Goal: Task Accomplishment & Management: Complete application form

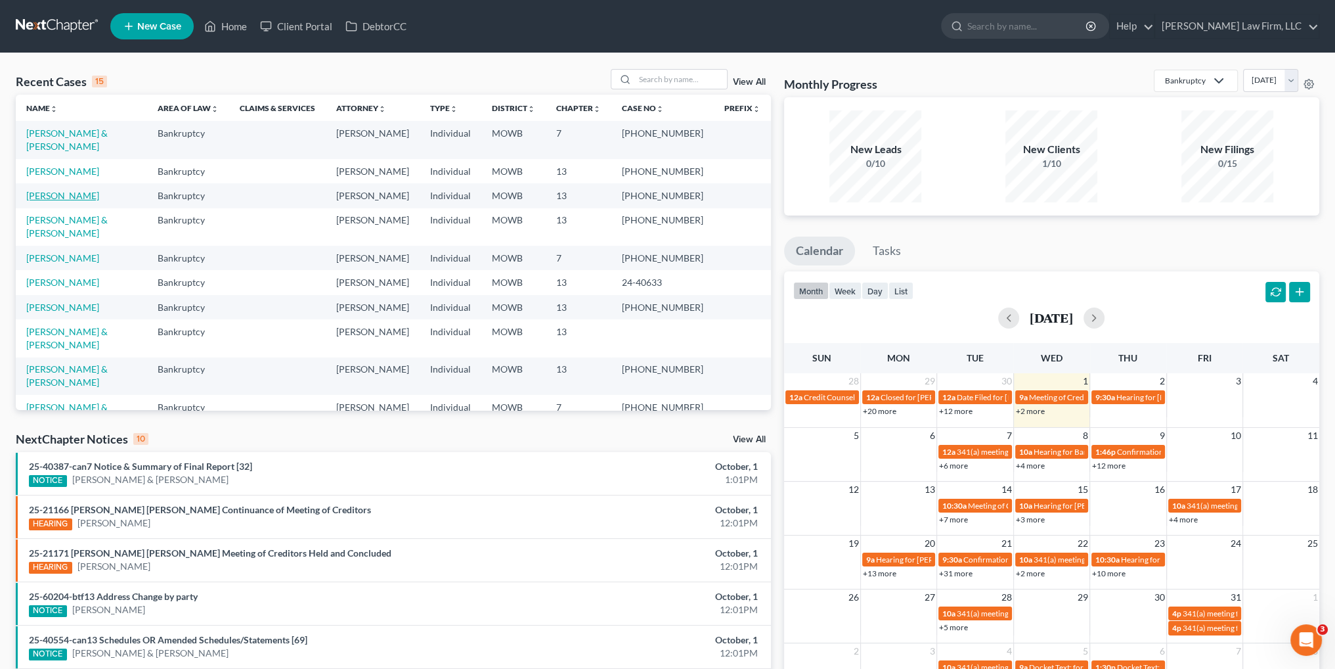
click at [76, 190] on link "[PERSON_NAME]" at bounding box center [62, 195] width 73 height 11
select select "6"
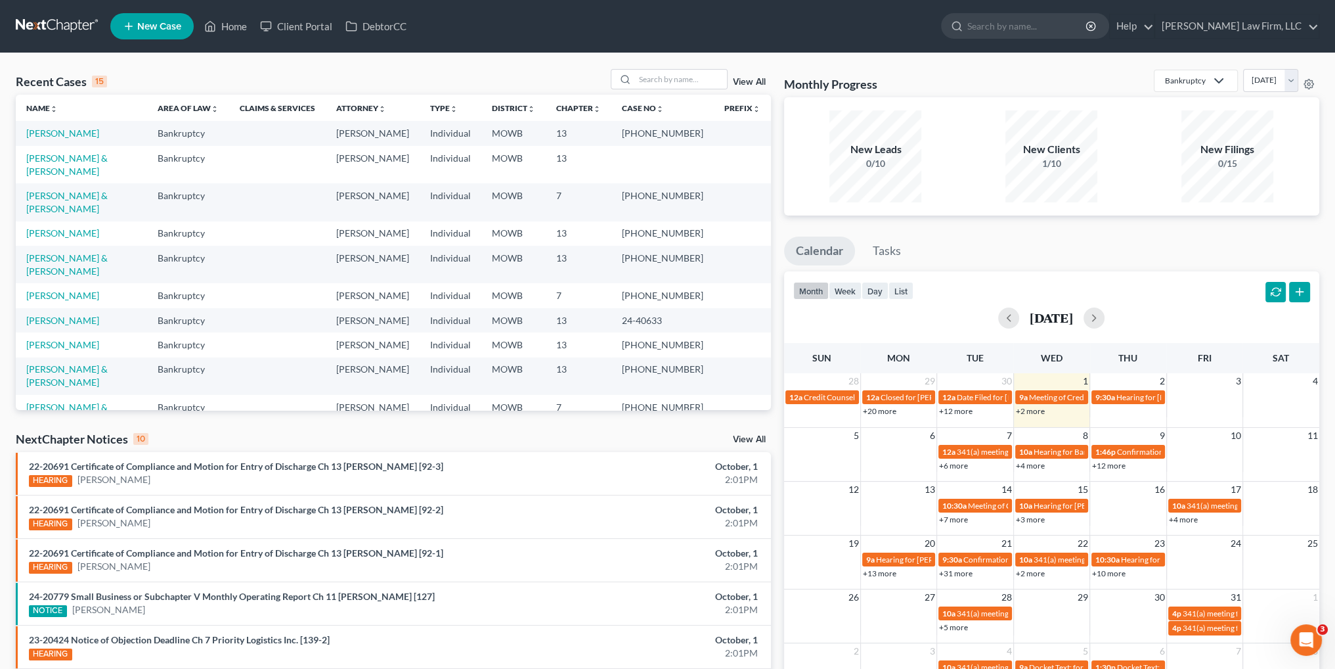
click at [52, 127] on td "[PERSON_NAME]" at bounding box center [81, 133] width 131 height 24
click at [48, 129] on link "[PERSON_NAME]" at bounding box center [62, 132] width 73 height 11
select select "3"
select select "6"
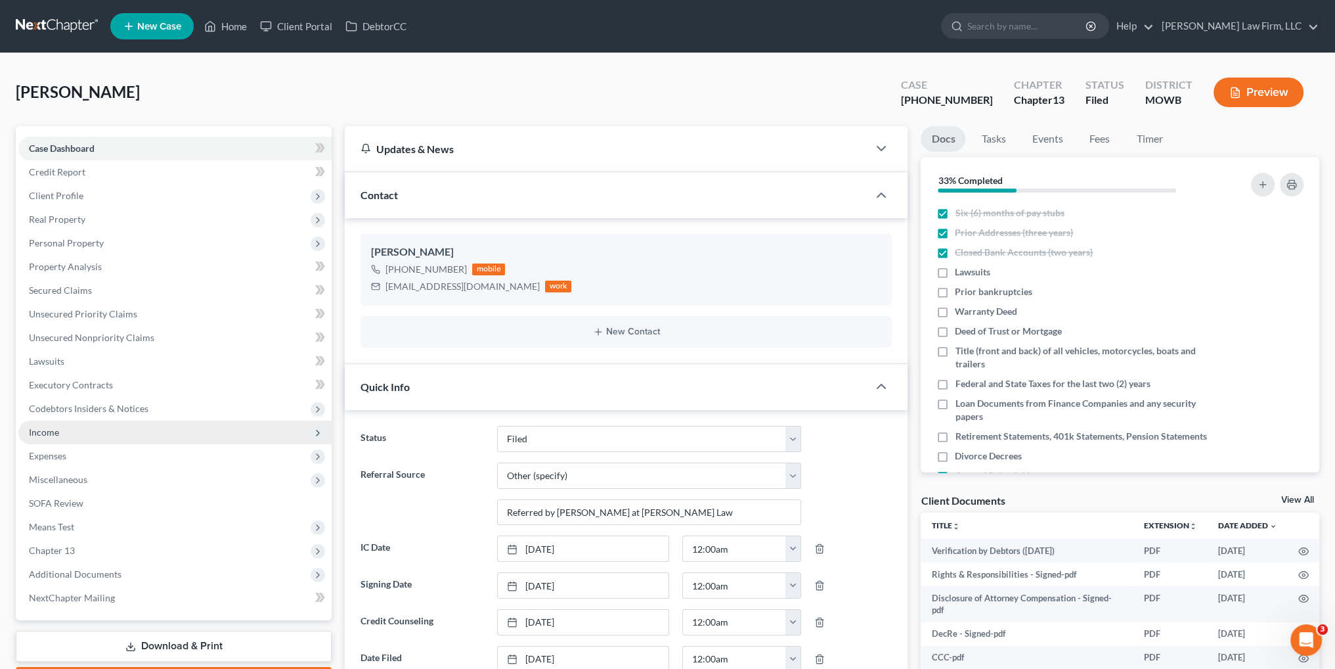
click at [48, 434] on span "Income" at bounding box center [44, 431] width 30 height 11
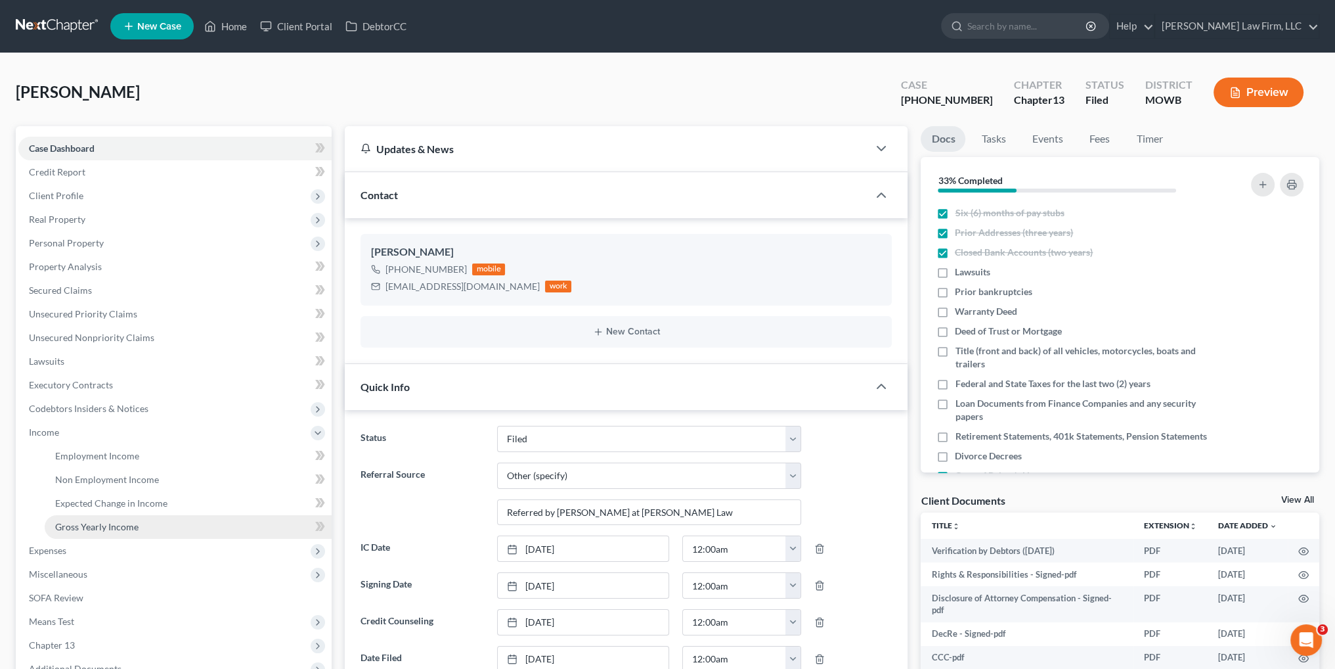
click at [108, 523] on span "Gross Yearly Income" at bounding box center [96, 526] width 83 height 11
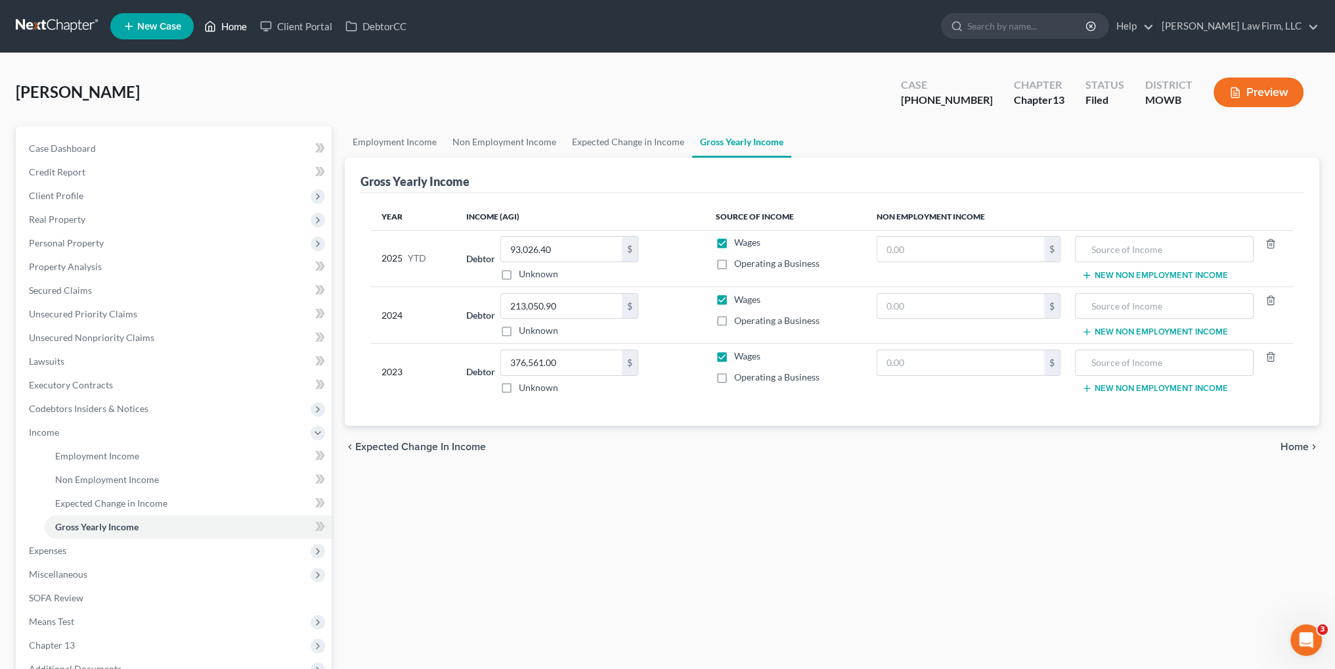
click at [228, 24] on link "Home" at bounding box center [226, 26] width 56 height 24
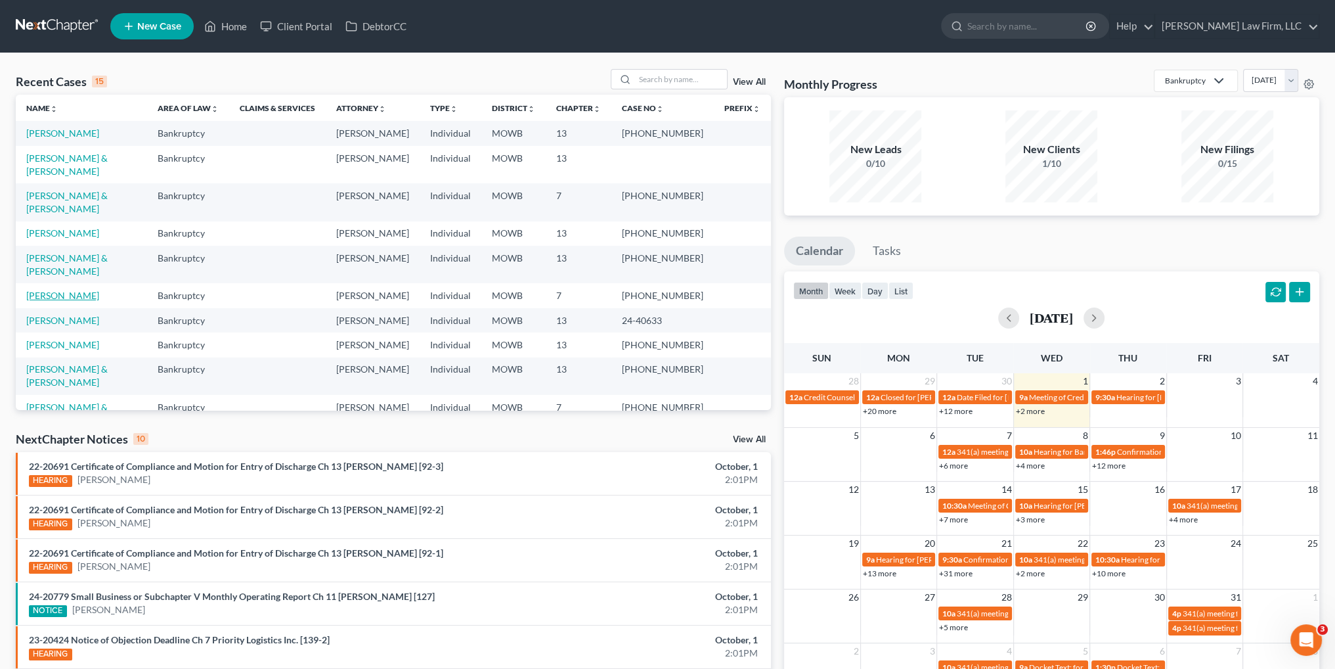
drag, startPoint x: 74, startPoint y: 297, endPoint x: 91, endPoint y: 295, distance: 17.8
click at [74, 297] on link "[PERSON_NAME]" at bounding box center [62, 295] width 73 height 11
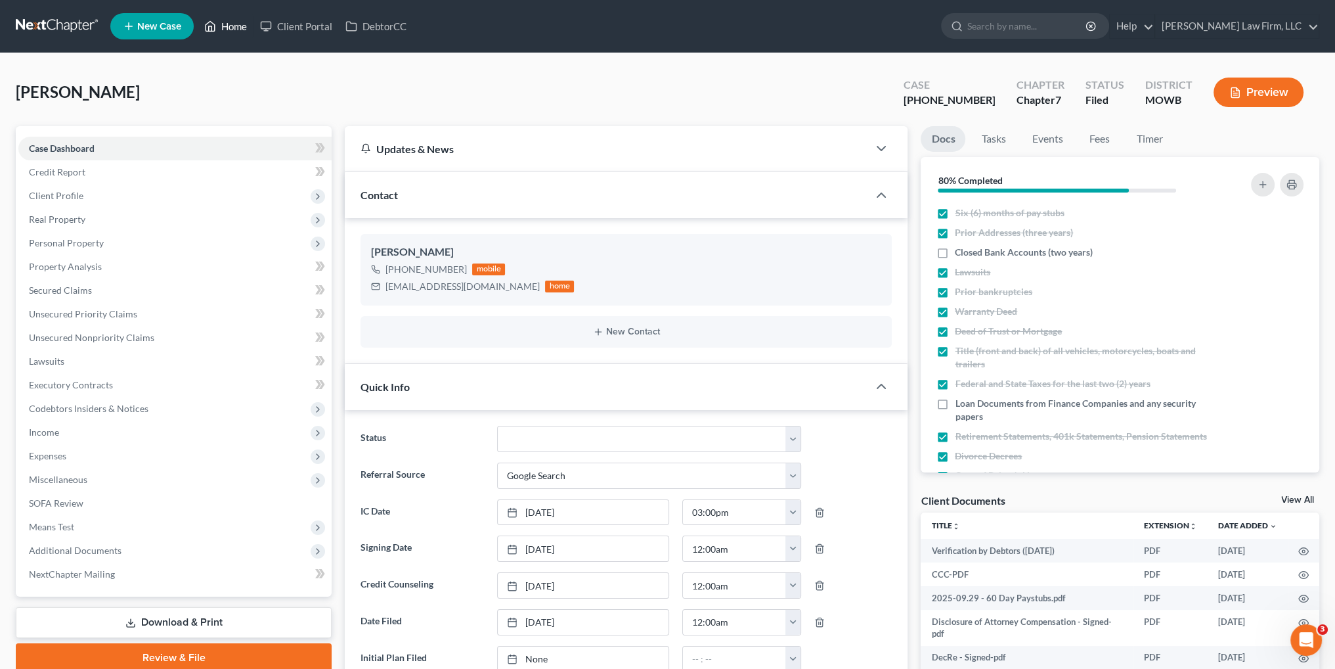
click at [232, 24] on link "Home" at bounding box center [226, 26] width 56 height 24
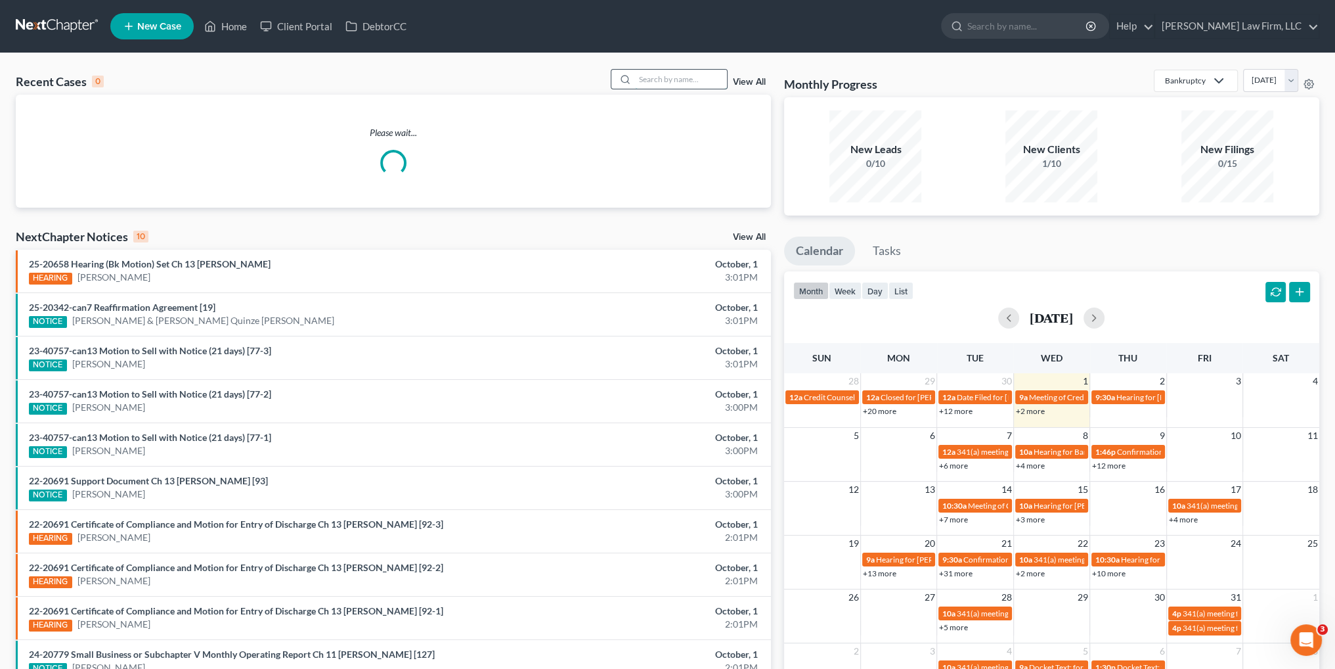
click at [657, 81] on input "search" at bounding box center [681, 79] width 92 height 19
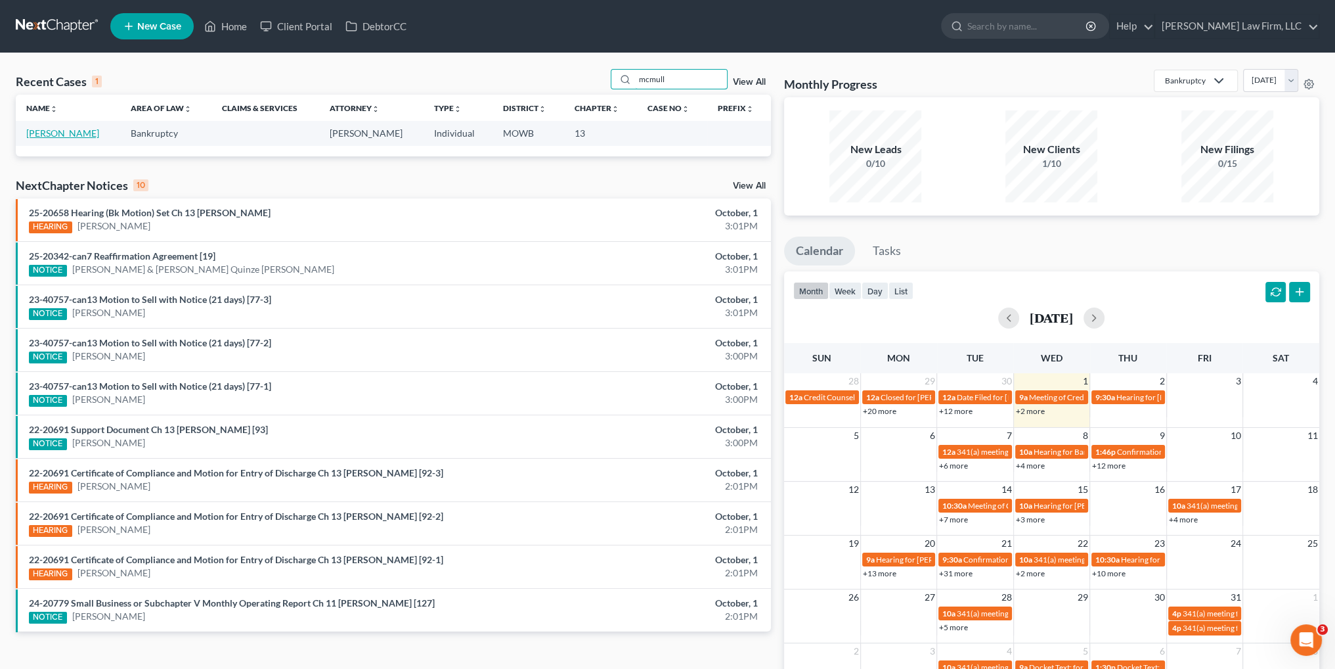
type input "mcmull"
click at [67, 135] on link "[PERSON_NAME]" at bounding box center [62, 132] width 73 height 11
select select "4"
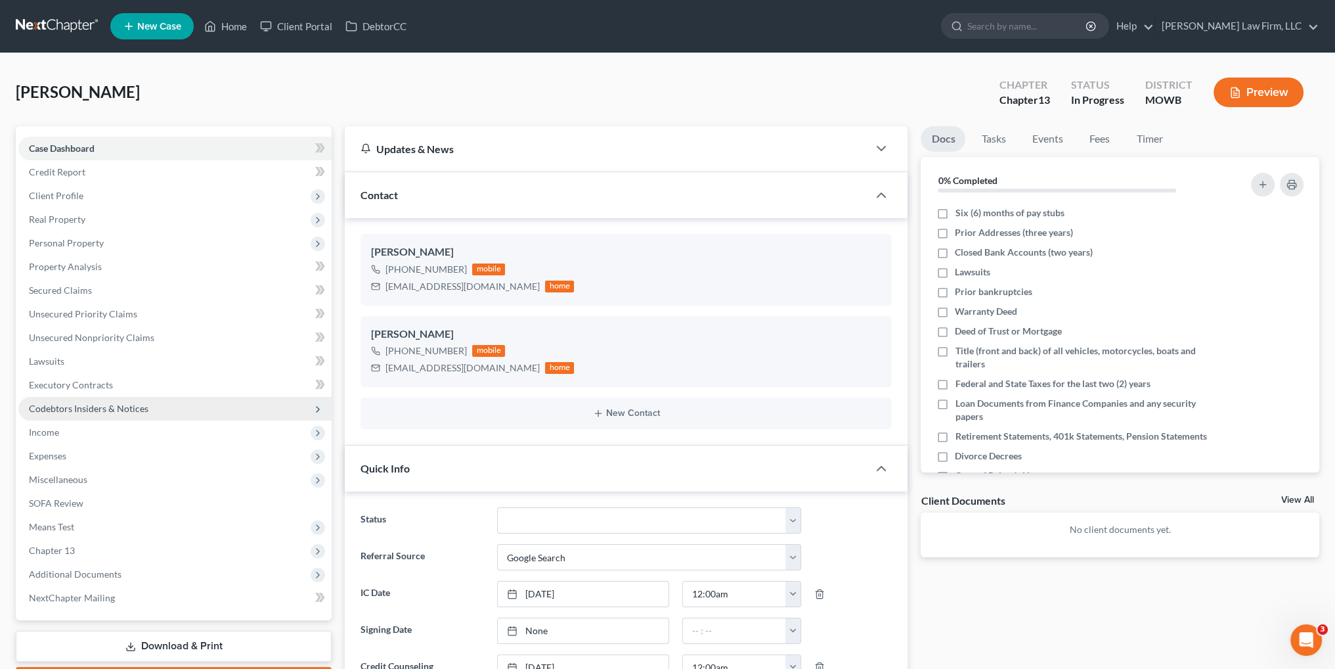
drag, startPoint x: 47, startPoint y: 428, endPoint x: 274, endPoint y: 403, distance: 229.3
click at [47, 428] on span "Income" at bounding box center [44, 431] width 30 height 11
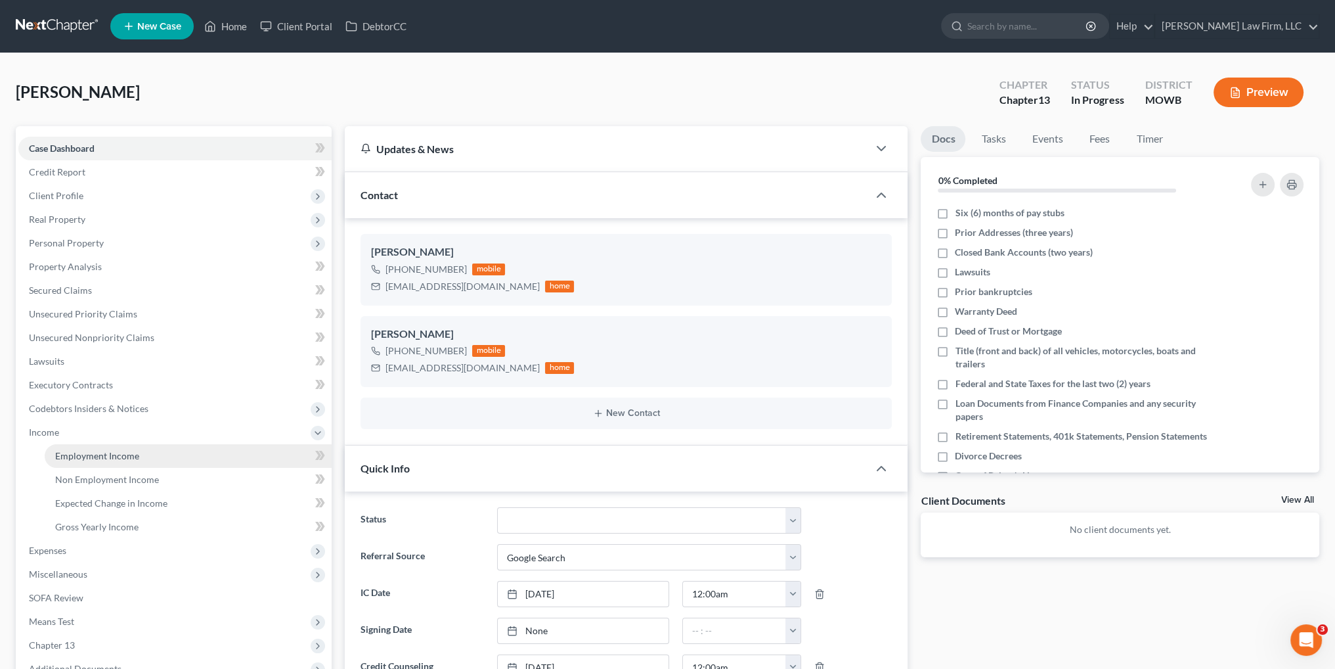
click at [127, 452] on span "Employment Income" at bounding box center [97, 455] width 84 height 11
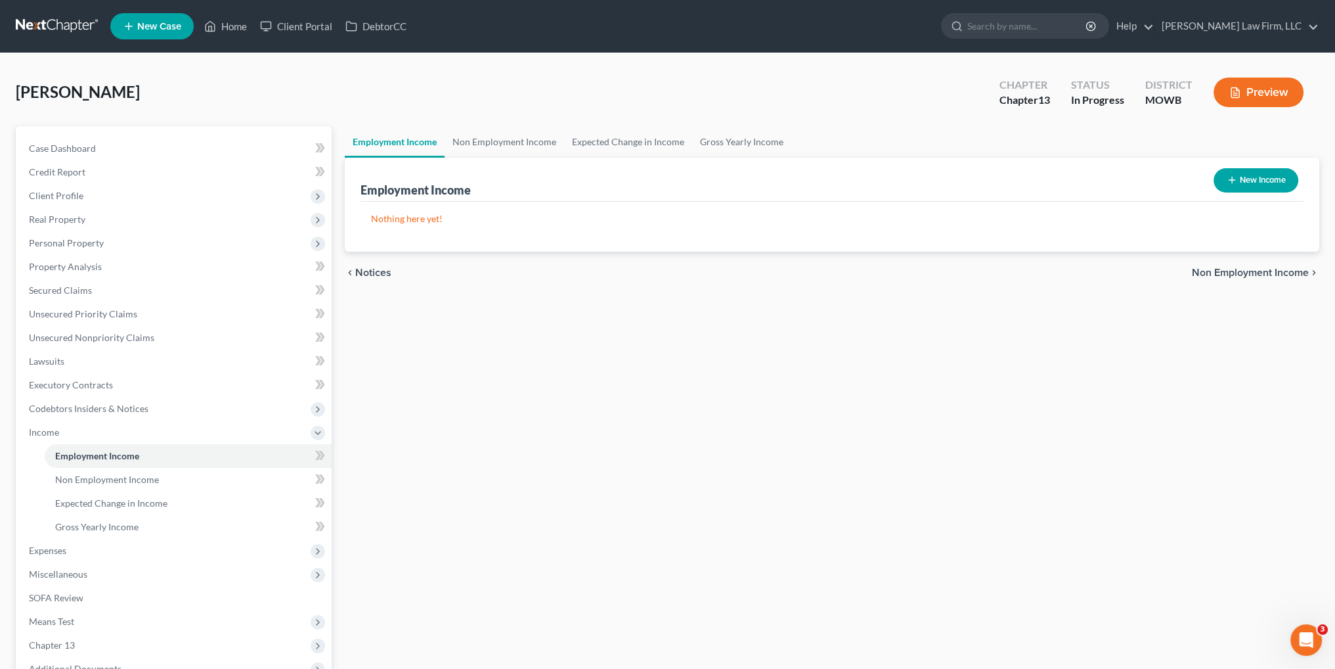
click at [1250, 175] on button "New Income" at bounding box center [1256, 180] width 85 height 24
select select "0"
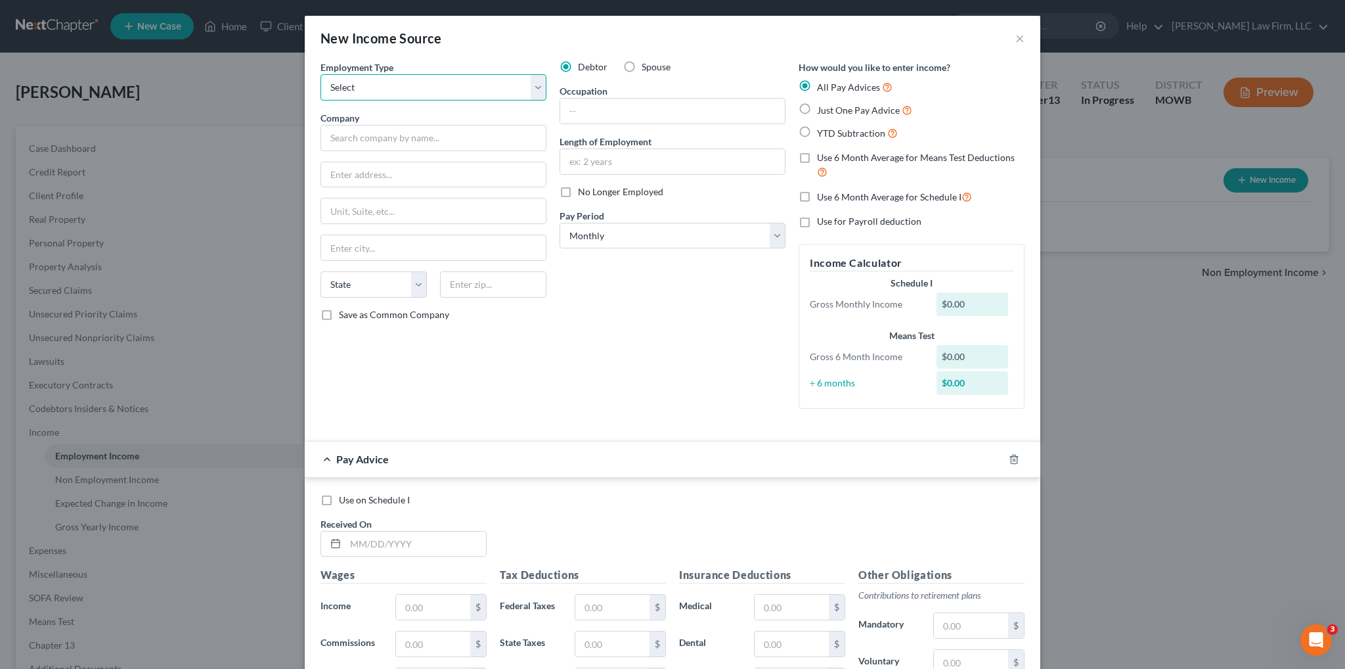
click at [532, 87] on select "Select Full or [DEMOGRAPHIC_DATA] Employment Self Employment" at bounding box center [433, 87] width 226 height 26
select select "0"
click at [320, 74] on select "Select Full or [DEMOGRAPHIC_DATA] Employment Self Employment" at bounding box center [433, 87] width 226 height 26
click at [642, 68] on label "Spouse" at bounding box center [656, 66] width 29 height 13
click at [647, 68] on input "Spouse" at bounding box center [651, 64] width 9 height 9
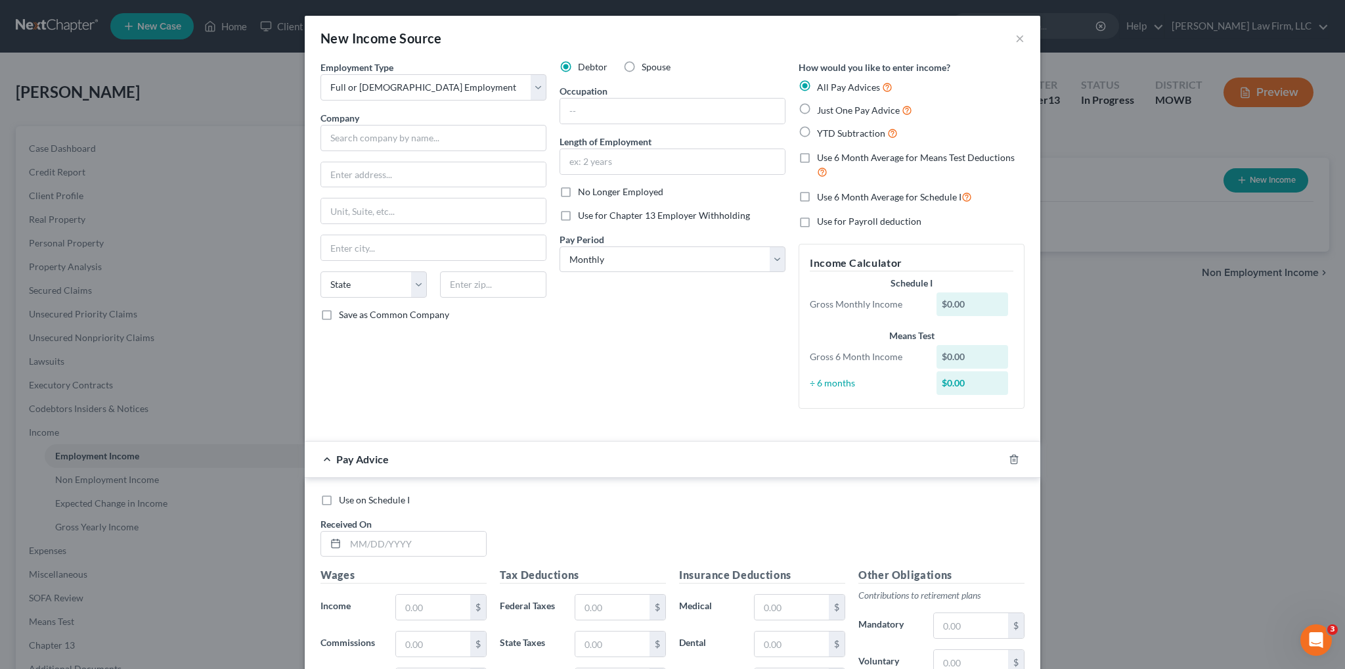
radio input "true"
click at [533, 141] on input "text" at bounding box center [433, 138] width 226 height 26
type input "Patco Products"
type input "[STREET_ADDRESS]"
type input "[GEOGRAPHIC_DATA]"
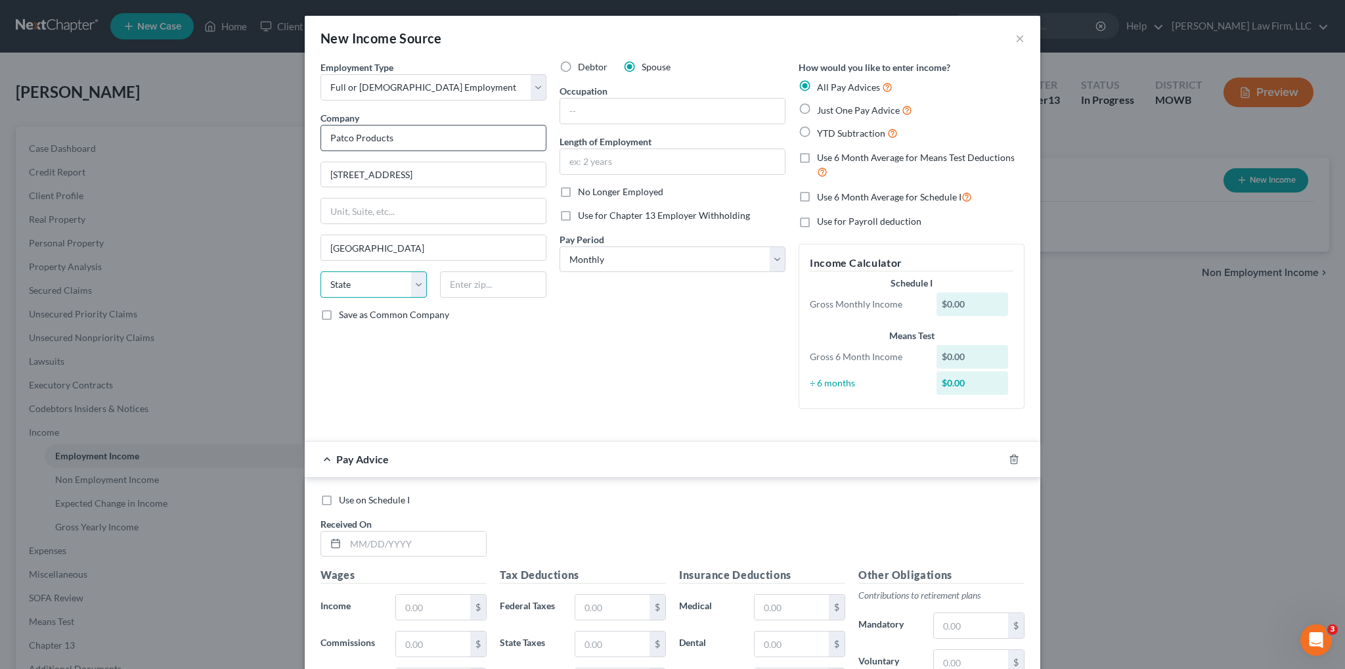
select select "17"
type input "66211"
type input "Shawnee Mission"
click at [659, 259] on select "Select Monthly Twice Monthly Every Other Week Weekly" at bounding box center [672, 259] width 226 height 26
select select "2"
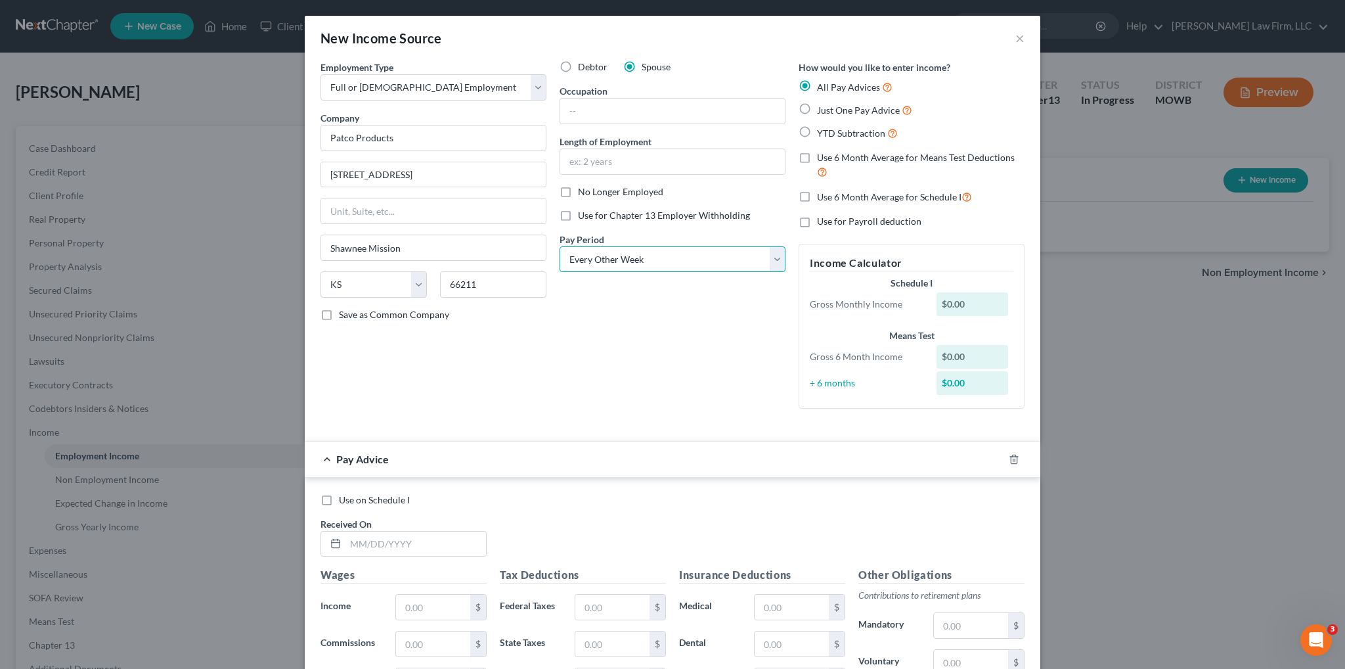
click at [559, 246] on select "Select Monthly Twice Monthly Every Other Week Weekly" at bounding box center [672, 259] width 226 height 26
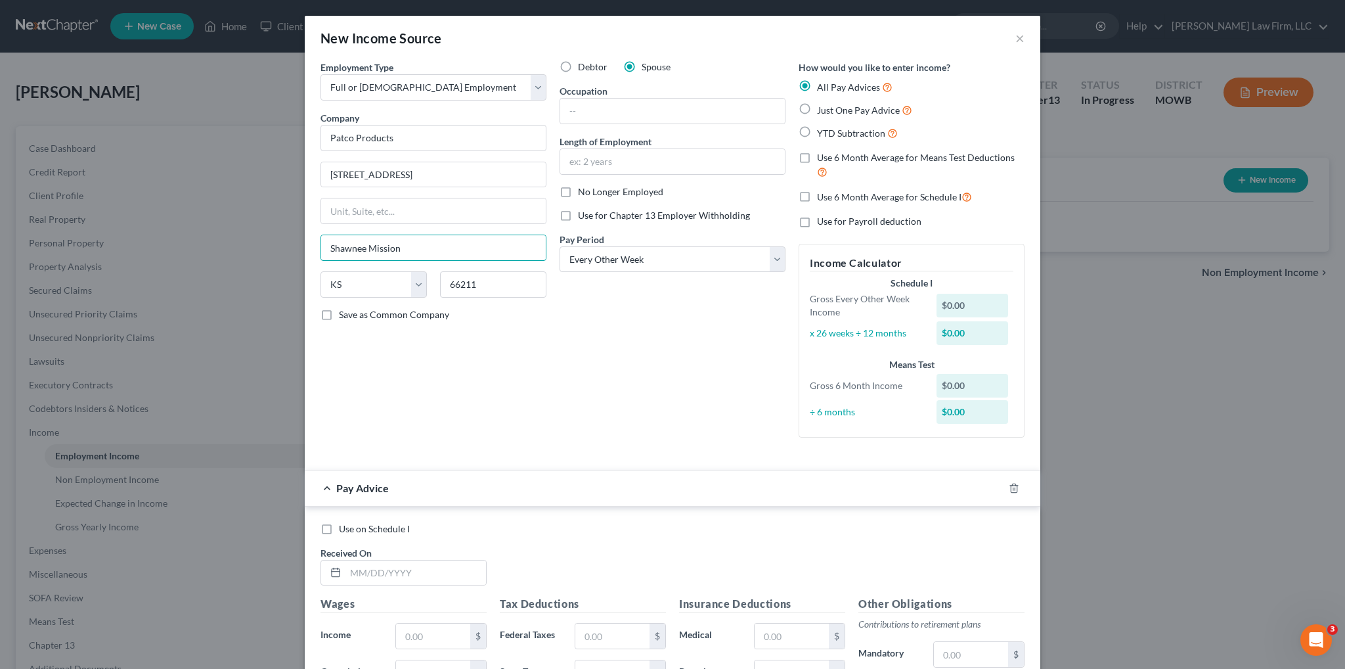
drag, startPoint x: 427, startPoint y: 246, endPoint x: 305, endPoint y: 260, distance: 122.3
click at [305, 260] on div "Employment Type * Select Full or [DEMOGRAPHIC_DATA] Employment Self Employment …" at bounding box center [672, 487] width 735 height 854
type input "[GEOGRAPHIC_DATA]"
click at [368, 573] on input "text" at bounding box center [415, 572] width 141 height 25
type input "[DATE]"
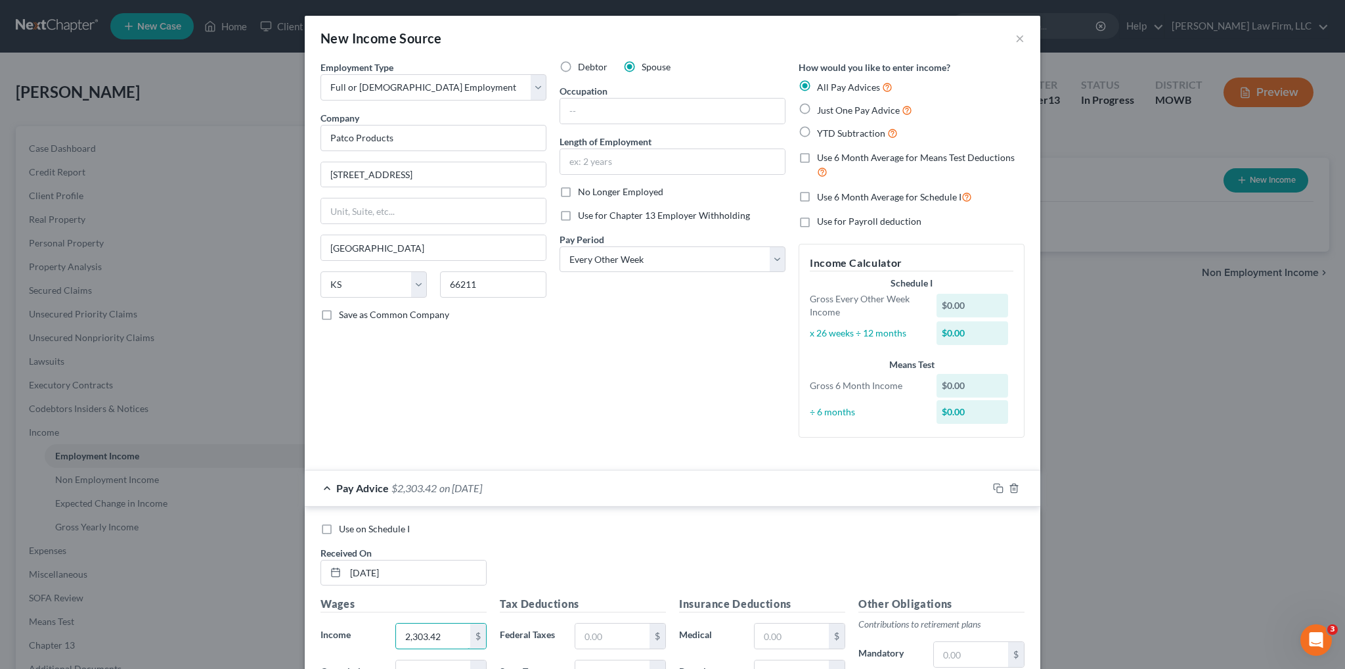
type input "2,303.42"
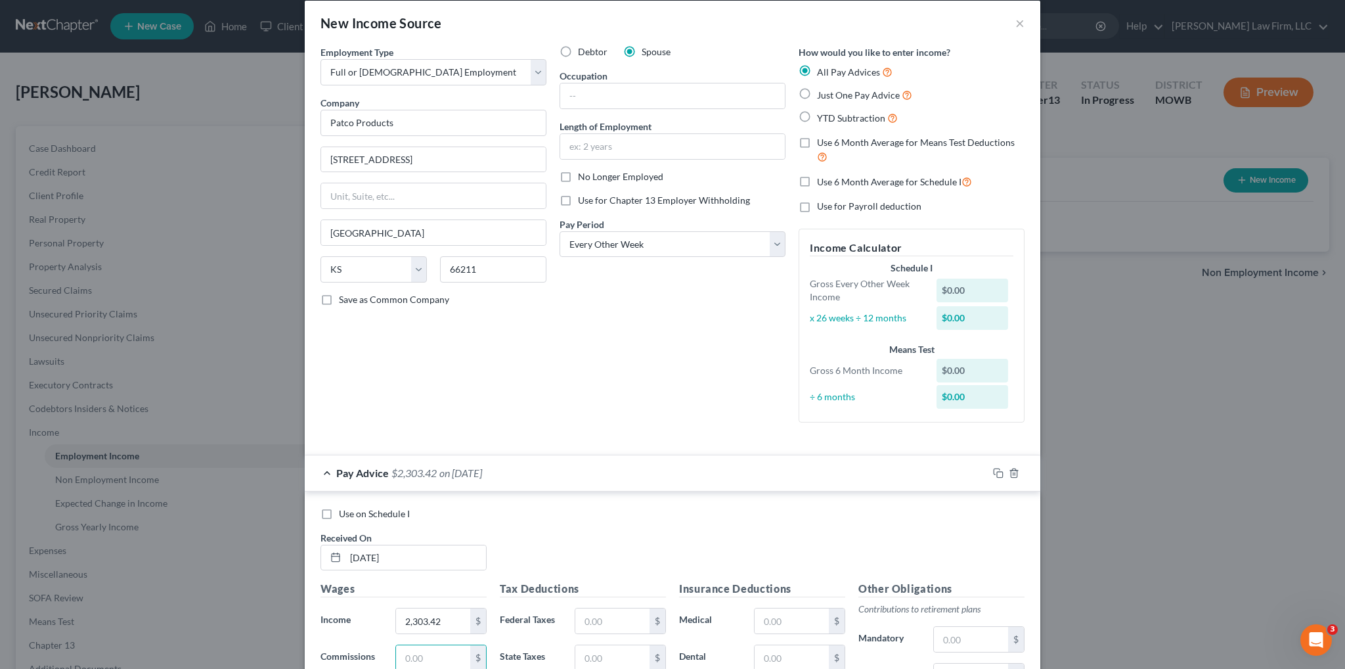
scroll to position [302, 0]
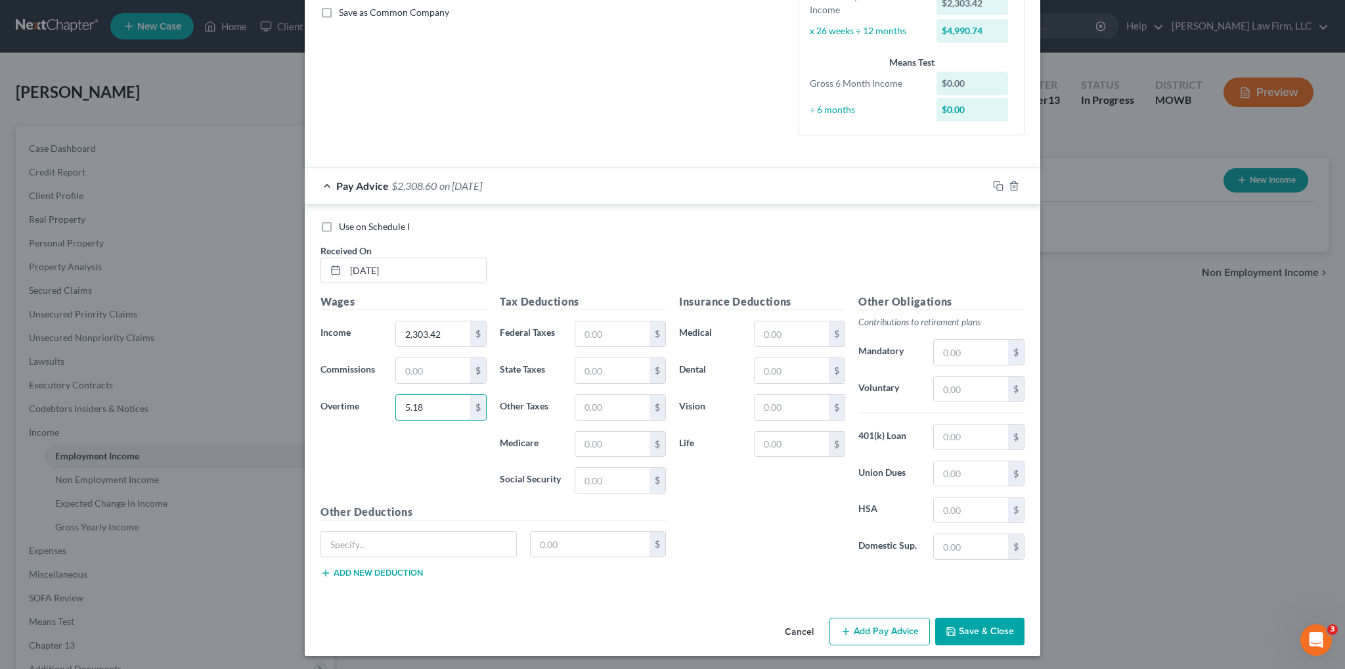
type input "5.18"
click at [611, 330] on input "text" at bounding box center [612, 333] width 74 height 25
type input "124.24"
type input "47.00"
type input "20.13"
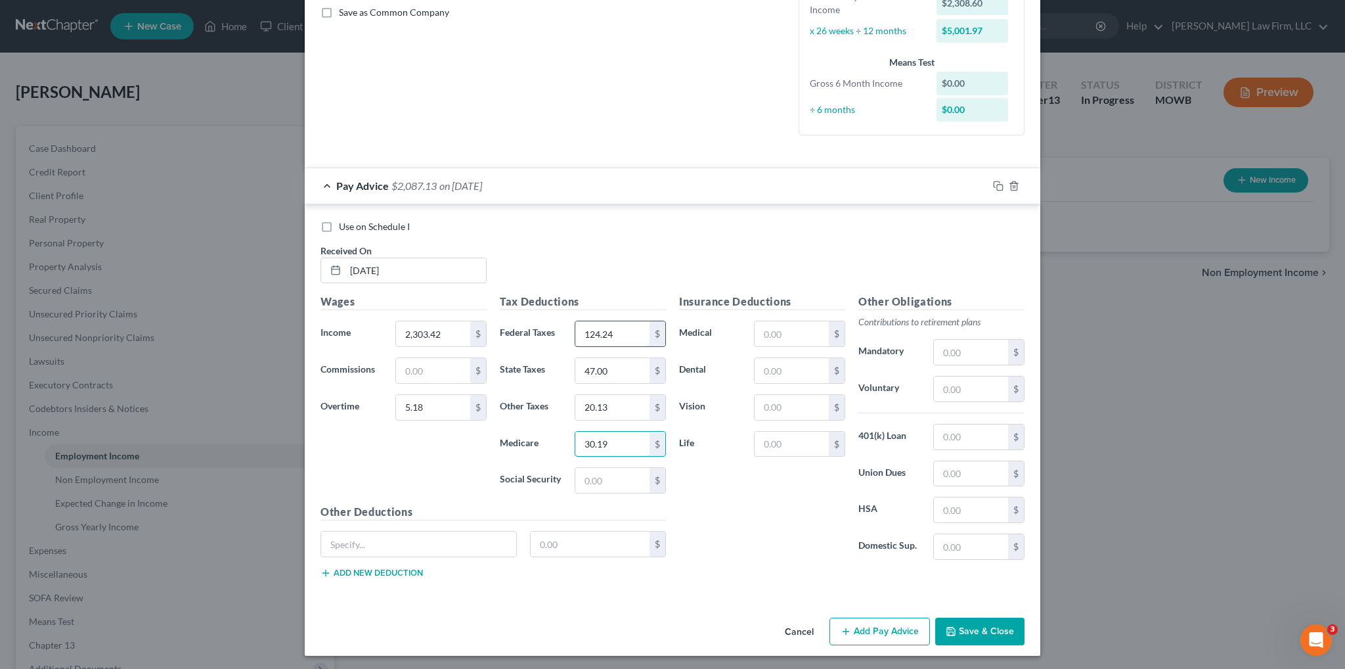
type input "30.19"
type input "129.08"
click at [783, 374] on input "text" at bounding box center [792, 370] width 74 height 25
type input "44.47"
click at [964, 466] on input "text" at bounding box center [971, 473] width 74 height 25
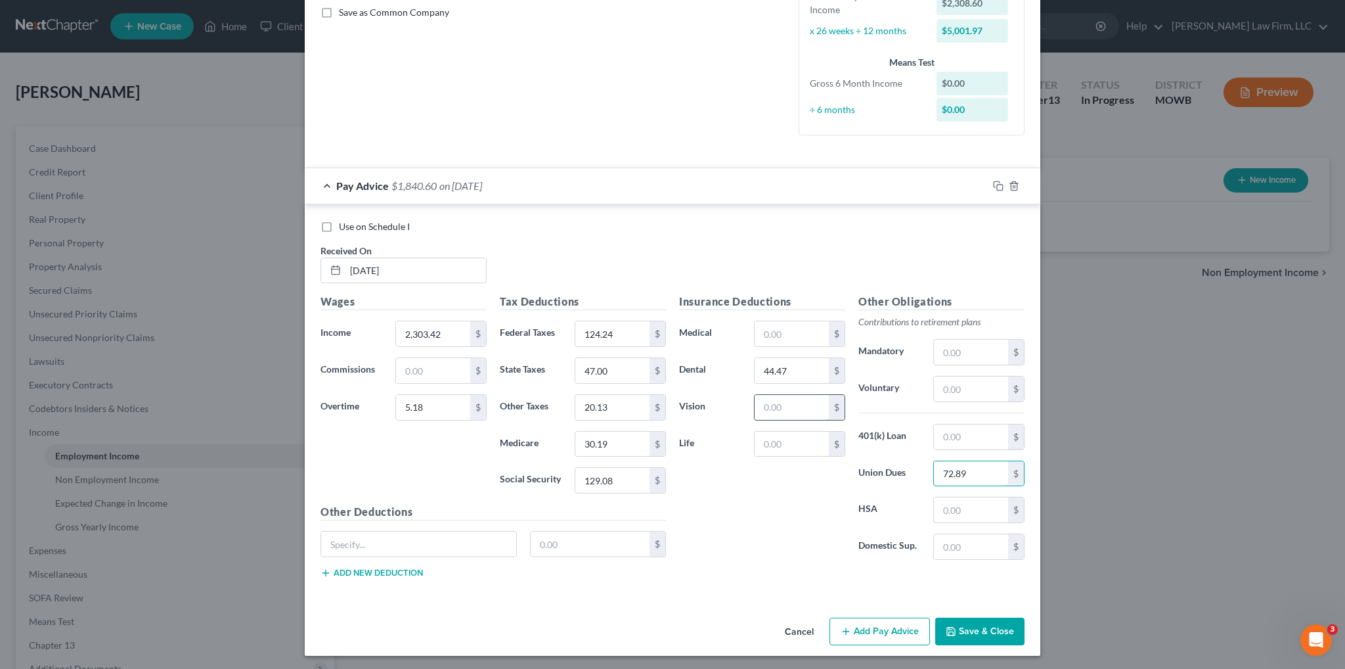
type input "72.89"
click at [756, 400] on input "text" at bounding box center [792, 407] width 74 height 25
type input "5.39"
click at [389, 545] on input "text" at bounding box center [418, 543] width 195 height 25
type input "401k Loan"
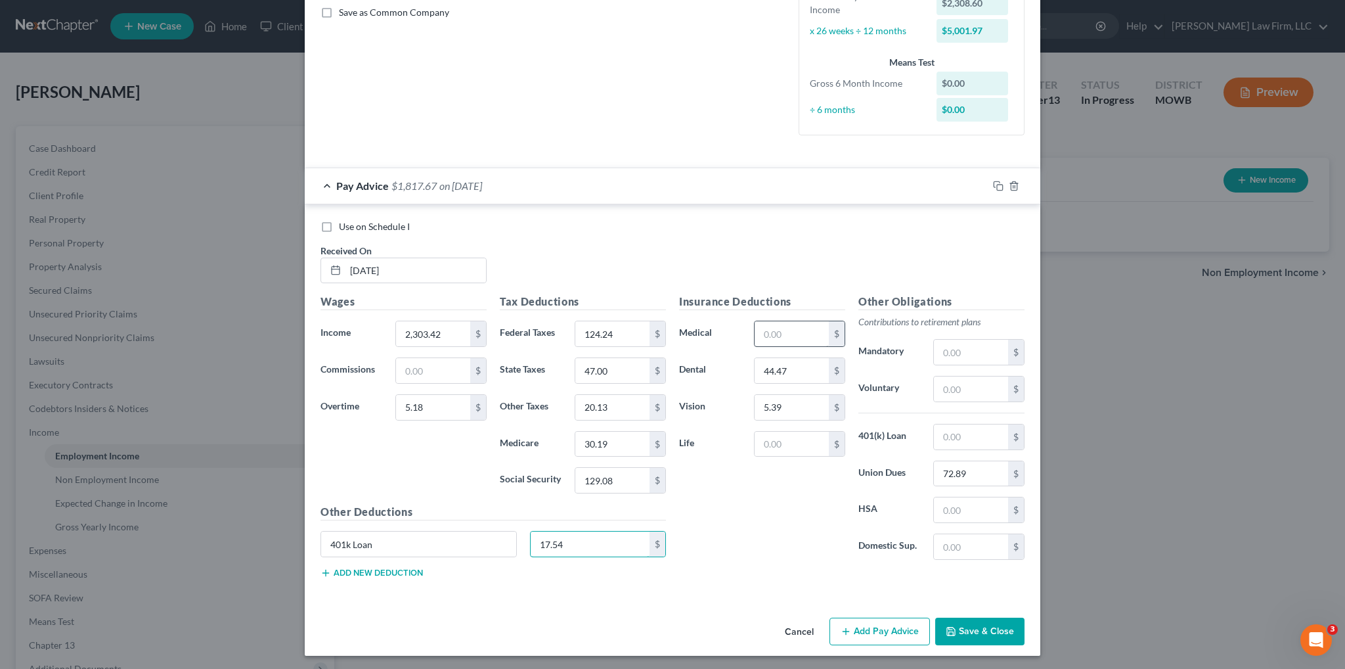
type input "17.54"
click at [817, 333] on input "text" at bounding box center [792, 333] width 74 height 25
type input "179.79"
click at [962, 353] on input "text" at bounding box center [971, 352] width 74 height 25
type input "69.26"
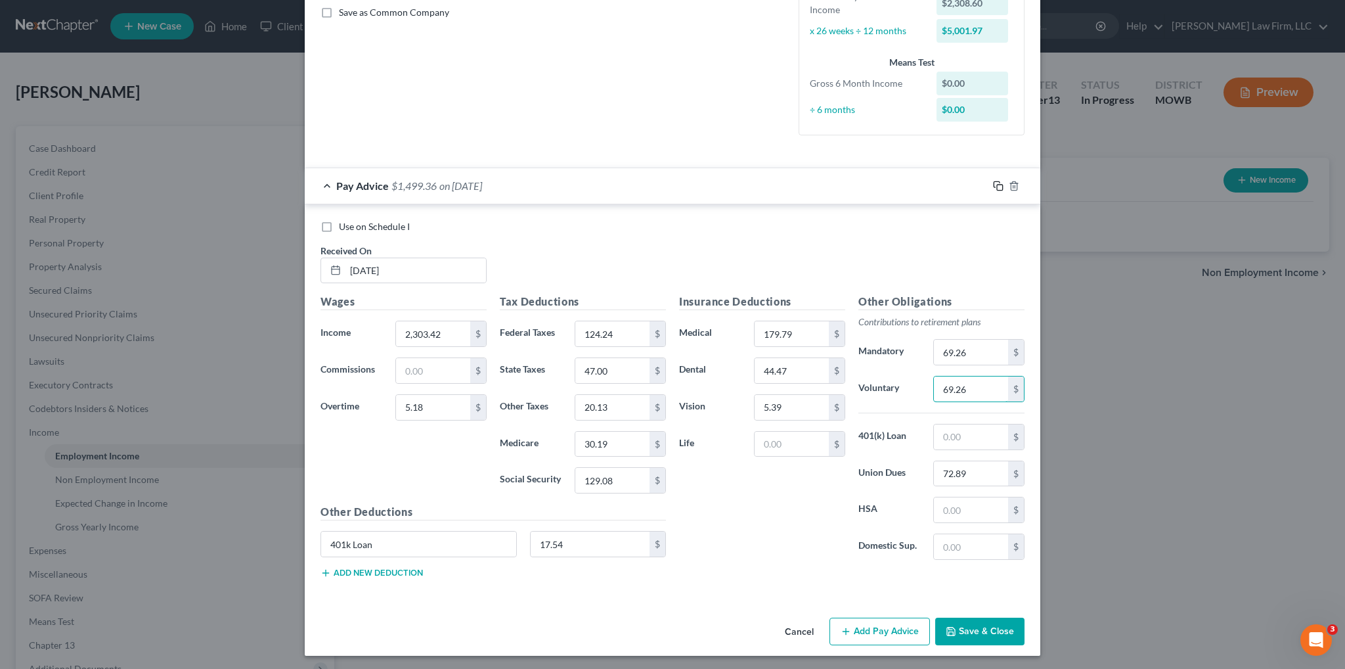
type input "69.26"
click at [993, 185] on icon "button" at bounding box center [998, 186] width 11 height 11
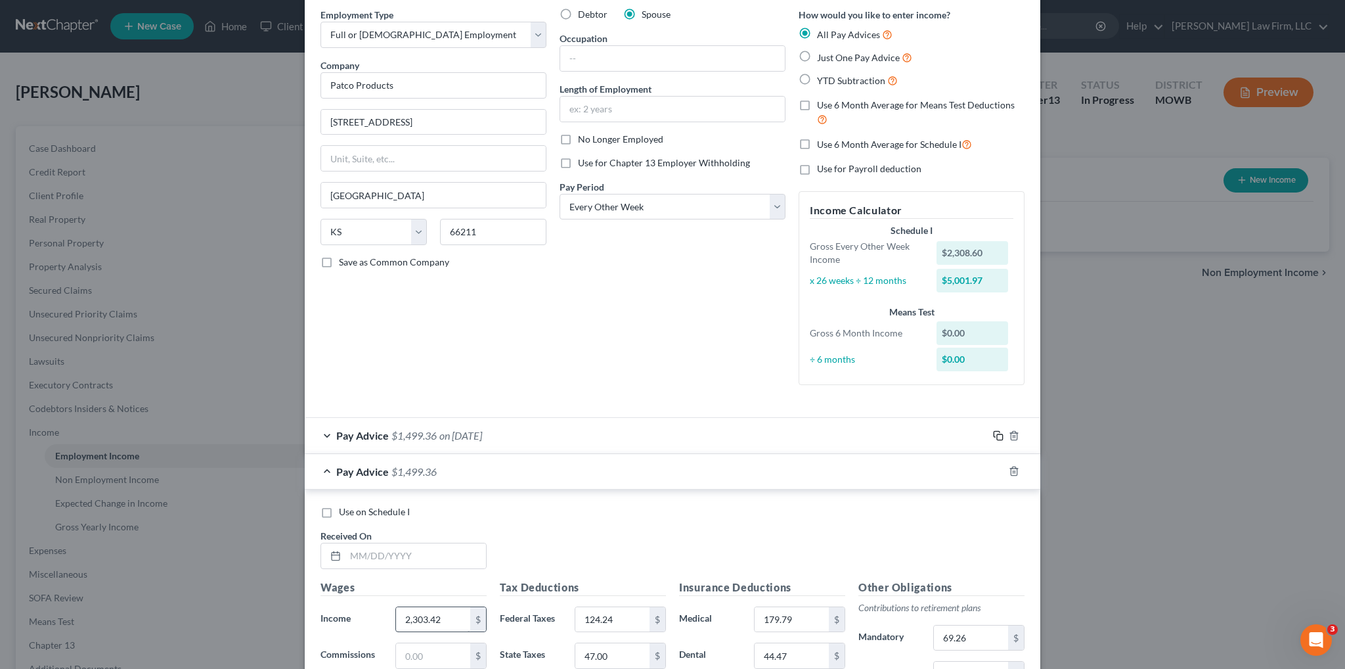
scroll to position [131, 0]
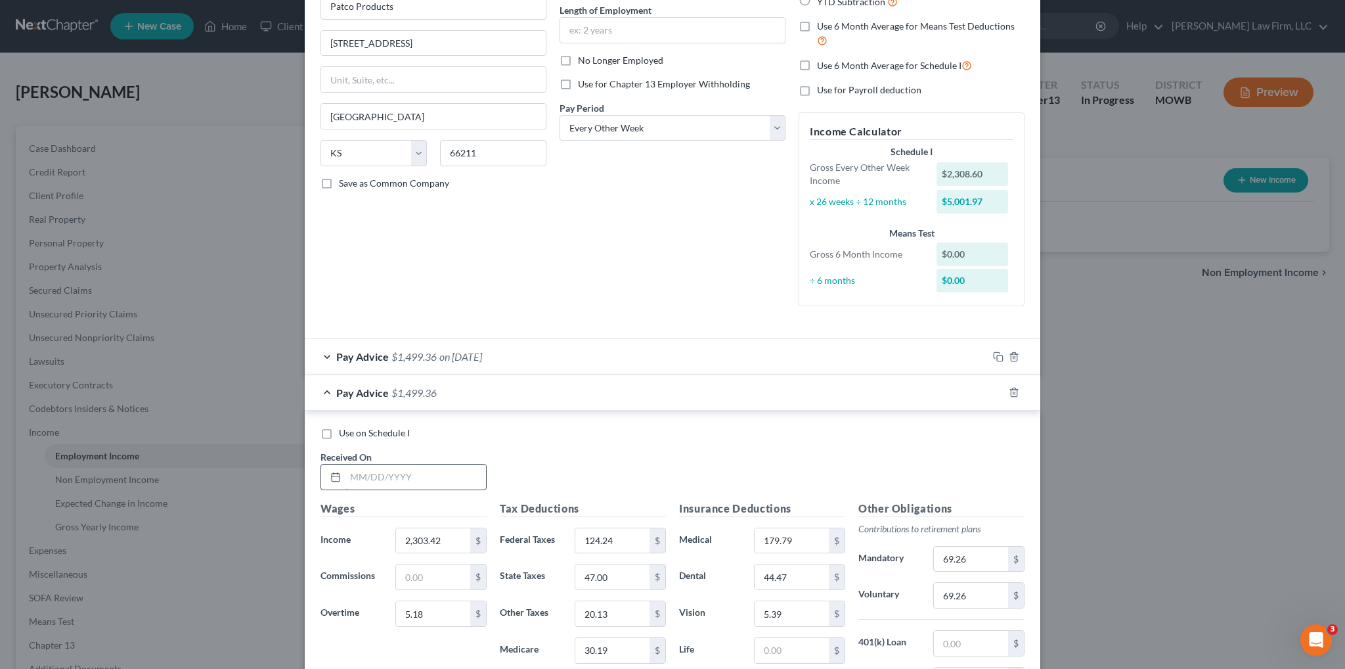
click at [405, 474] on input "text" at bounding box center [415, 476] width 141 height 25
type input "2071.30"
drag, startPoint x: 399, startPoint y: 471, endPoint x: 315, endPoint y: 471, distance: 84.1
click at [320, 471] on div "2071.30" at bounding box center [403, 477] width 166 height 26
paste input "071.30"
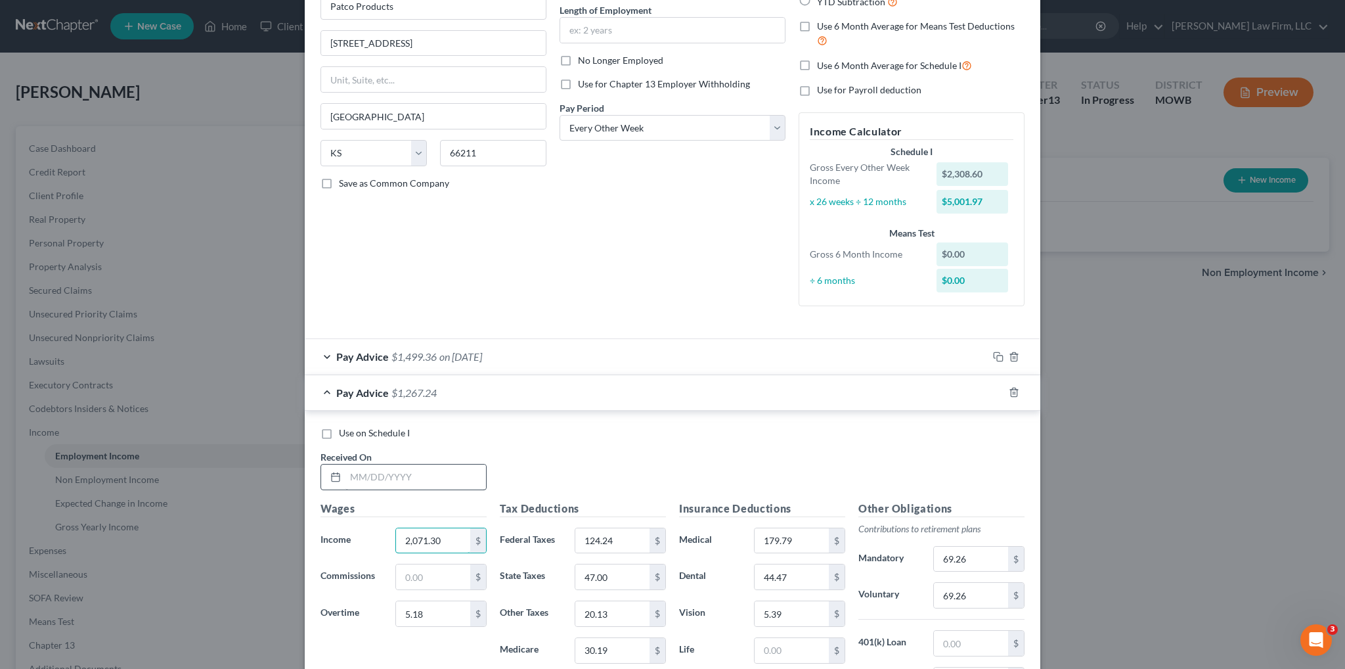
type input "2,071.30"
click at [355, 474] on input "text" at bounding box center [415, 476] width 141 height 25
type input "[DATE]"
type input "15.98"
type input "97.65"
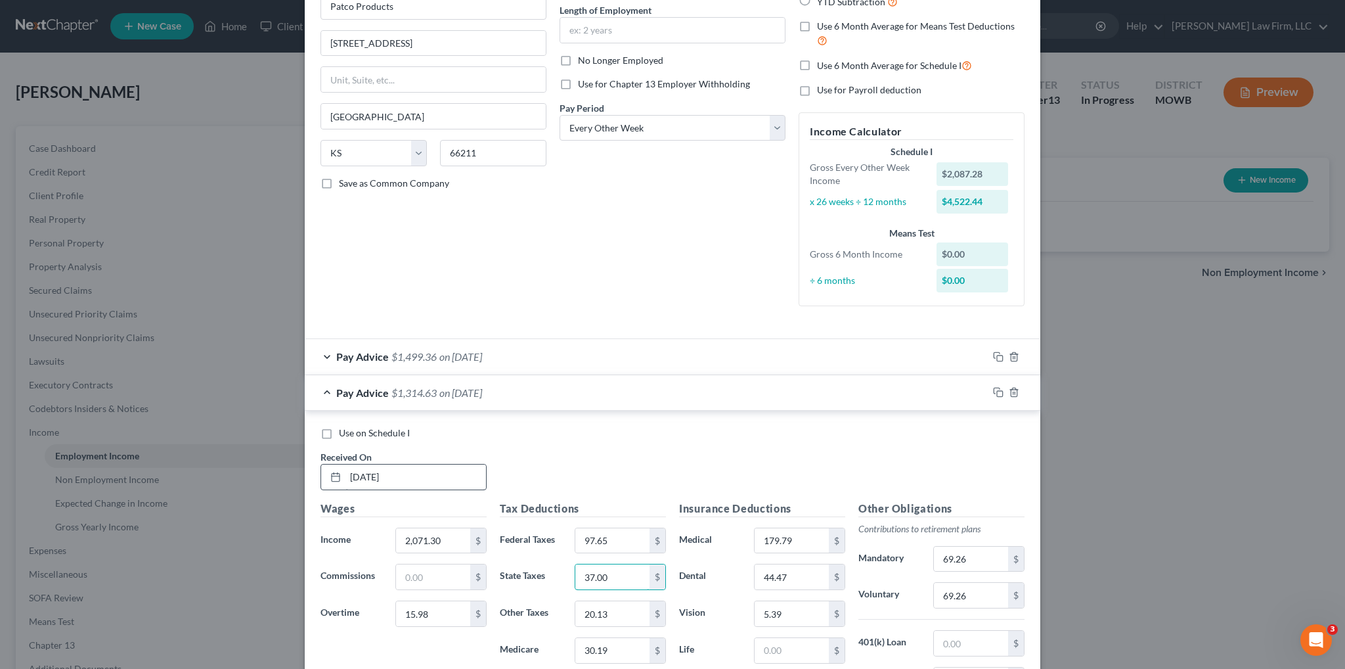
type input "37.00"
type input "17.91"
type input "26.98"
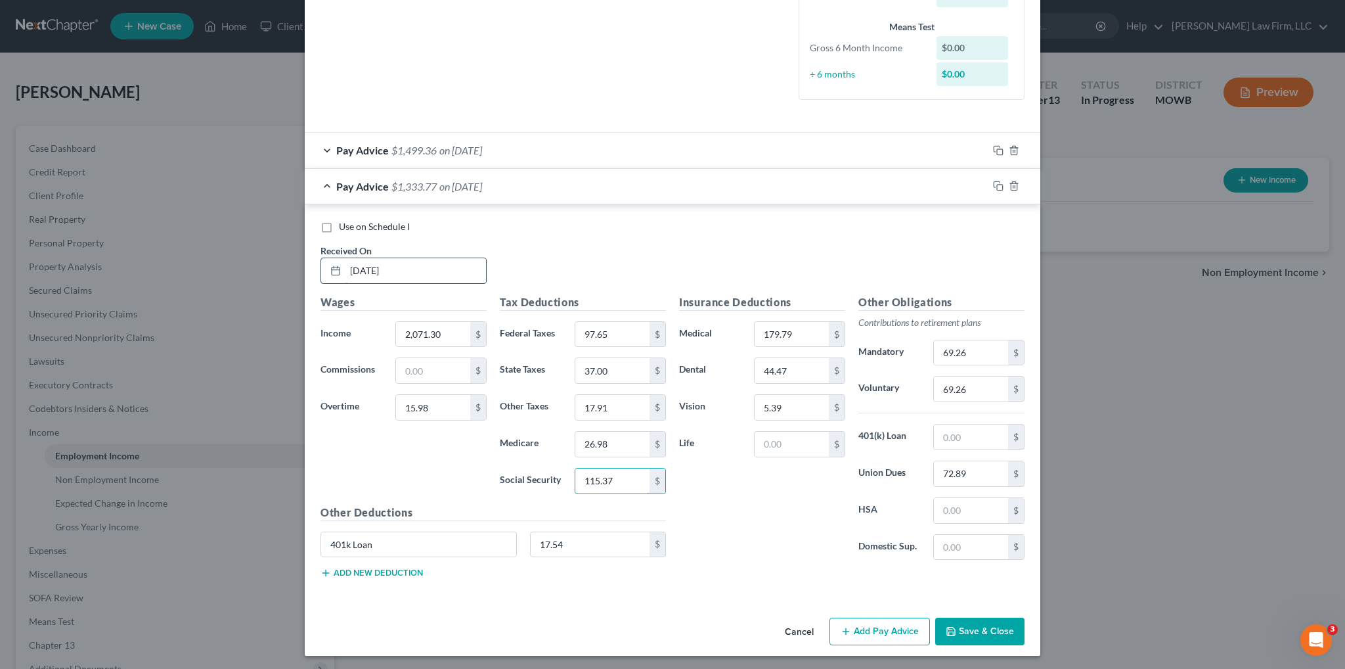
type input "115.37"
click at [960, 468] on input "72.89" at bounding box center [971, 473] width 74 height 25
type input "0.00"
click at [973, 355] on input "69.26" at bounding box center [971, 352] width 74 height 25
type input "69.53"
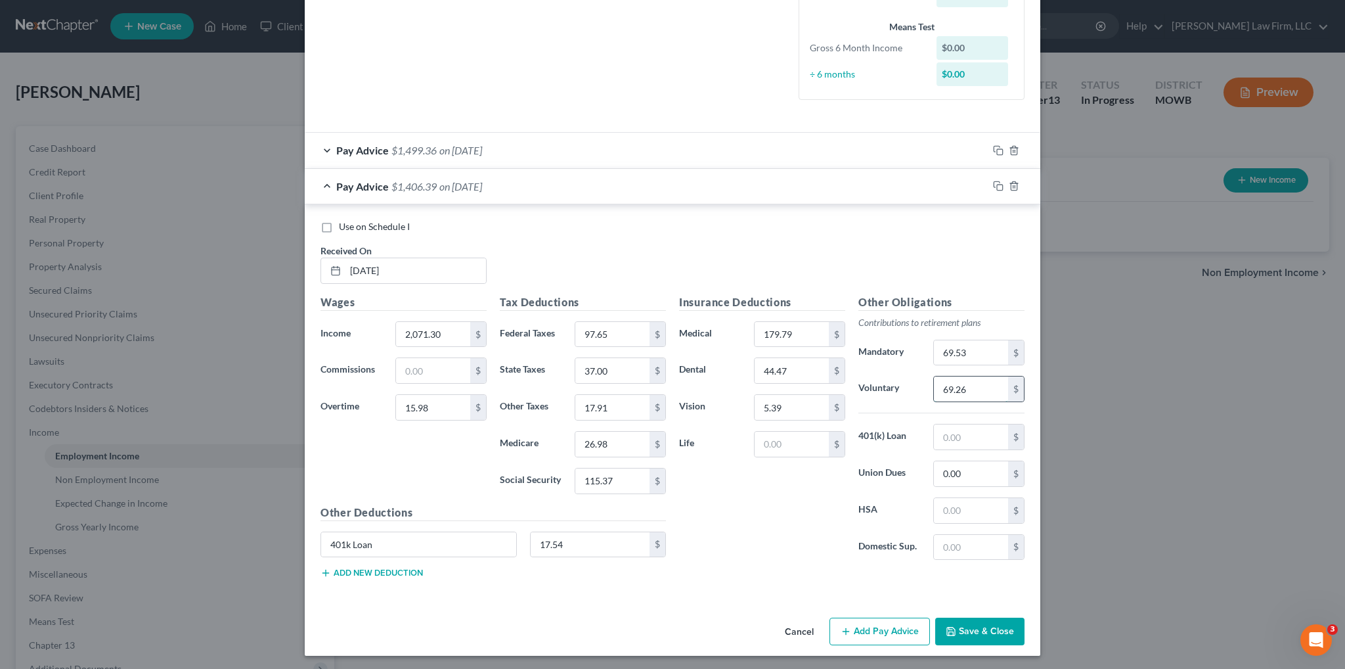
click at [972, 384] on input "69.26" at bounding box center [971, 388] width 74 height 25
type input "69.53"
click at [993, 184] on icon "button" at bounding box center [998, 186] width 11 height 11
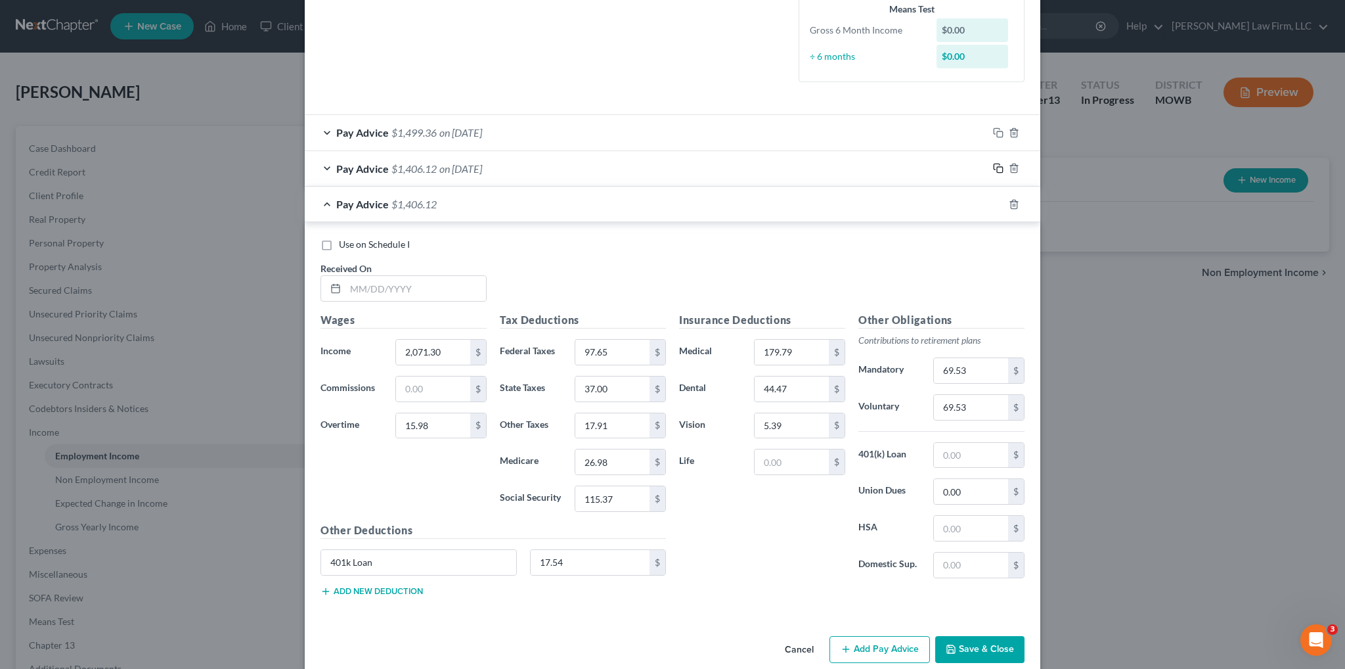
scroll to position [373, 0]
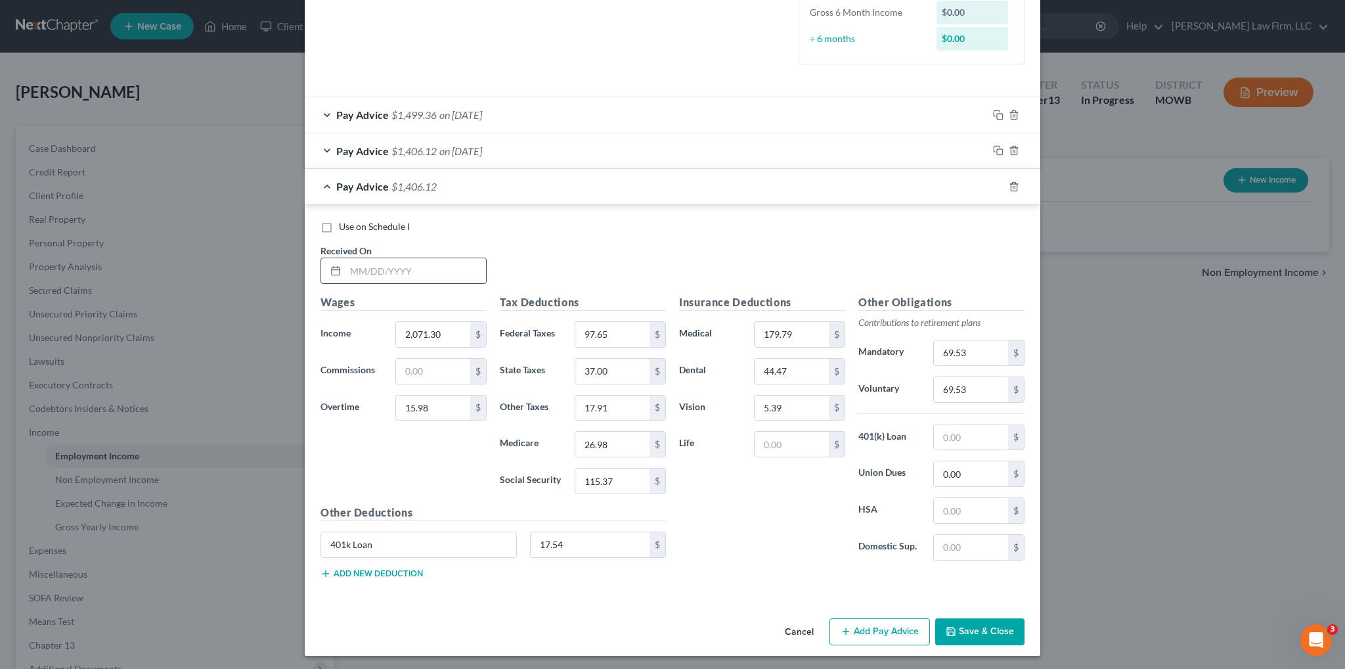
click at [426, 271] on input "text" at bounding box center [415, 270] width 141 height 25
type input "2304.00"
drag, startPoint x: 412, startPoint y: 274, endPoint x: 311, endPoint y: 261, distance: 101.2
click at [315, 263] on div "Received On * 2304.00" at bounding box center [403, 264] width 179 height 40
paste input "304.0"
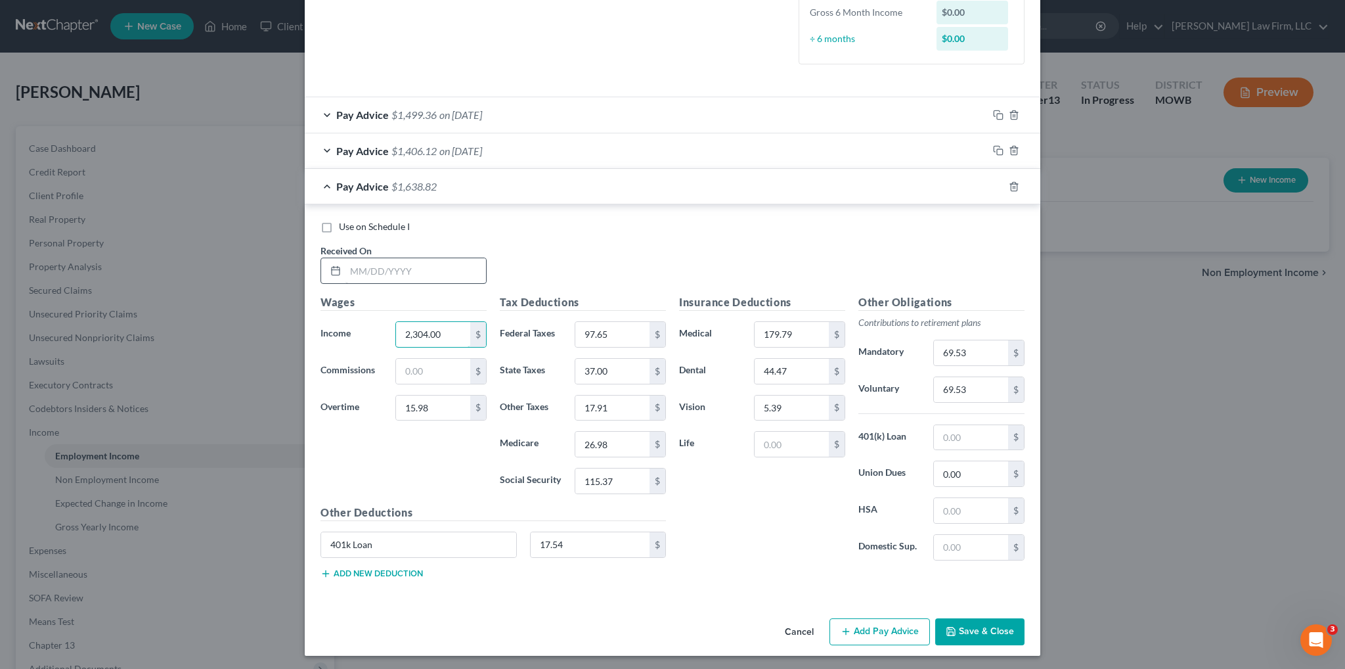
type input "2,304.00"
click at [403, 267] on input "text" at bounding box center [415, 270] width 141 height 25
type input "[DATE]"
type input "776.74"
type input "214.11"
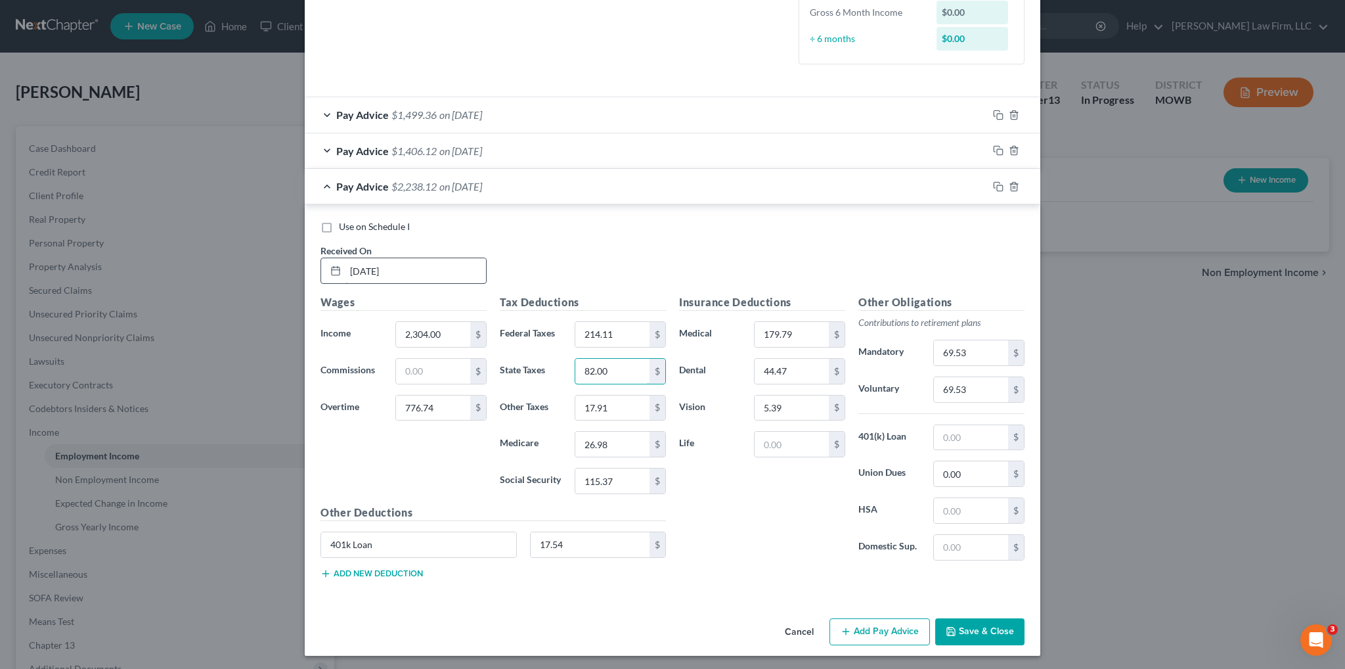
type input "82.00"
type input "27.62"
type input "41.39"
type input "176.95"
click at [978, 476] on input "0.00" at bounding box center [971, 473] width 74 height 25
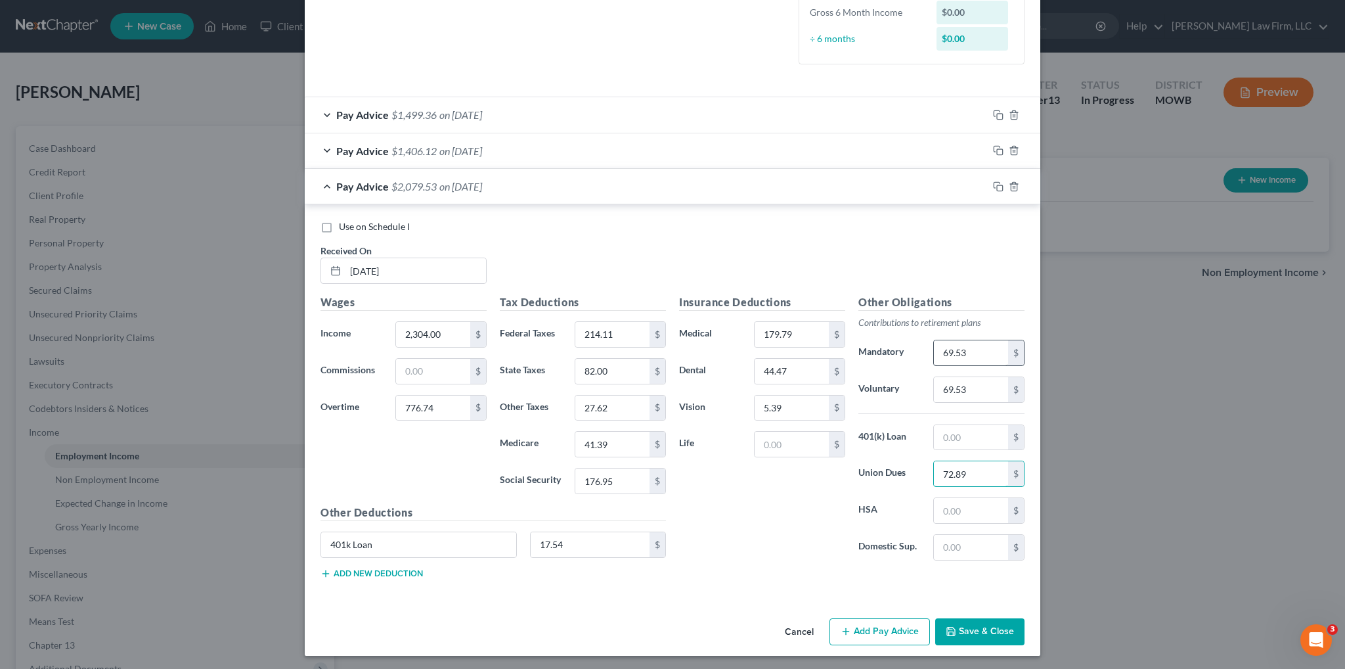
type input "72.89"
click at [988, 353] on input "69.53" at bounding box center [971, 352] width 74 height 25
type input "92.42"
click at [994, 146] on icon "button" at bounding box center [997, 149] width 6 height 6
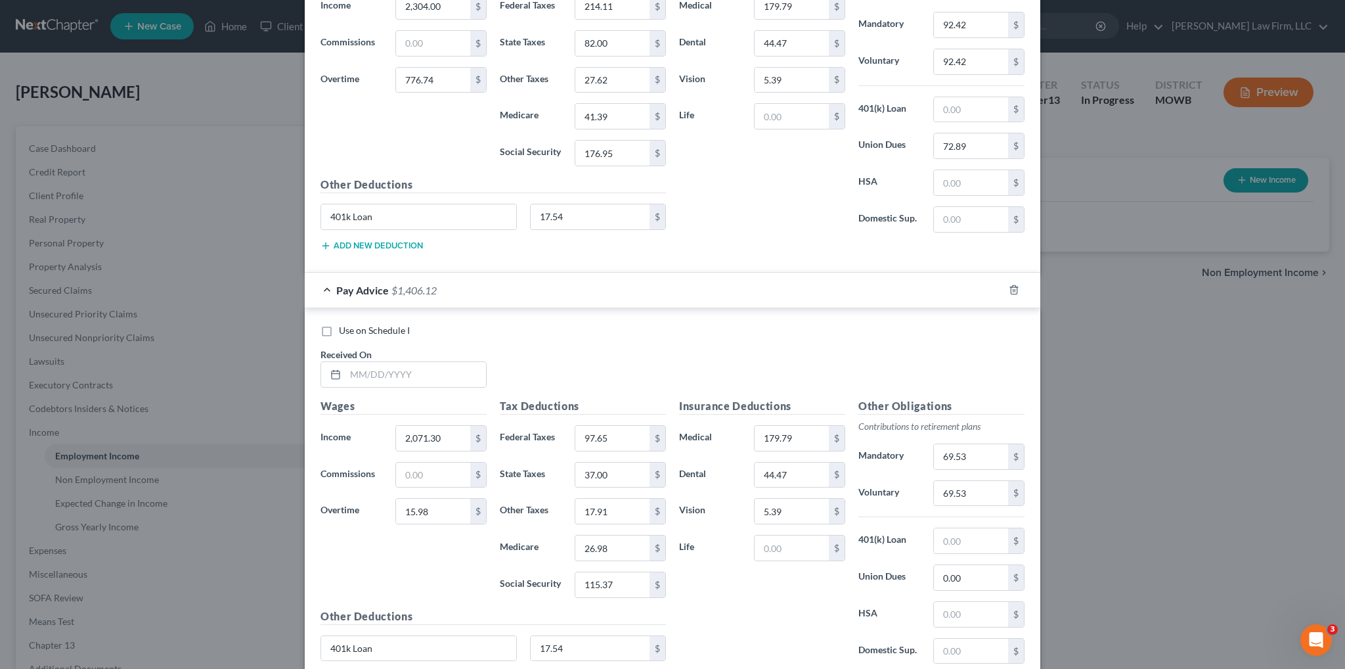
scroll to position [701, 0]
click at [441, 372] on input "text" at bounding box center [415, 373] width 141 height 25
type input "[DATE]"
click at [447, 430] on input "2,071.30" at bounding box center [433, 437] width 74 height 25
type input "2,304.00"
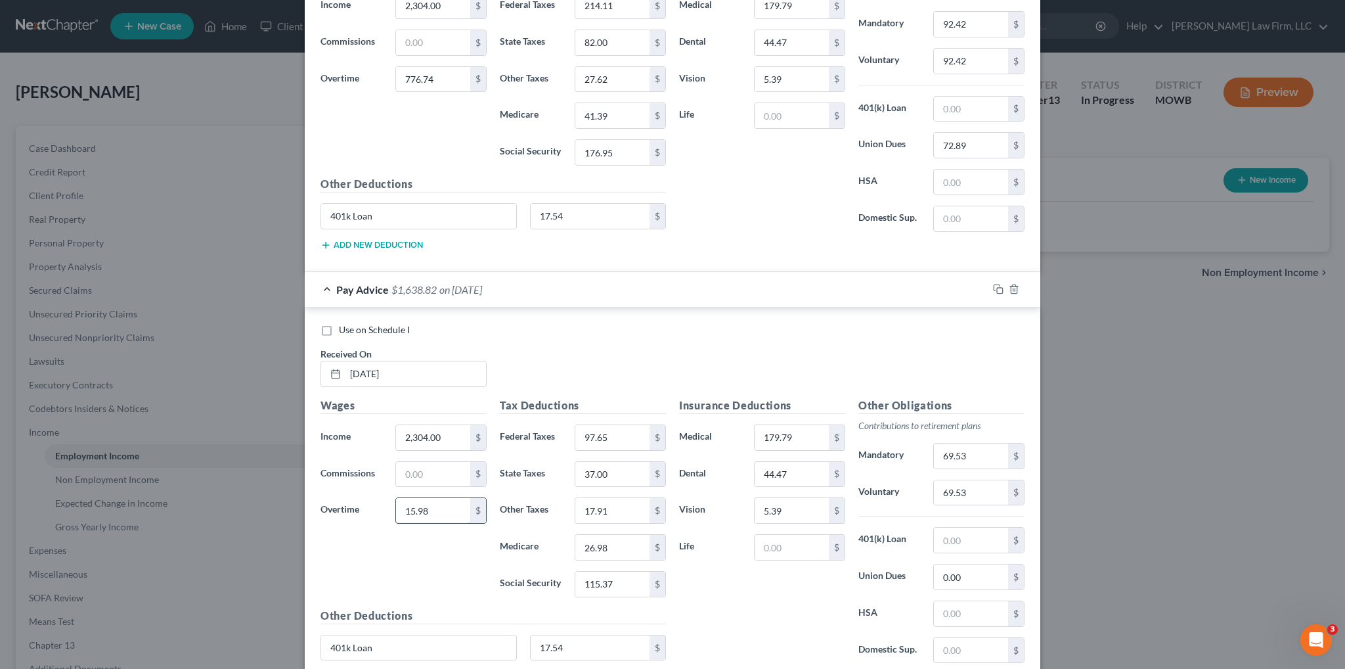
click at [460, 508] on input "15.98" at bounding box center [433, 510] width 74 height 25
type input "584.50"
click at [973, 452] on input "69.53" at bounding box center [971, 455] width 74 height 25
type input "86.66"
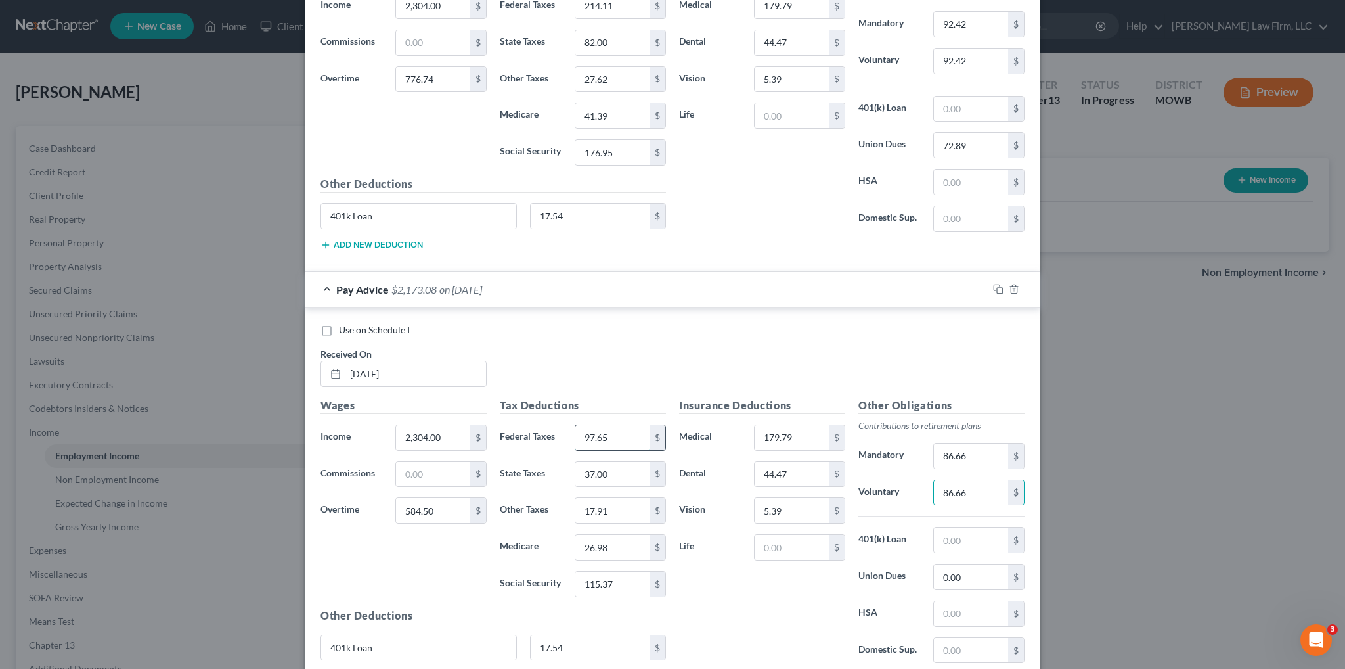
click at [621, 434] on input "97.65" at bounding box center [612, 437] width 74 height 25
type input "191.74"
type input "73.00"
type input "25.75"
type input "38.59"
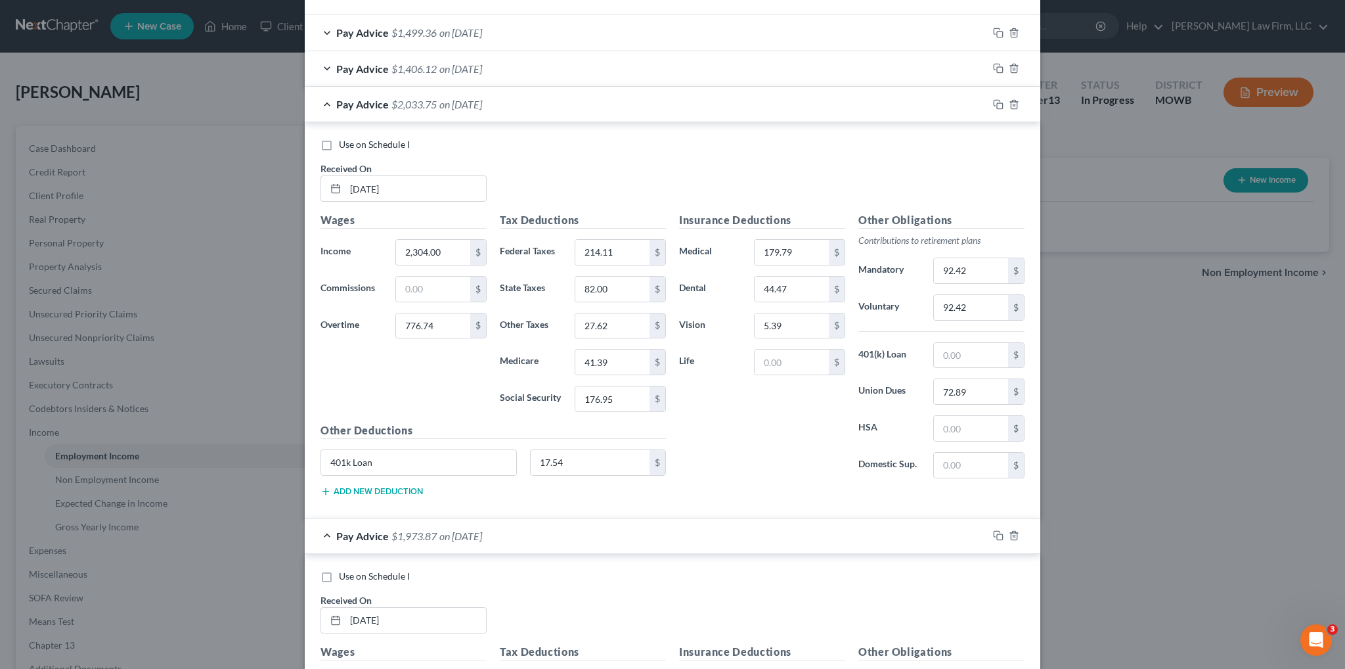
scroll to position [439, 0]
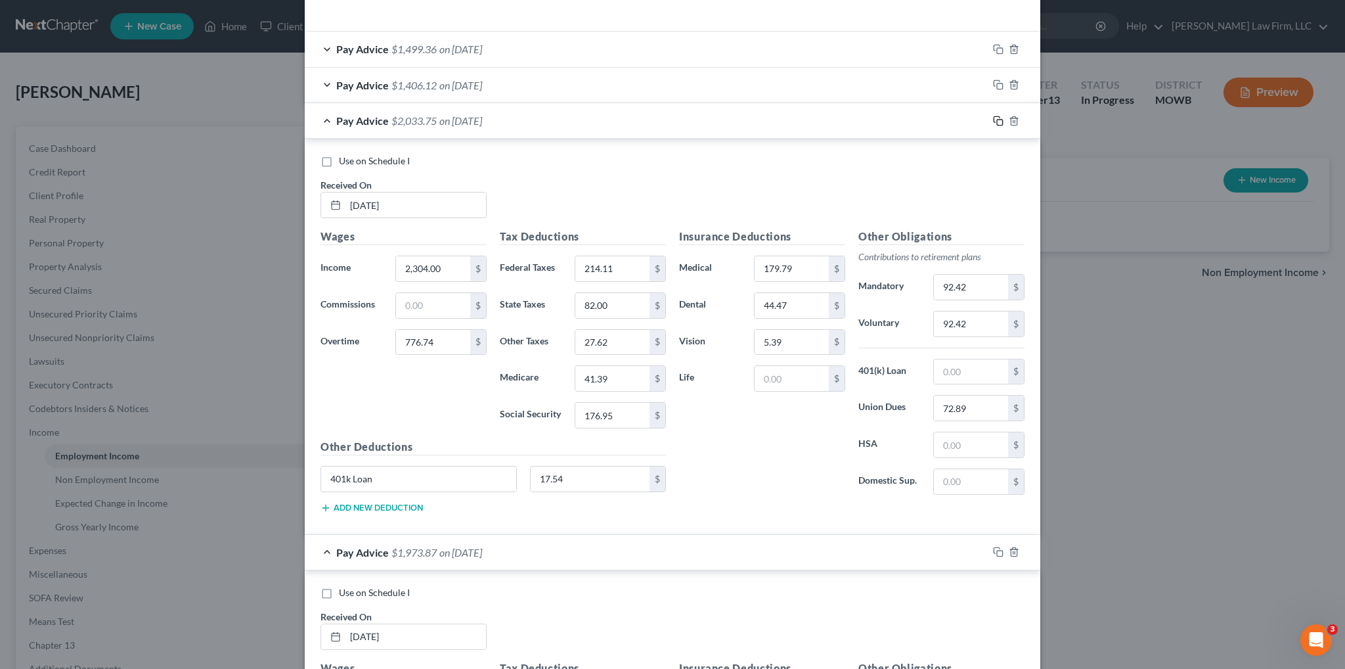
type input "165.04"
click at [997, 120] on rect "button" at bounding box center [1000, 123] width 6 height 6
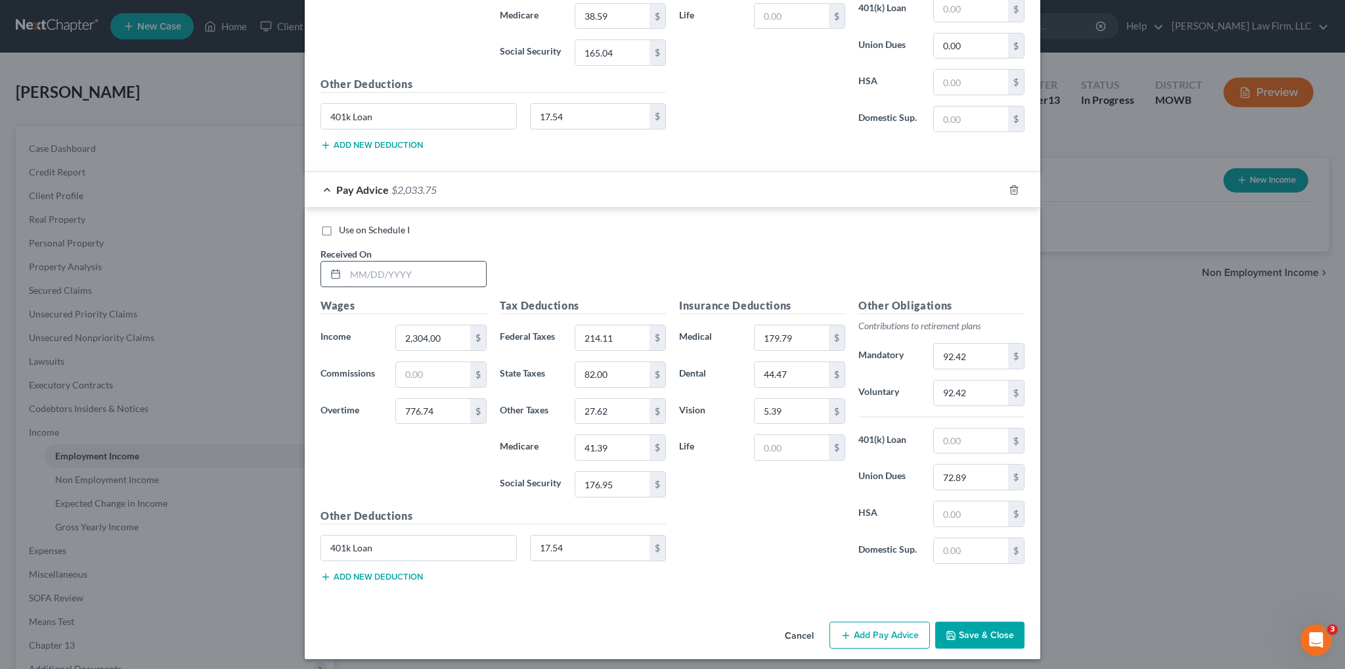
scroll to position [838, 0]
click at [391, 269] on input "text" at bounding box center [415, 272] width 141 height 25
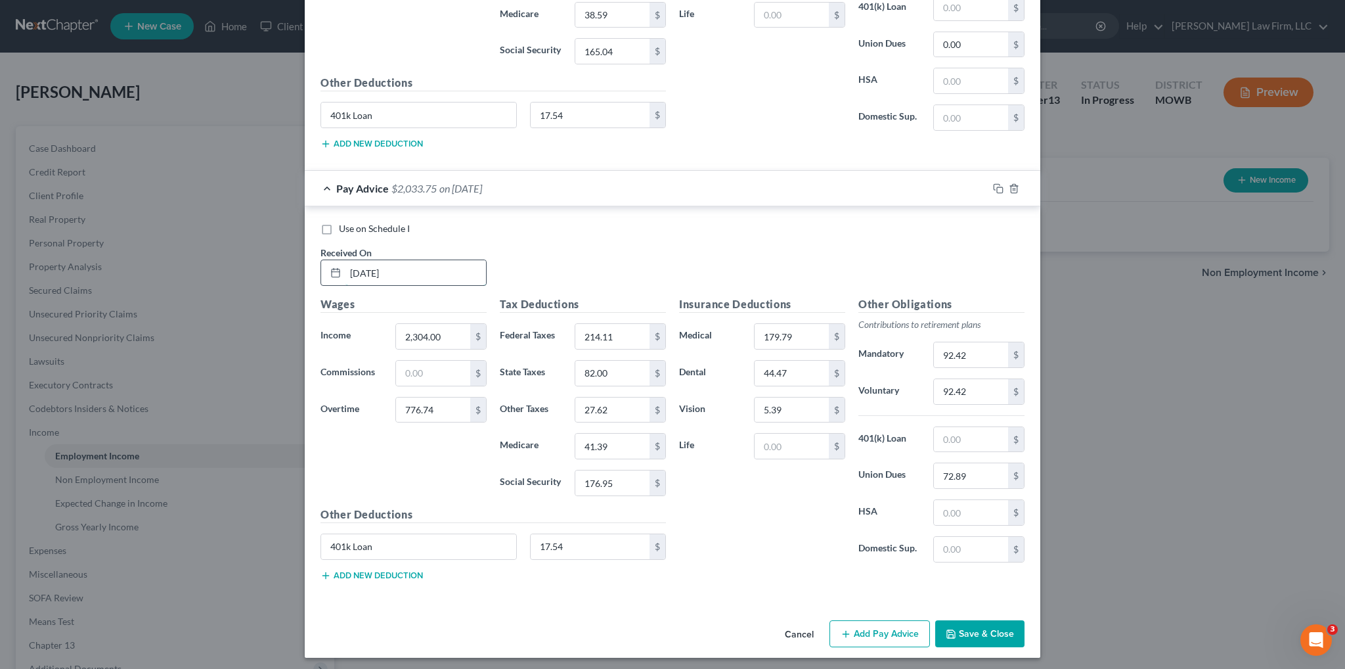
type input "[DATE]"
click at [436, 324] on input "1,382.40" at bounding box center [433, 336] width 74 height 25
type input "1"
type input "2,073.60"
type input "372.38"
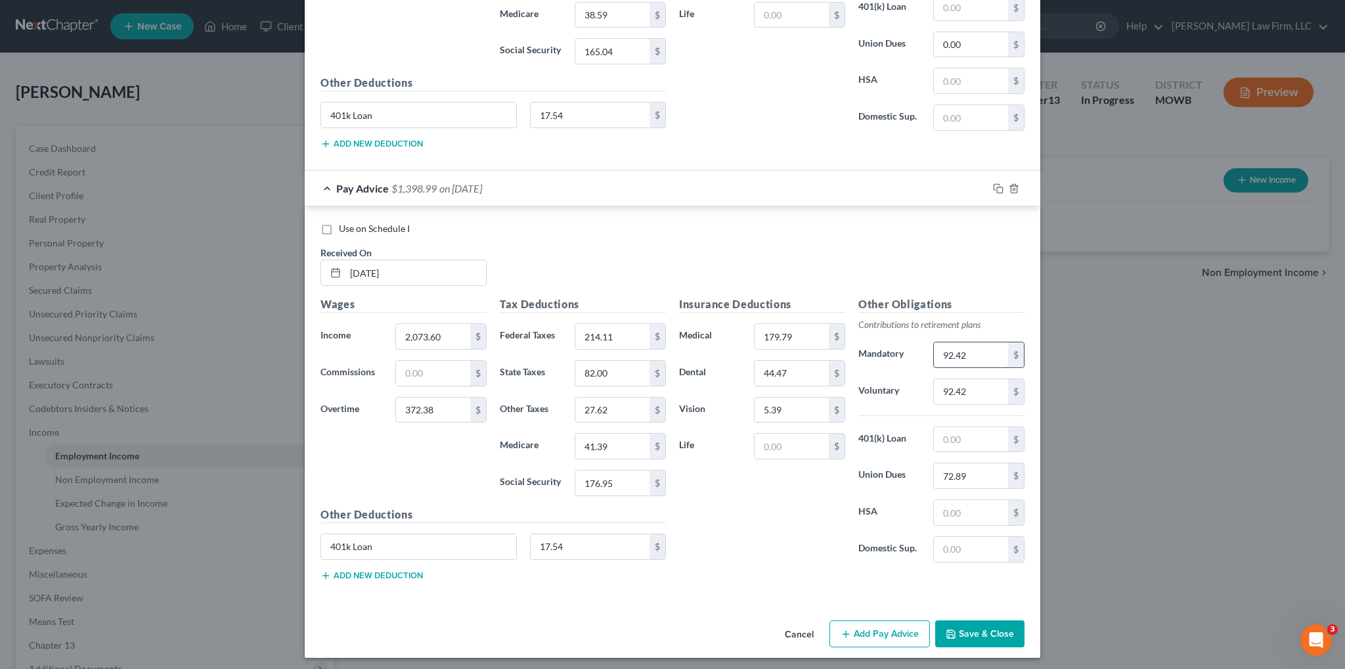
click at [967, 349] on input "92.42" at bounding box center [971, 354] width 74 height 25
type input "73.38"
click at [962, 400] on div "Other Obligations Contributions to retirement plans Mandatory 73.38 $ Voluntary…" at bounding box center [941, 434] width 179 height 276
click at [964, 395] on input "92.42" at bounding box center [971, 391] width 74 height 25
type input "73.38"
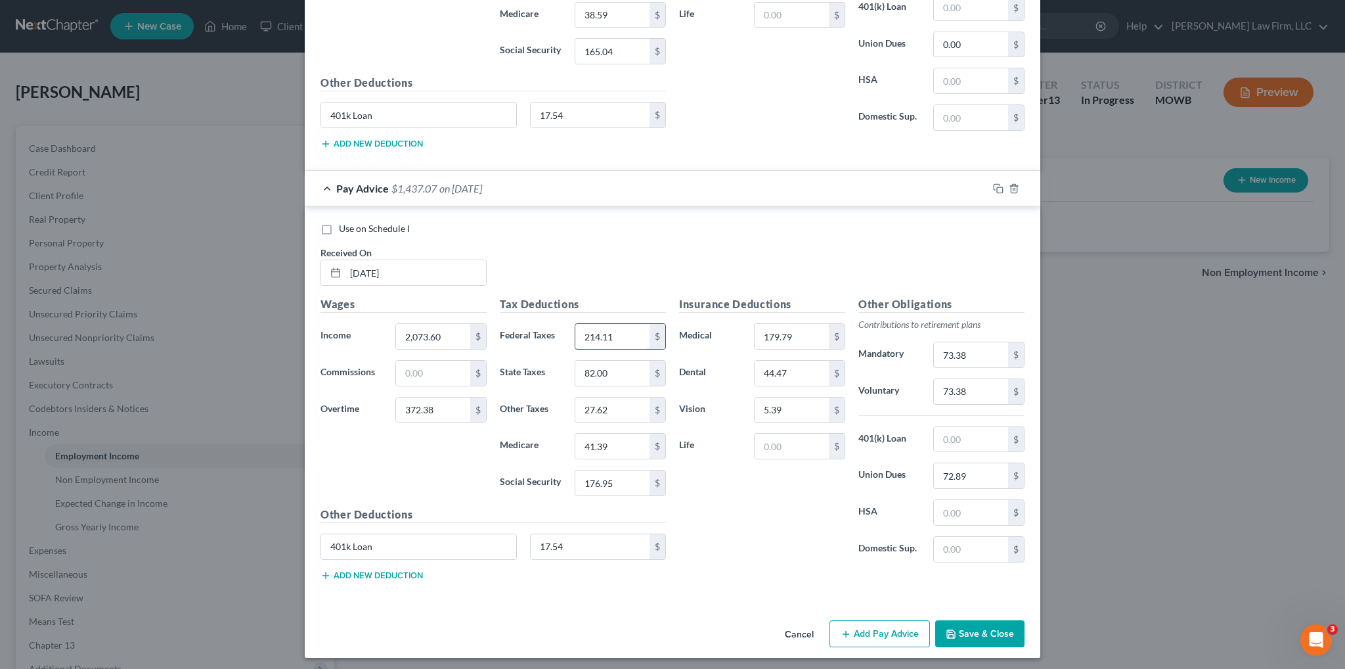
click at [632, 331] on input "214.11" at bounding box center [612, 336] width 74 height 25
type input "140.23"
type input "53.00"
type input "21.46"
type input "32.18"
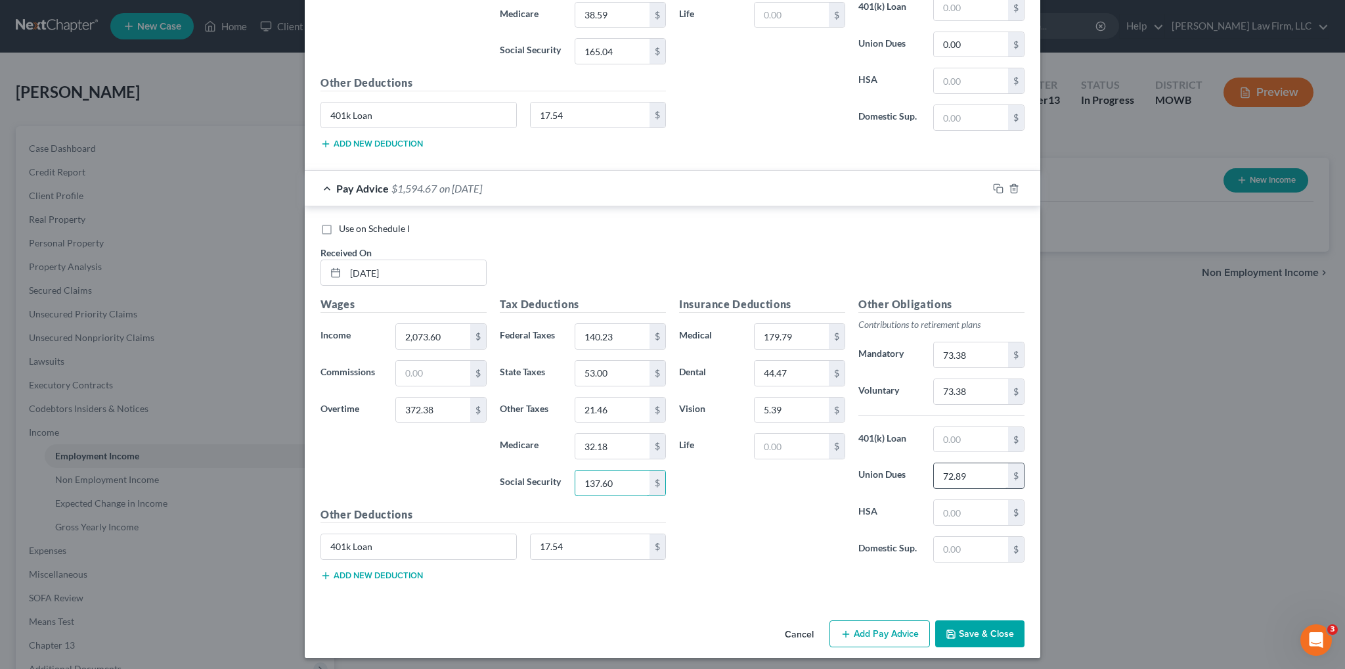
type input "137.60"
click at [976, 467] on input "72.89" at bounding box center [971, 475] width 74 height 25
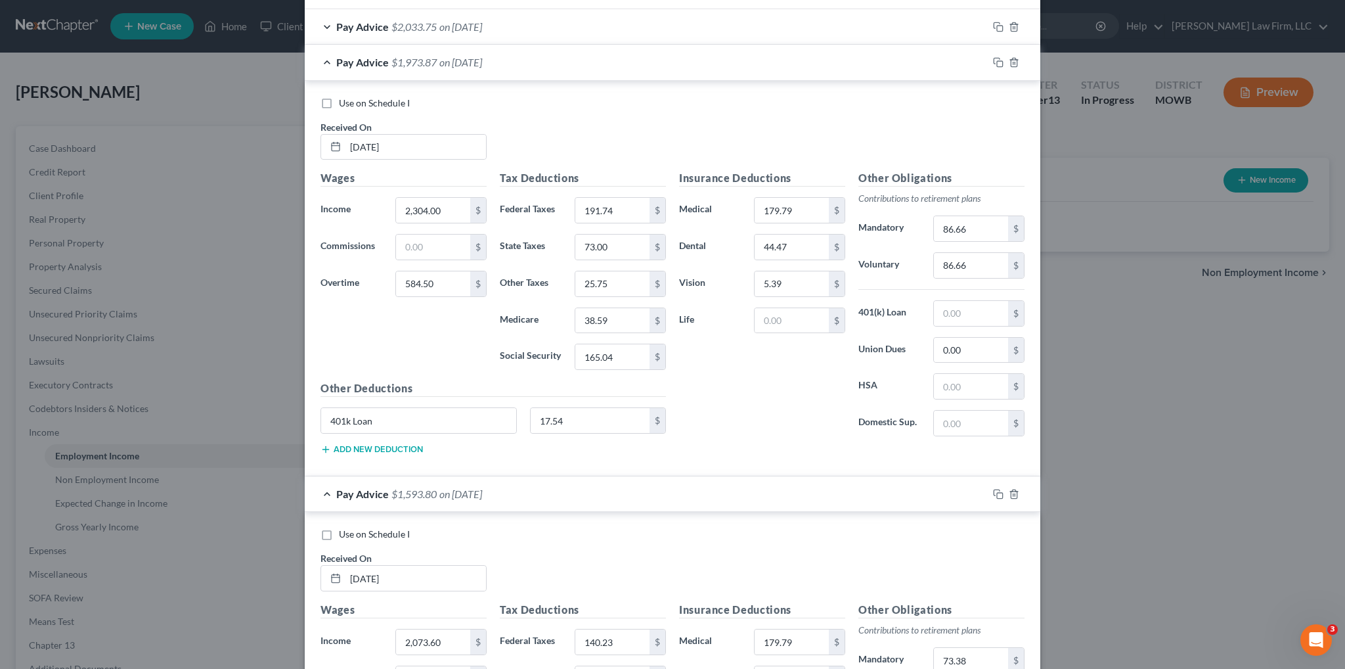
scroll to position [510, 0]
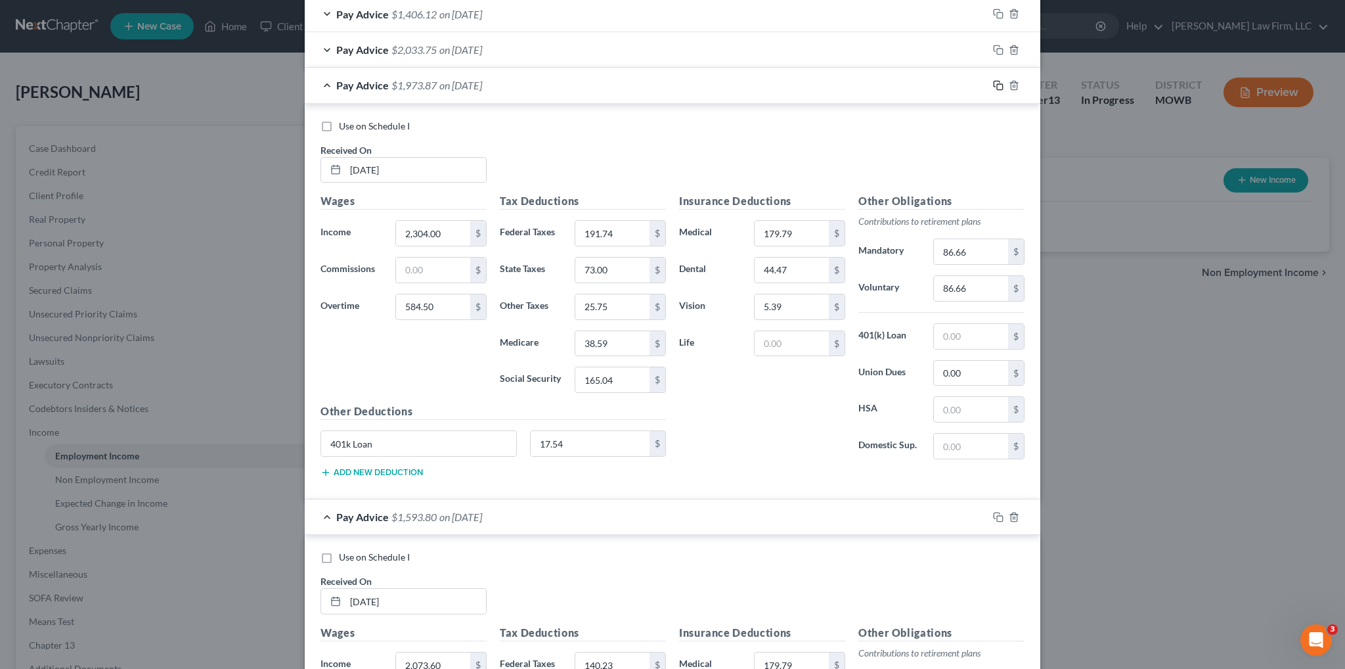
type input "73.76"
click at [993, 85] on icon "button" at bounding box center [998, 85] width 11 height 11
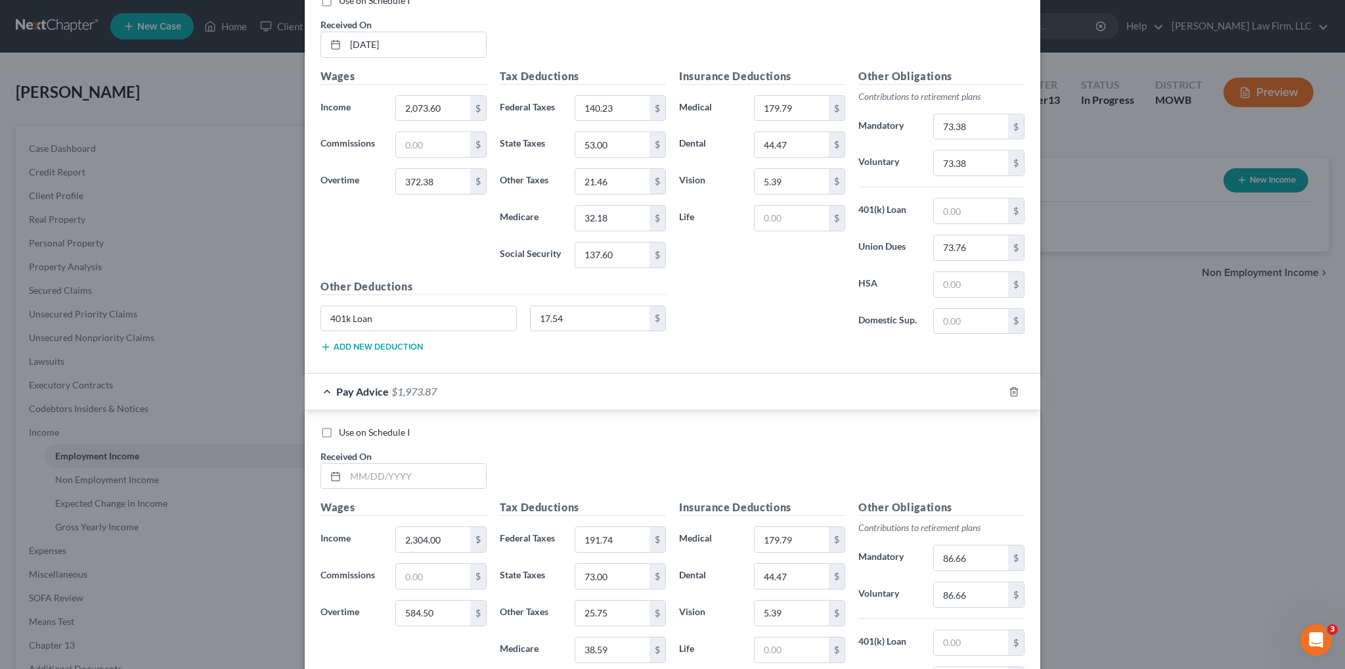
scroll to position [873, 0]
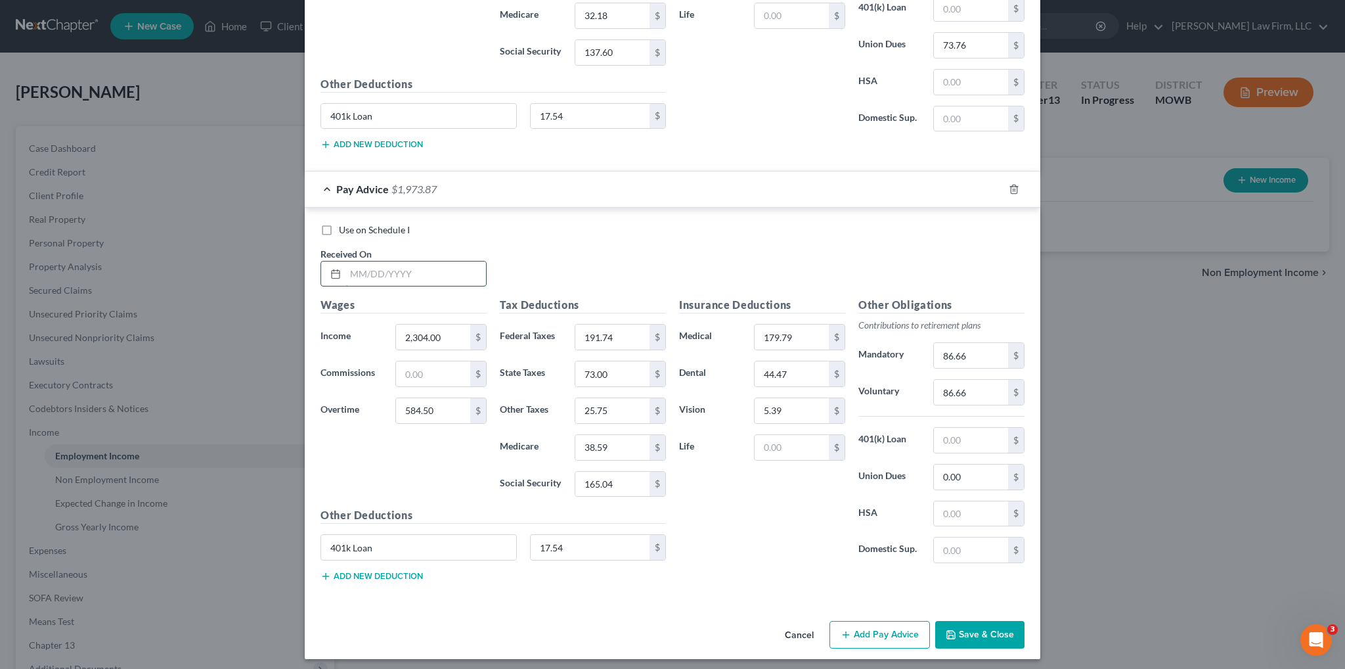
click at [460, 269] on input "text" at bounding box center [415, 273] width 141 height 25
type input "[DATE]"
click at [441, 332] on input "2,304.00" at bounding box center [433, 336] width 74 height 25
type input "2,501.70"
type input "45.36"
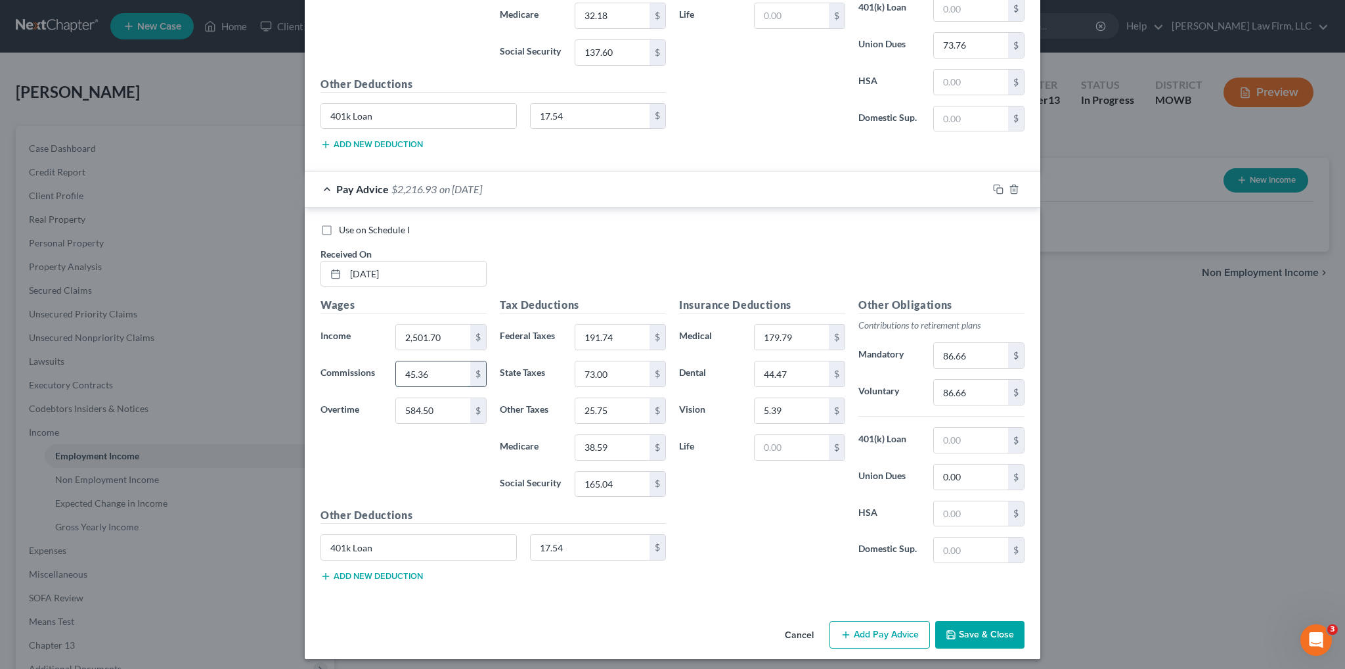
drag, startPoint x: 430, startPoint y: 366, endPoint x: 394, endPoint y: 369, distance: 36.3
click at [396, 369] on input "45.36" at bounding box center [433, 373] width 74 height 25
paste input "45.36"
type input "45.36"
type input "150.73"
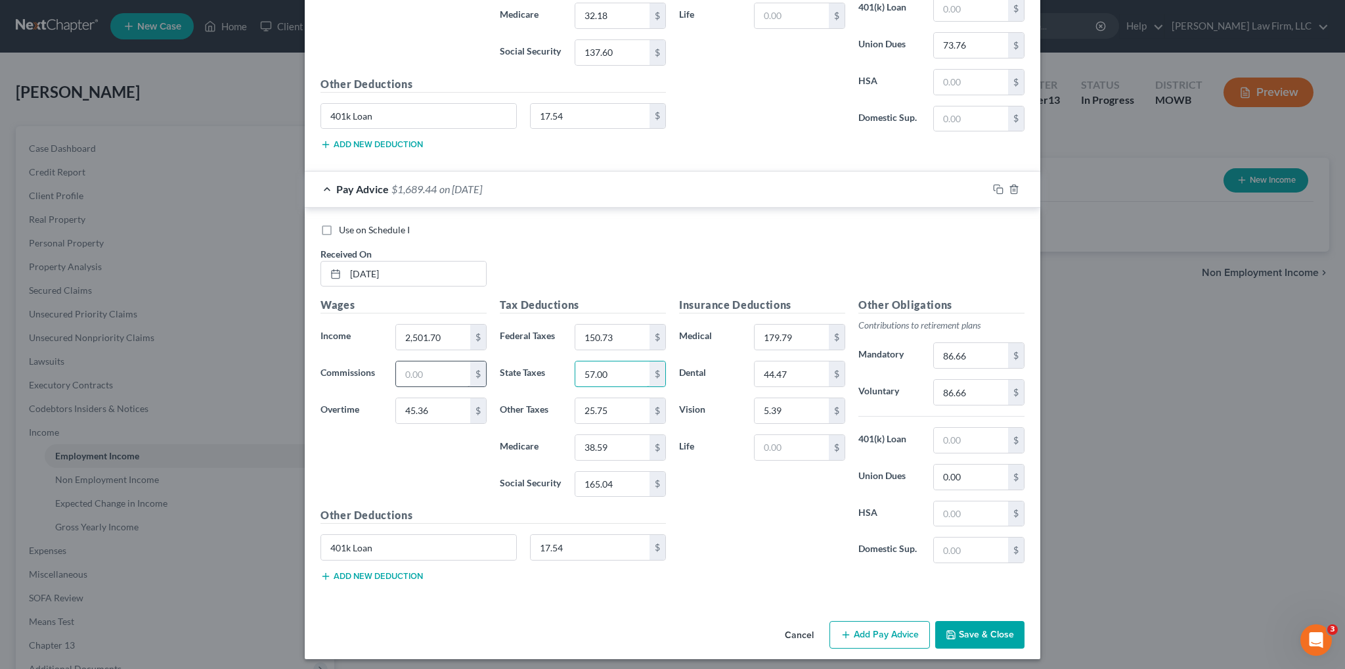
type input "57.00"
type input "22.34"
type input "33.50"
type input "143.22"
type input "202.90"
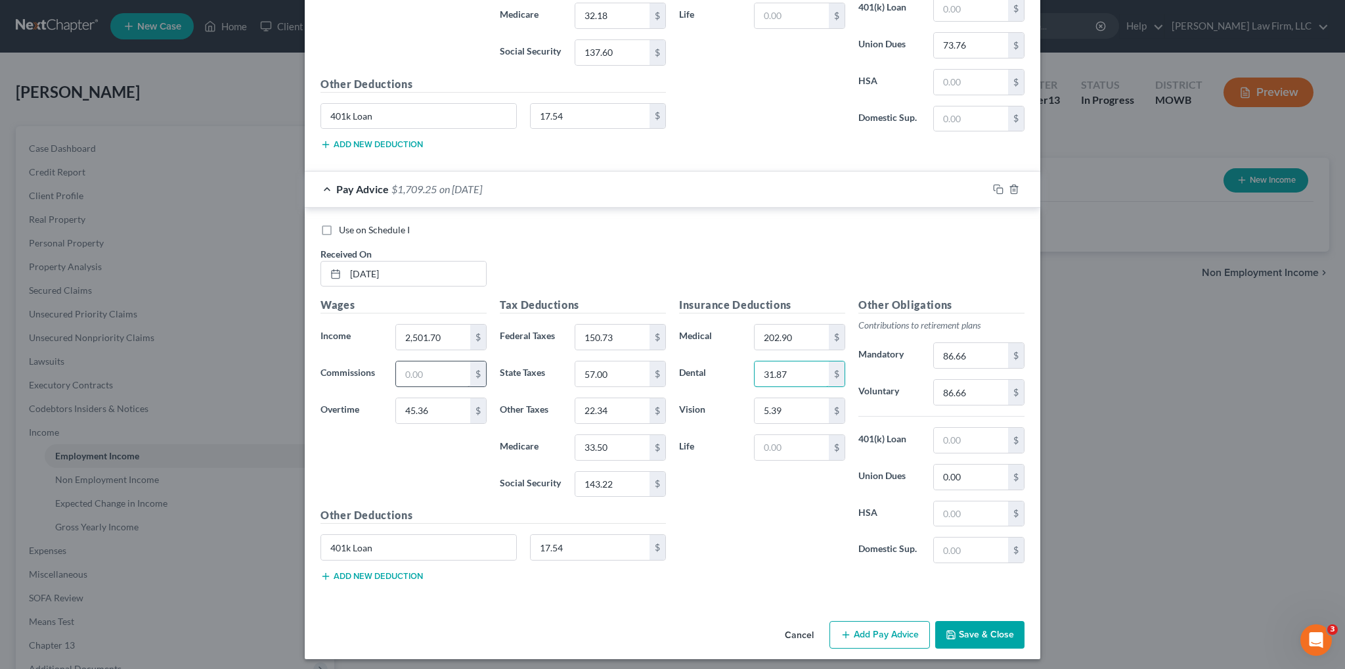
type input "31.87"
click at [780, 447] on input "text" at bounding box center [792, 447] width 74 height 25
type input "17.89"
click at [978, 352] on input "86.66" at bounding box center [971, 355] width 74 height 25
type input "76.41"
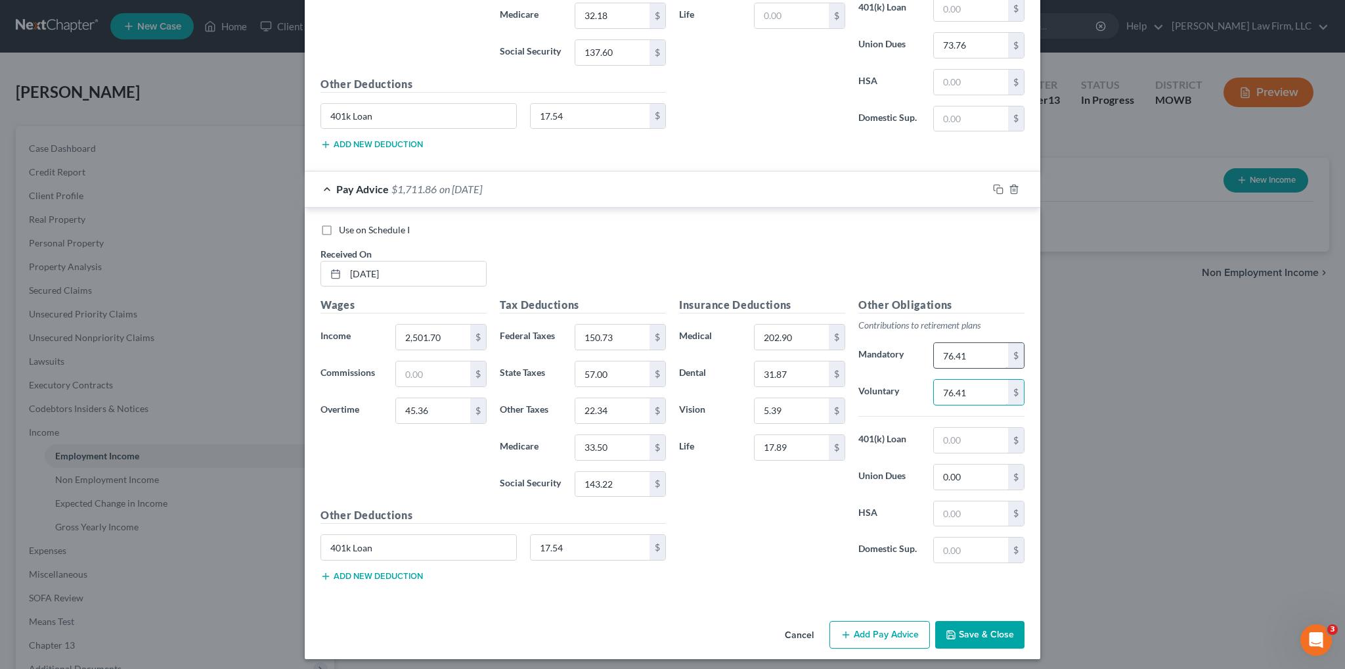
type input "76.41"
click at [993, 185] on icon "button" at bounding box center [998, 189] width 11 height 11
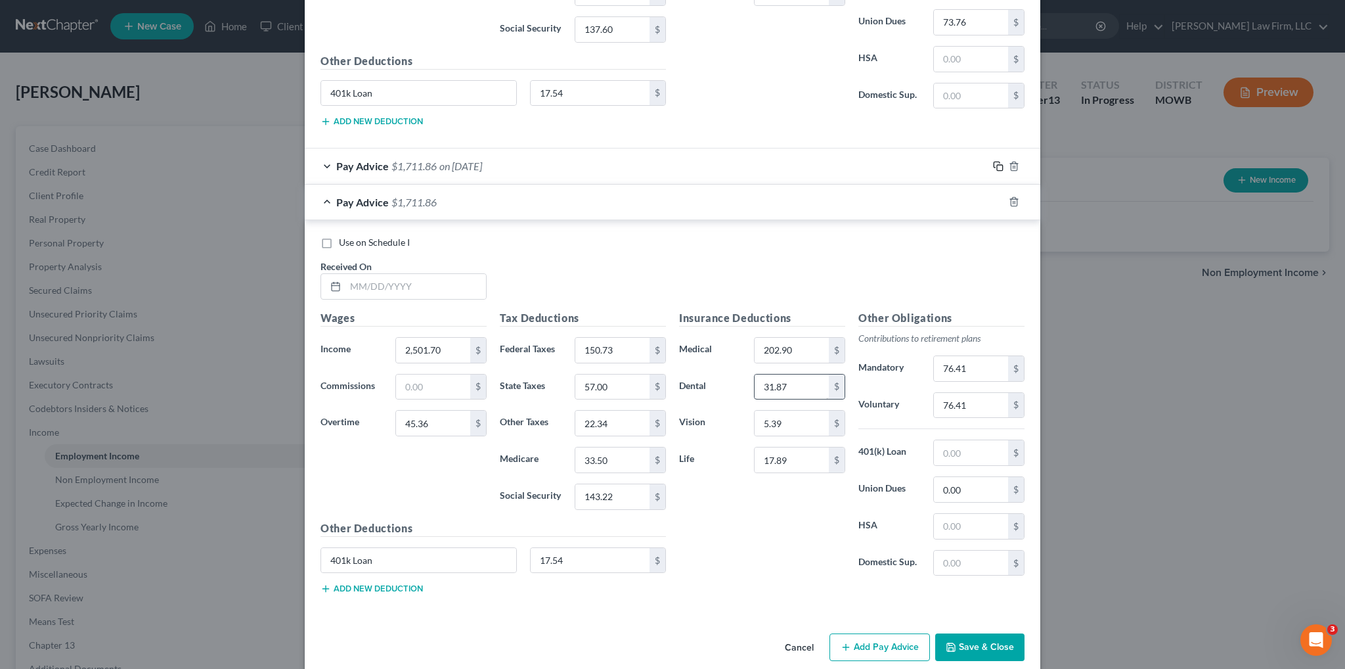
scroll to position [909, 0]
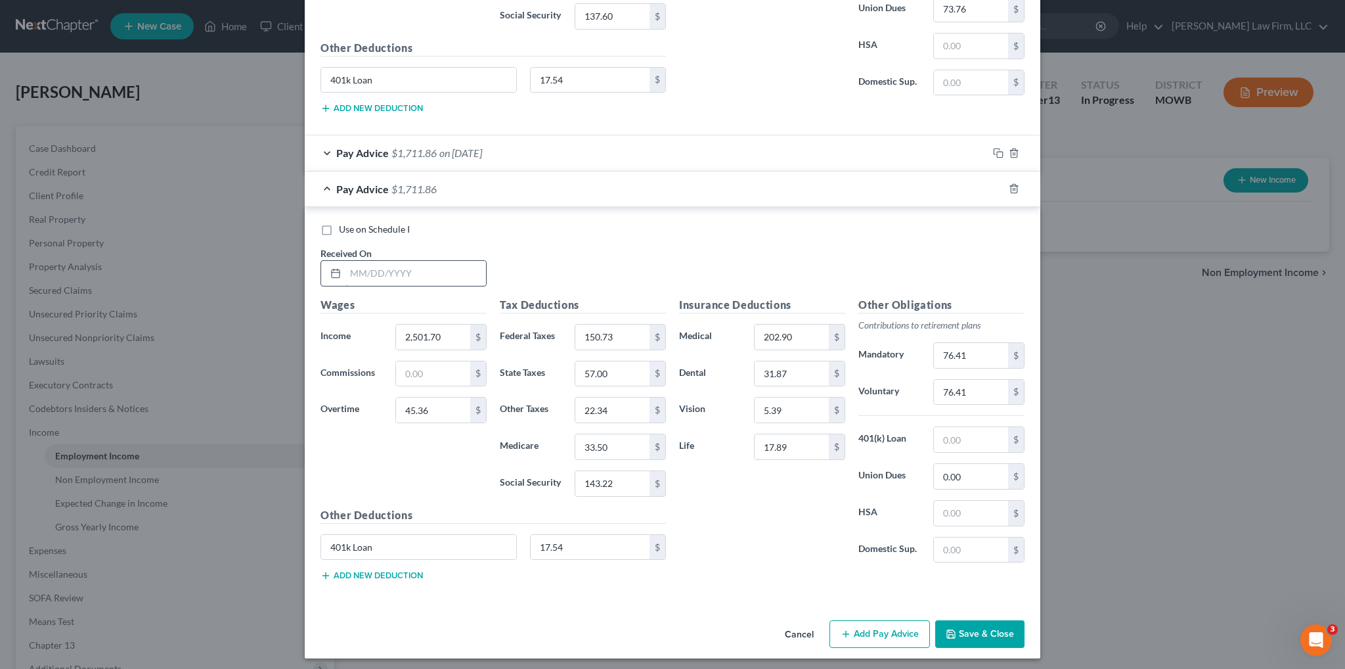
click at [452, 278] on input "text" at bounding box center [415, 273] width 141 height 25
type input "[DATE]"
click at [452, 338] on input "2,501.70" at bounding box center [433, 336] width 74 height 25
type input "2,304.00"
type input "431.14"
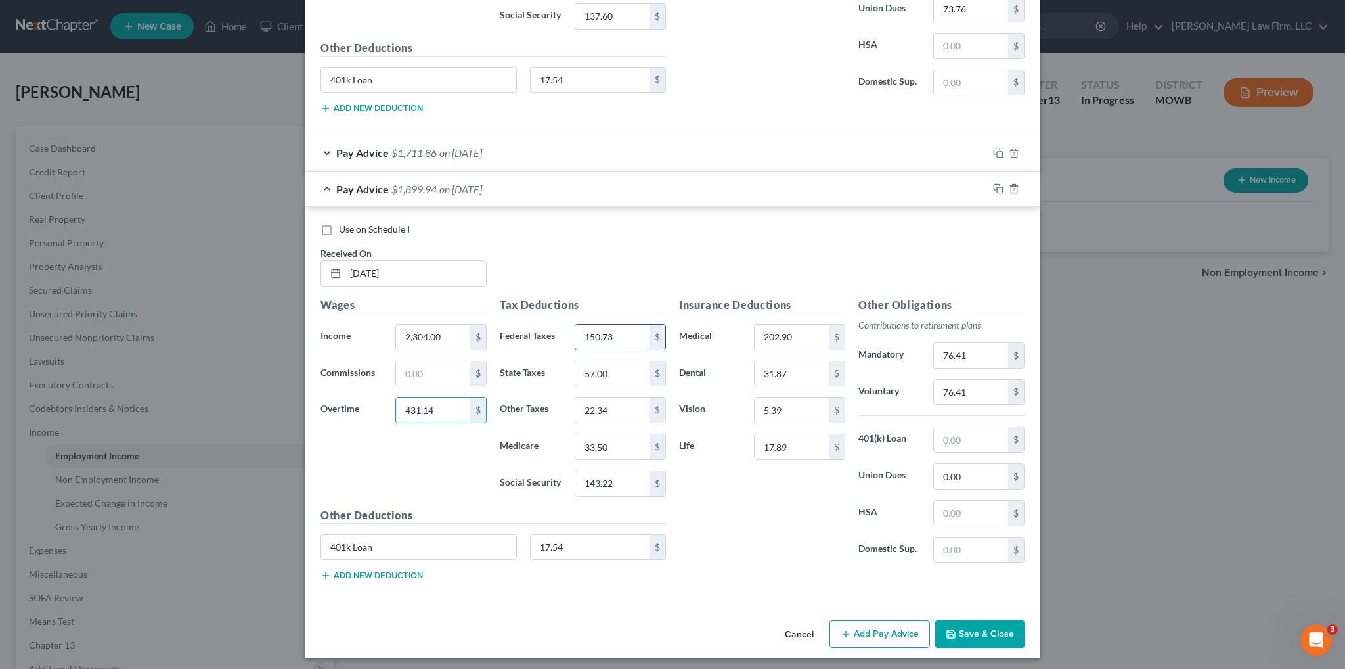
click at [617, 328] on input "150.73" at bounding box center [612, 336] width 74 height 25
type input "172.63"
type input "66.00"
type input "24.16"
type input "36.22"
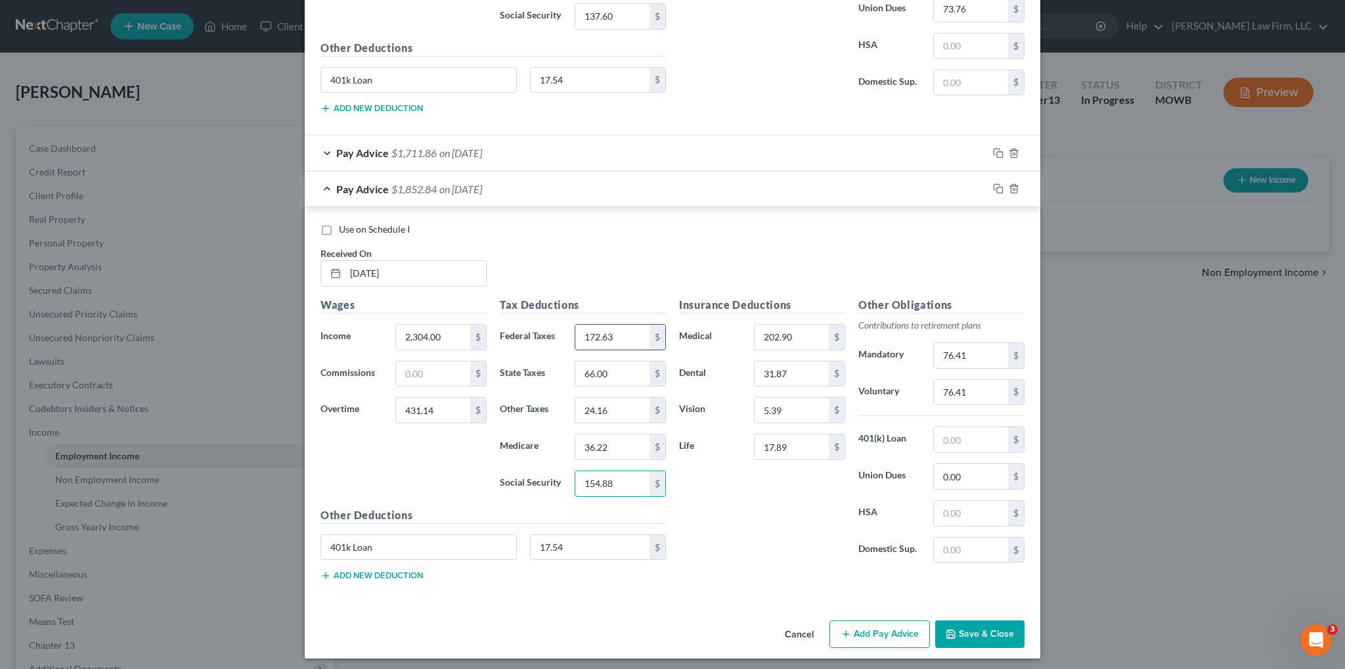
type input "154.88"
click at [977, 347] on input "76.41" at bounding box center [971, 355] width 74 height 25
type input "82.05"
click at [975, 467] on input "0.00" at bounding box center [971, 476] width 74 height 25
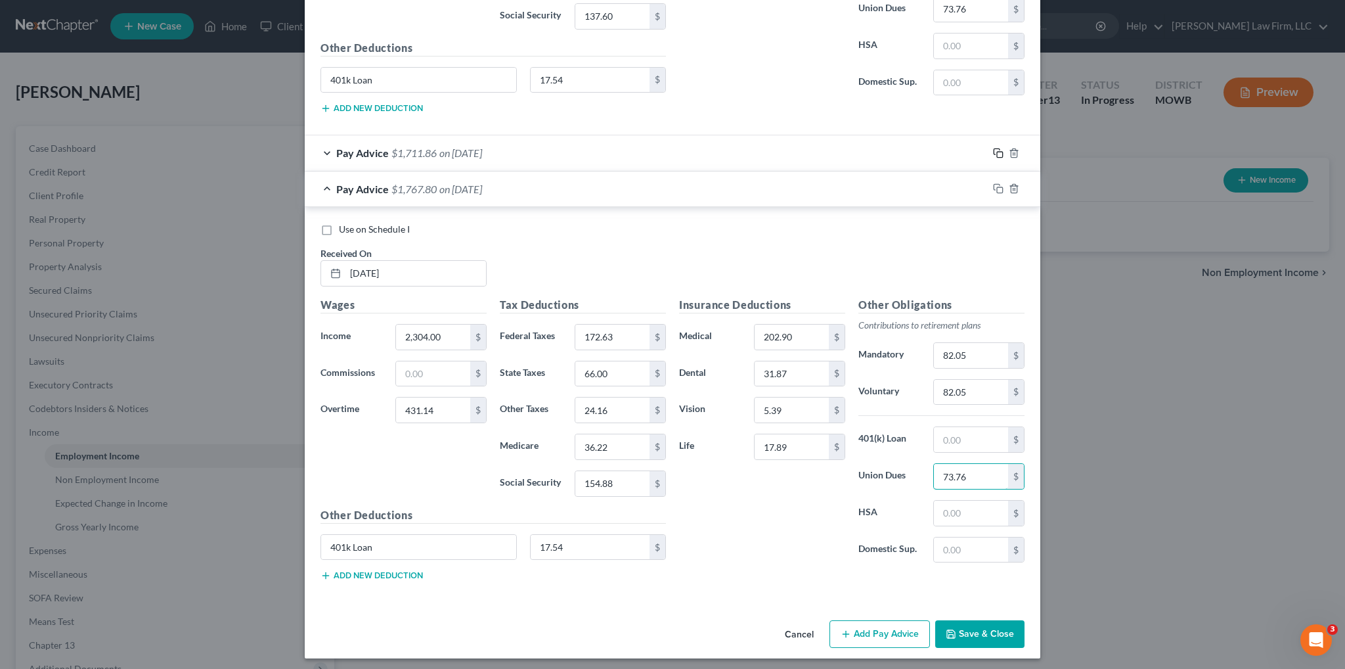
type input "73.76"
click at [993, 153] on icon "button" at bounding box center [998, 153] width 11 height 11
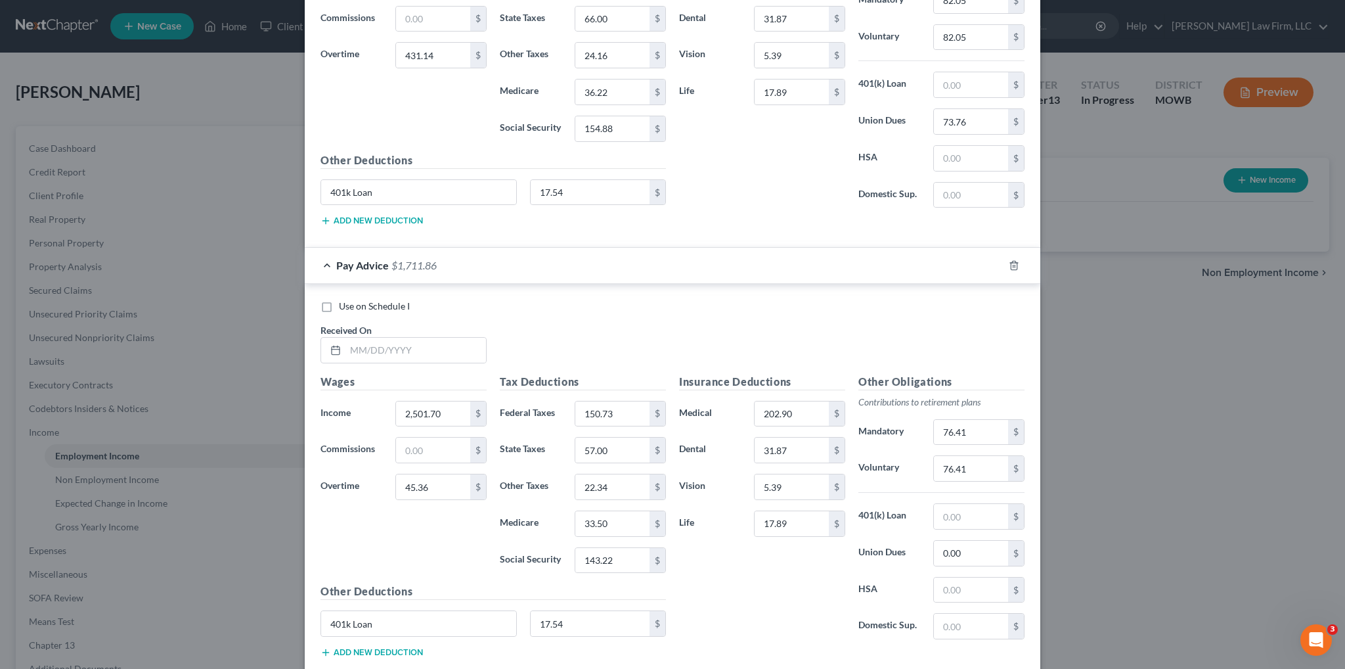
scroll to position [1338, 0]
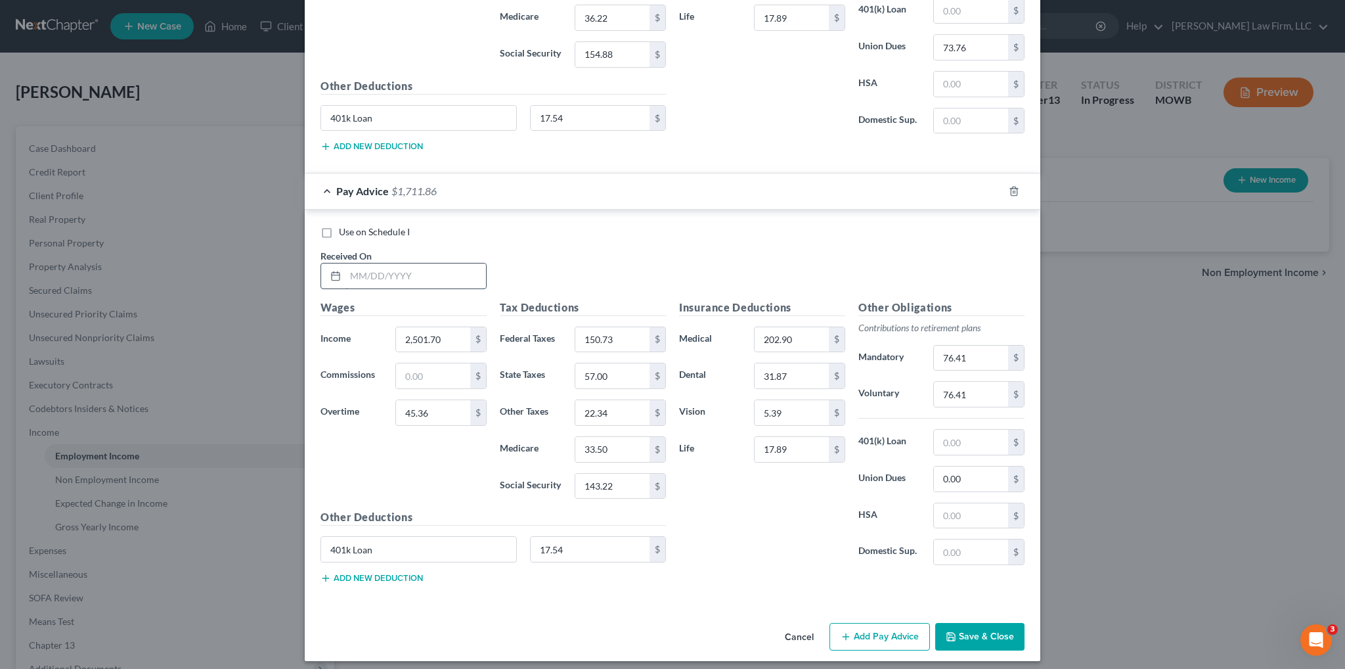
click at [429, 268] on input "text" at bounding box center [415, 275] width 141 height 25
type input "[DATE]"
click at [452, 328] on input "2,501.70" at bounding box center [433, 339] width 74 height 25
type input "2,304.00"
type input "55.30"
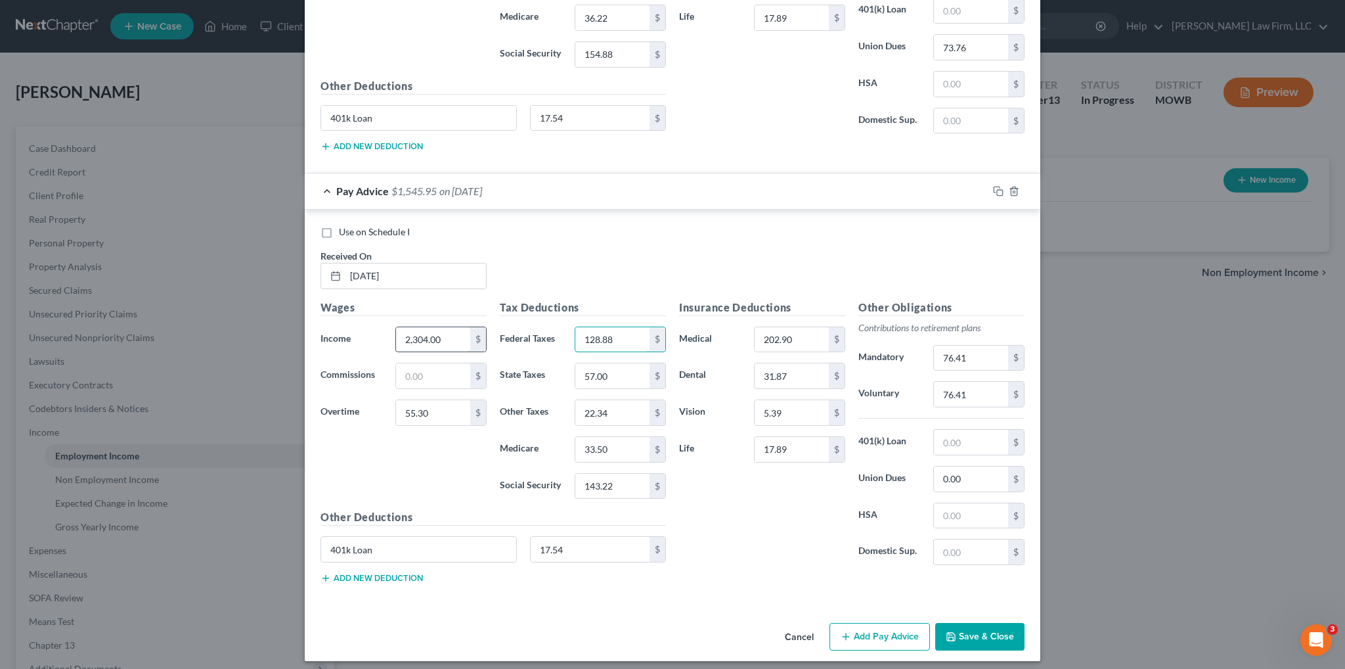
type input "128.88"
type input "49.00"
type input "20.51"
type input "30.77"
type input "131.57"
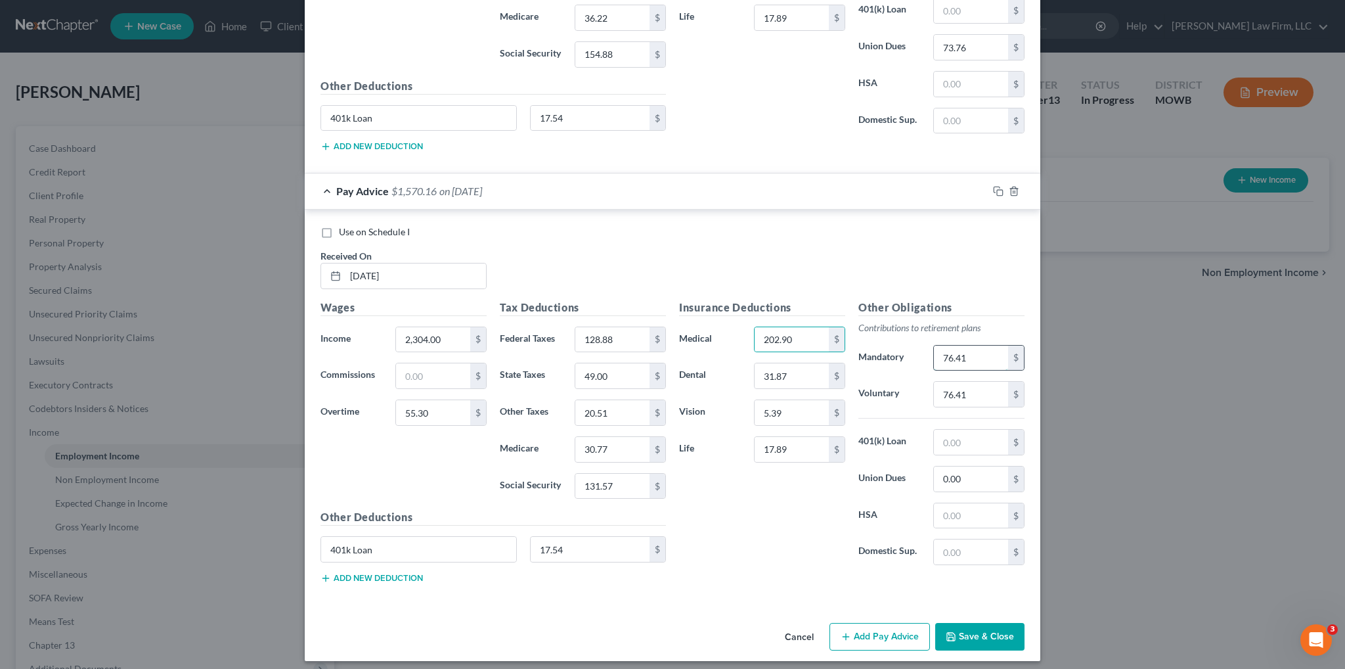
click at [982, 348] on input "76.41" at bounding box center [971, 357] width 74 height 25
type input "70.78"
click at [997, 190] on rect "button" at bounding box center [1000, 193] width 6 height 6
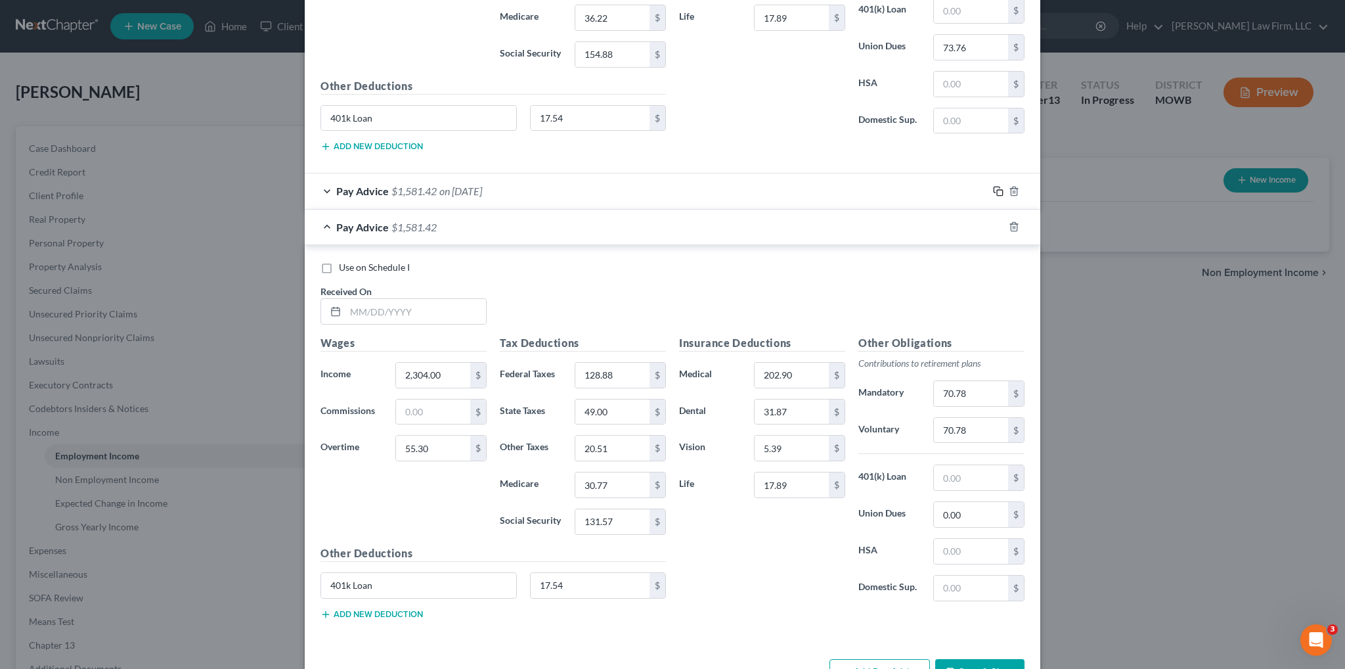
scroll to position [1373, 0]
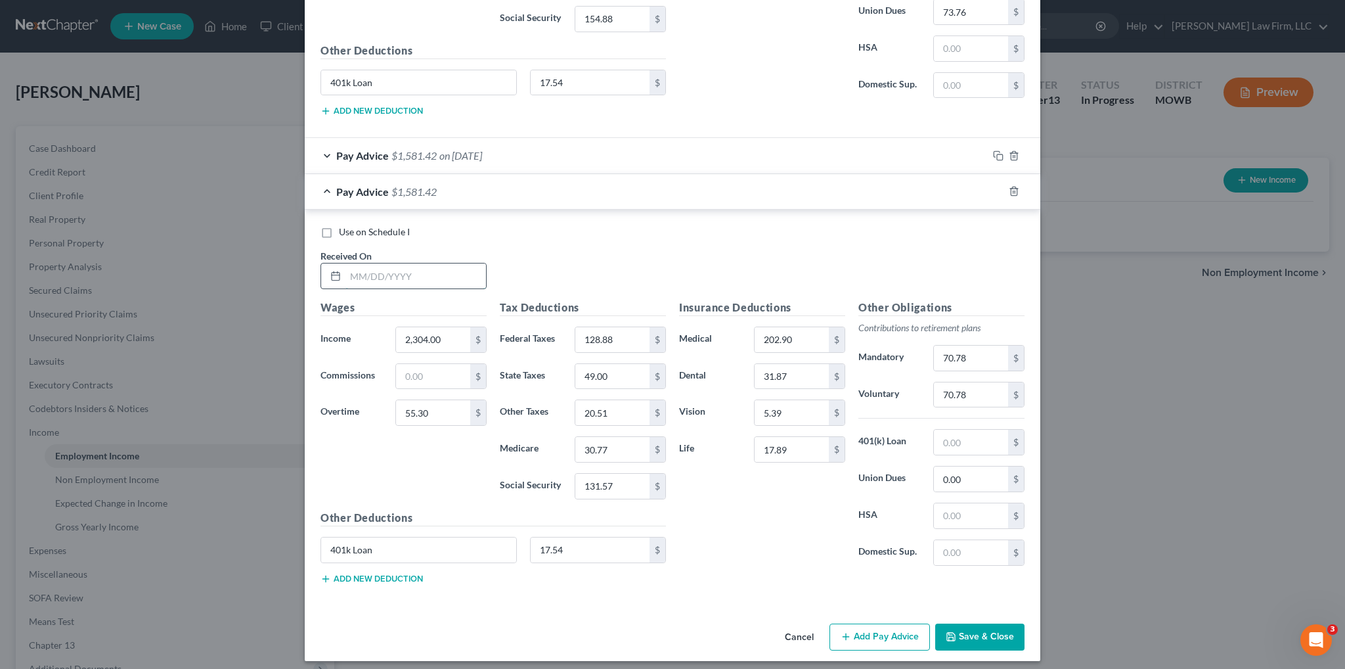
click at [438, 271] on input "text" at bounding box center [415, 275] width 141 height 25
type input "[DATE]"
click at [438, 400] on input "55.30" at bounding box center [433, 412] width 74 height 25
type input "406.94"
type input "169.81"
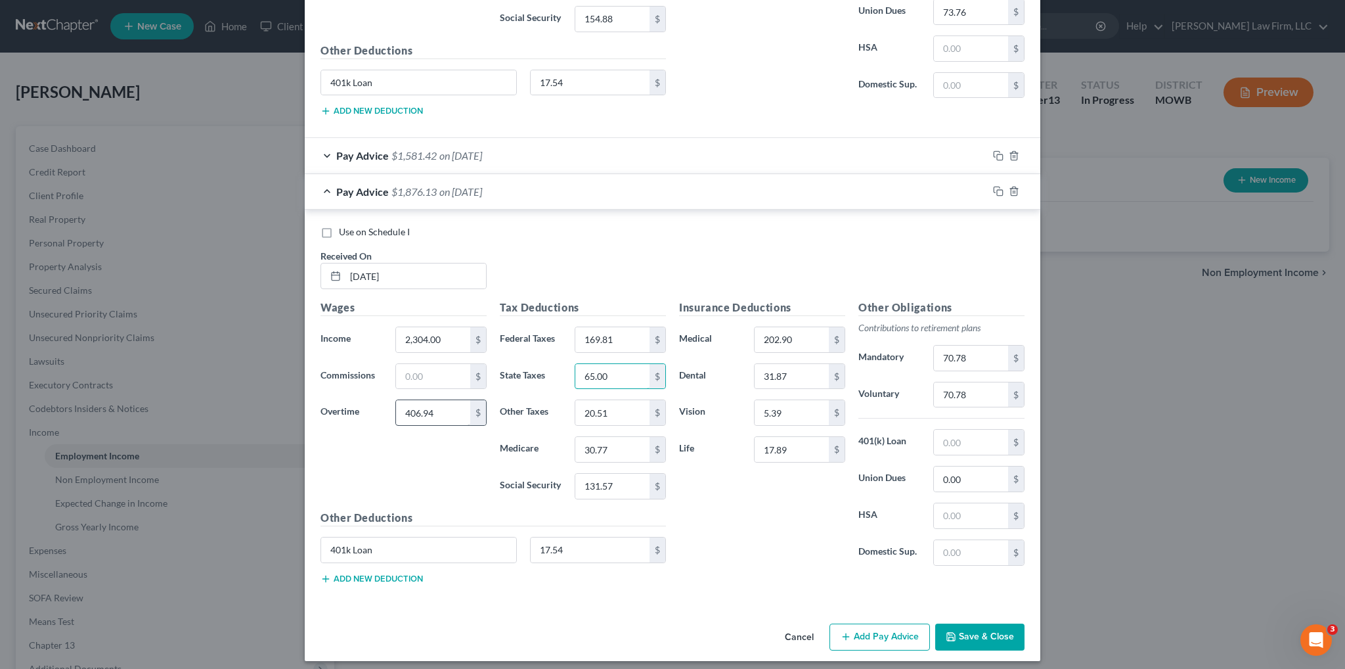
type input "65.00"
type input "23.93"
type input "35.87"
type input "153.38"
click at [964, 349] on input "70.78" at bounding box center [971, 357] width 74 height 25
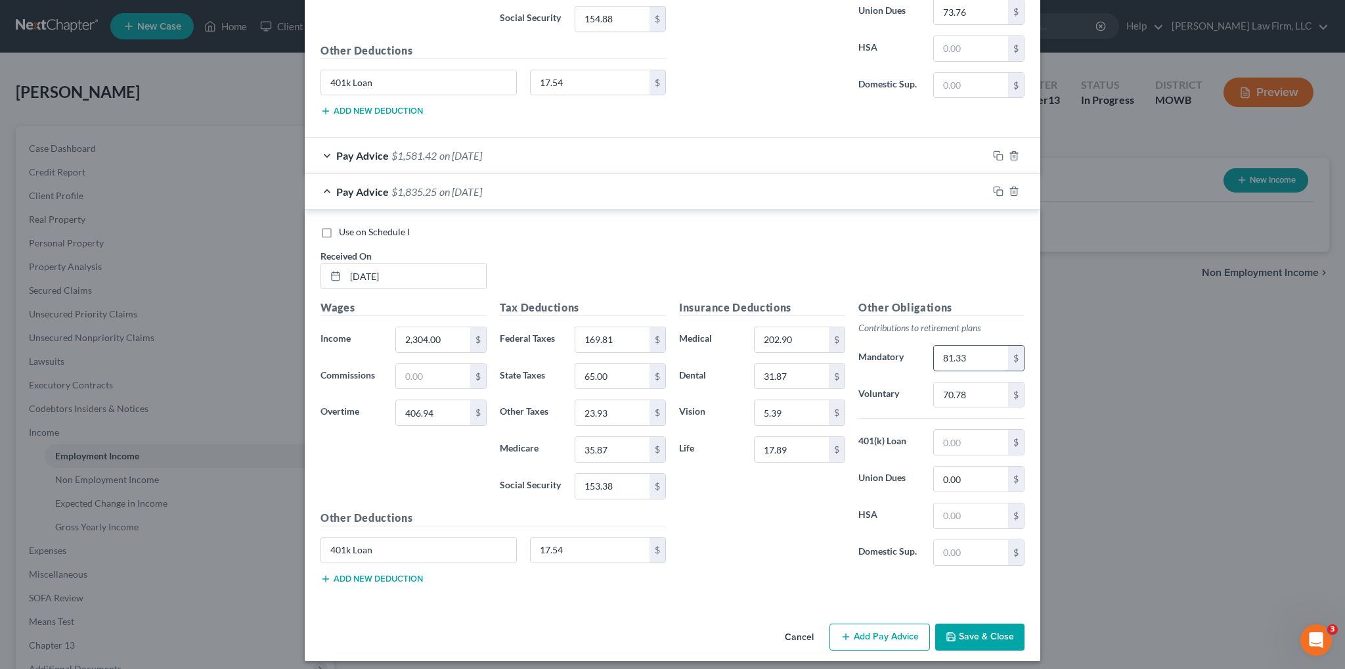
type input "81.33"
click at [450, 330] on input "2,304.00" at bounding box center [433, 339] width 74 height 25
type input "2,375.56"
click at [993, 150] on icon "button" at bounding box center [998, 155] width 11 height 11
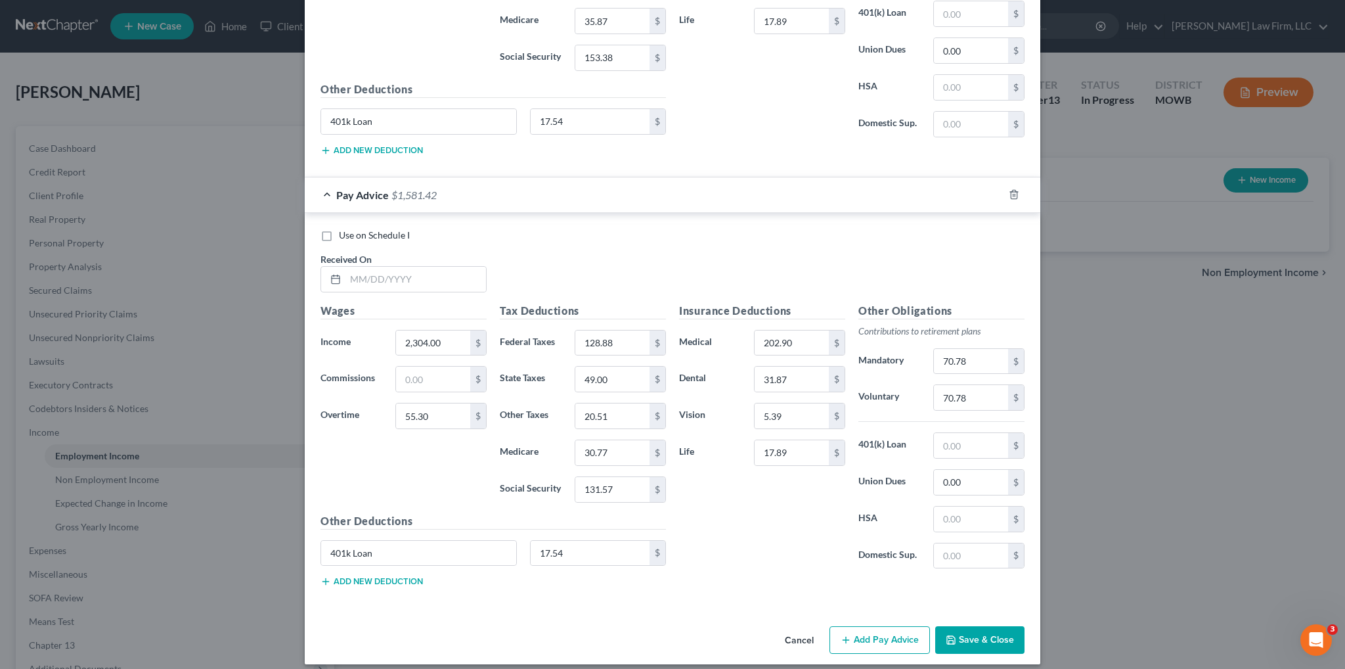
scroll to position [1802, 0]
click at [376, 266] on input "text" at bounding box center [415, 278] width 141 height 25
type input "[DATE]"
click at [447, 332] on input "2,304.00" at bounding box center [433, 342] width 74 height 25
type input "2,070.72"
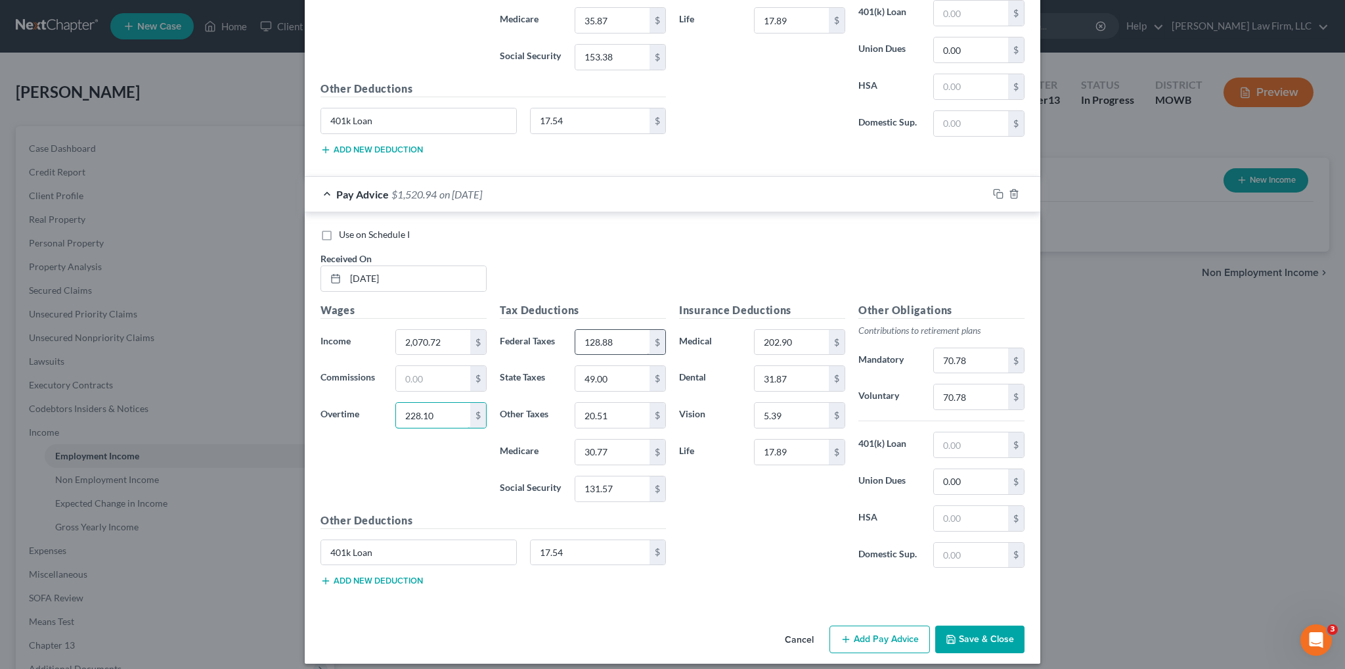
type input "228.10"
click at [636, 334] on input "128.88" at bounding box center [612, 342] width 74 height 25
type input "121.84"
type input "46.00"
click at [633, 406] on input "20.51" at bounding box center [612, 415] width 74 height 25
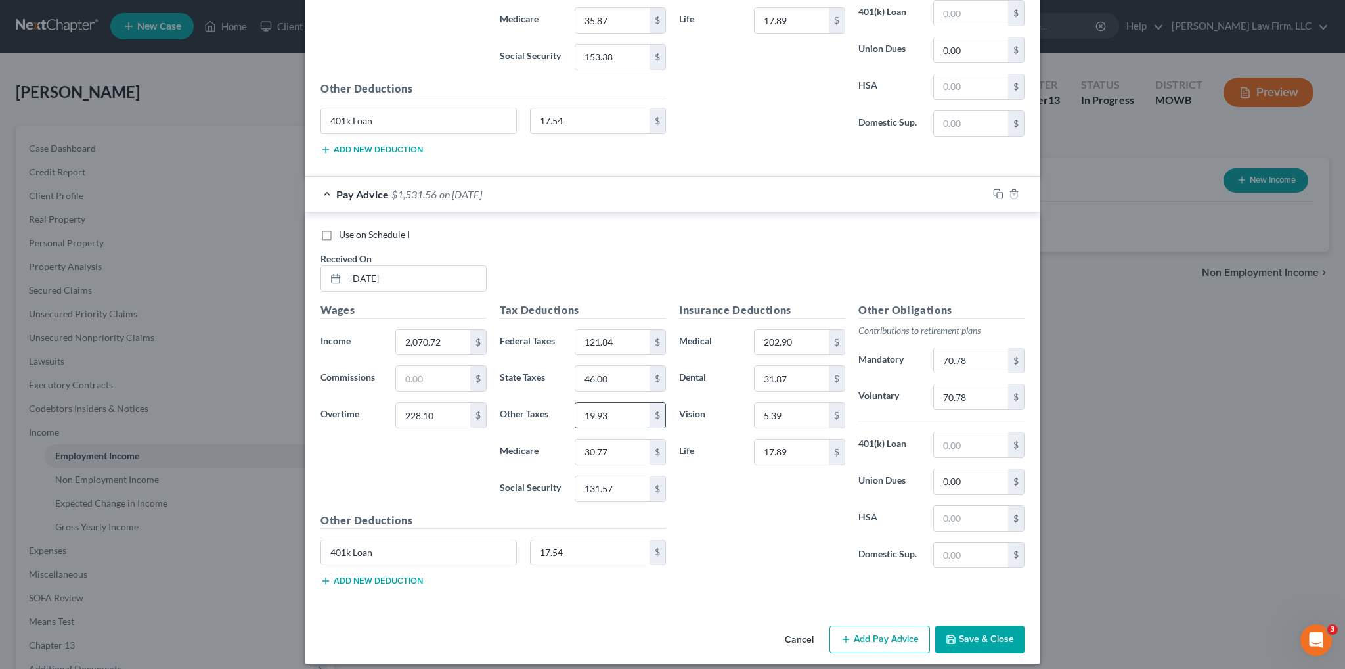
type input "19.93"
type input "29.90"
type input "127.83"
click at [971, 471] on input "0.00" at bounding box center [971, 481] width 74 height 25
type input "73.76"
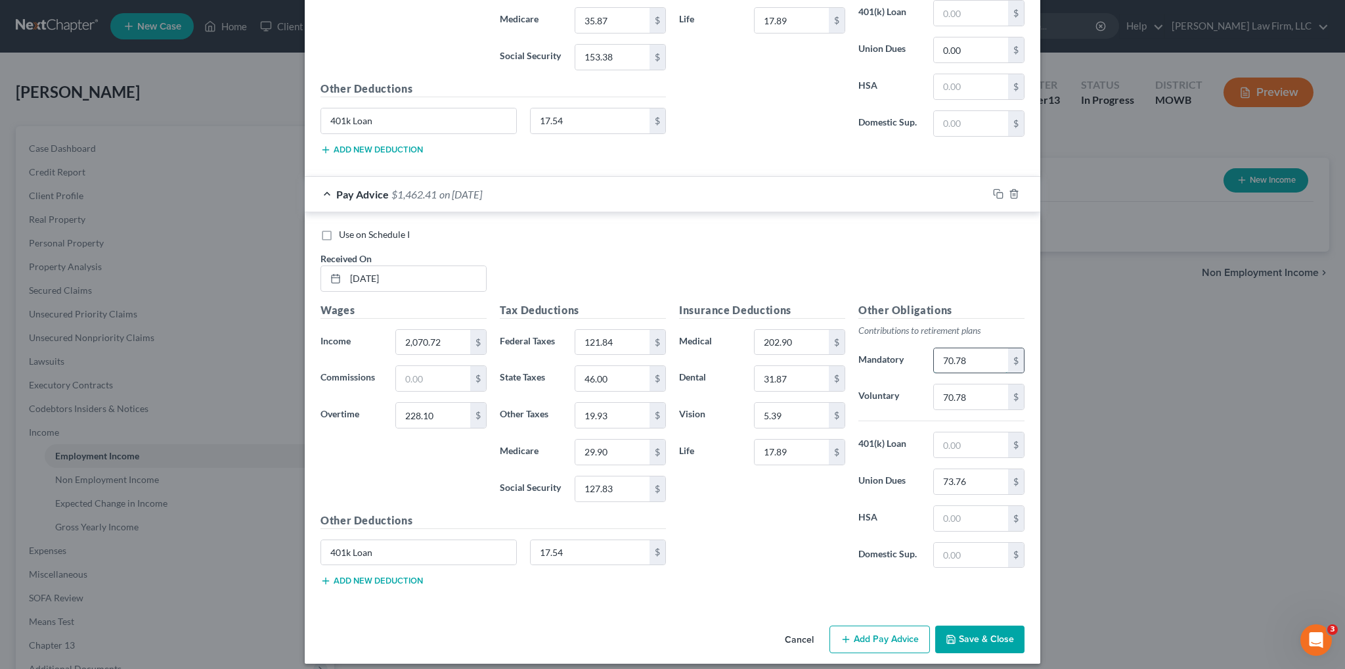
click at [997, 350] on input "70.78" at bounding box center [971, 360] width 74 height 25
type input "68.96"
click at [994, 188] on icon "button" at bounding box center [998, 193] width 11 height 11
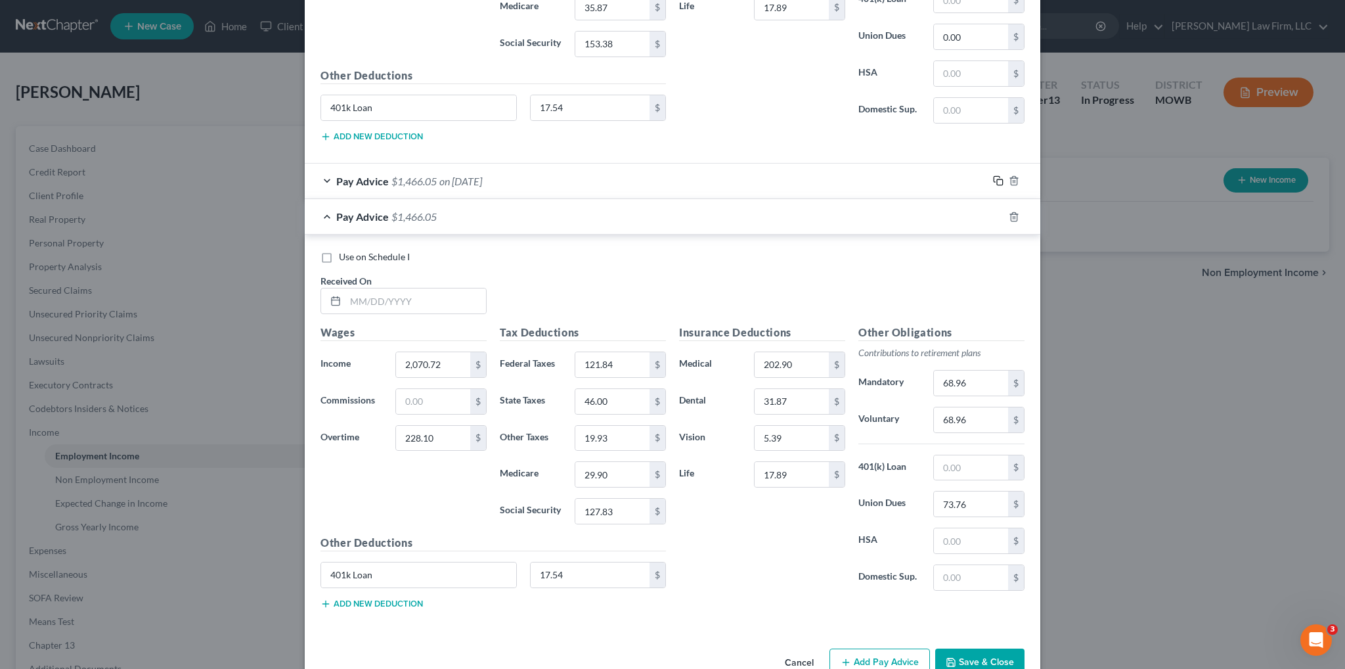
scroll to position [1838, 0]
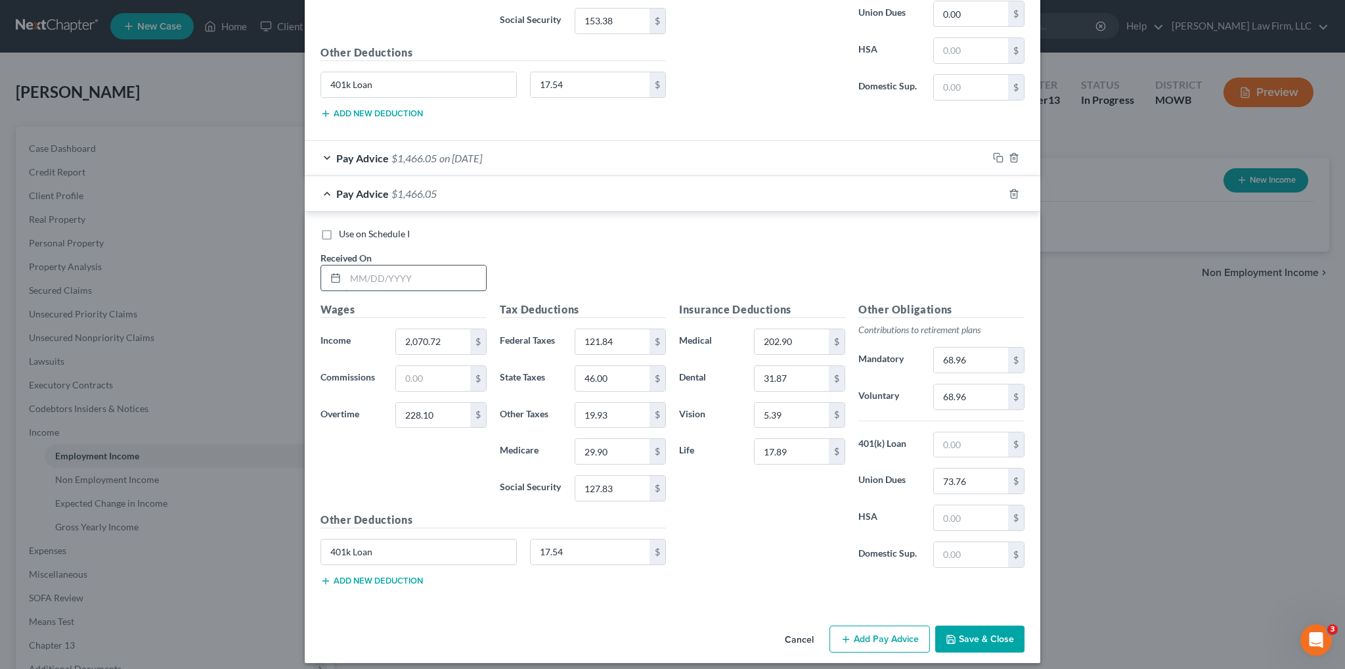
click at [393, 265] on input "text" at bounding box center [415, 277] width 141 height 25
click at [441, 333] on input "2,070.72" at bounding box center [433, 341] width 74 height 25
type input "2,304.00"
click at [416, 269] on input "text" at bounding box center [415, 277] width 141 height 25
type input "[DATE]"
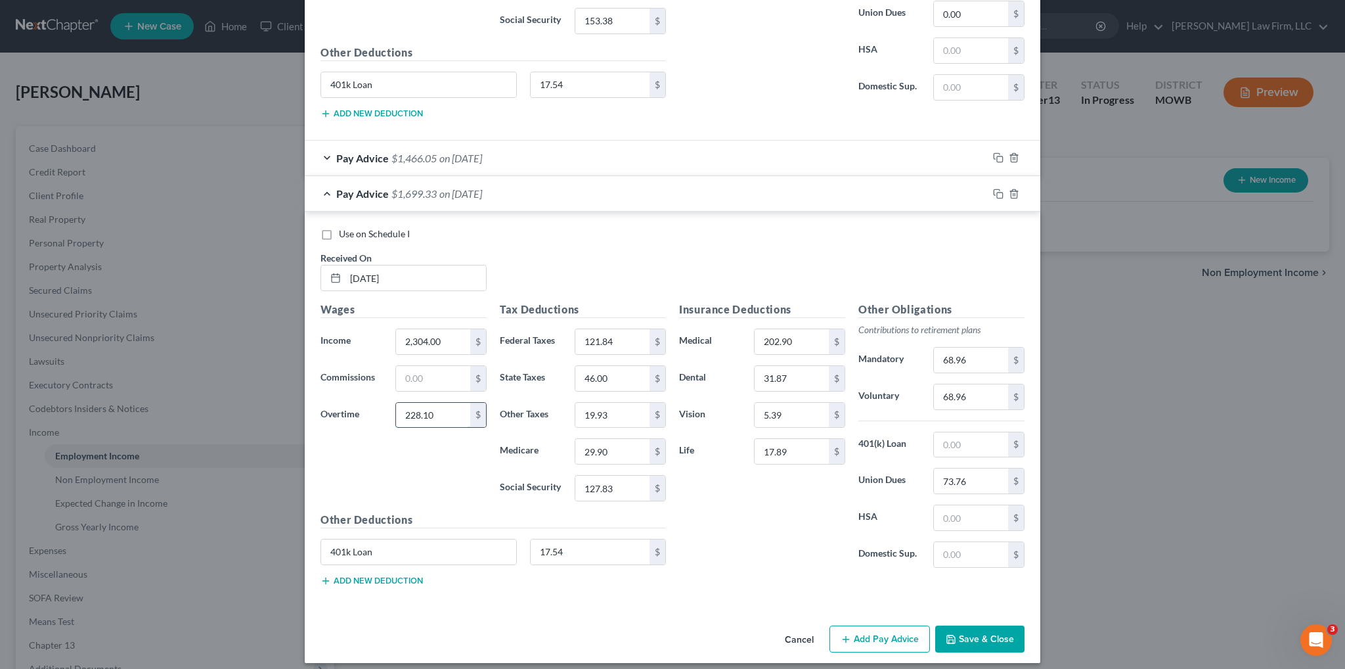
click at [447, 406] on input "228.10" at bounding box center [433, 415] width 74 height 25
type input "50.54"
click at [969, 473] on input "73.76" at bounding box center [971, 480] width 74 height 25
type input "0.00"
click at [971, 347] on input "68.96" at bounding box center [971, 359] width 74 height 25
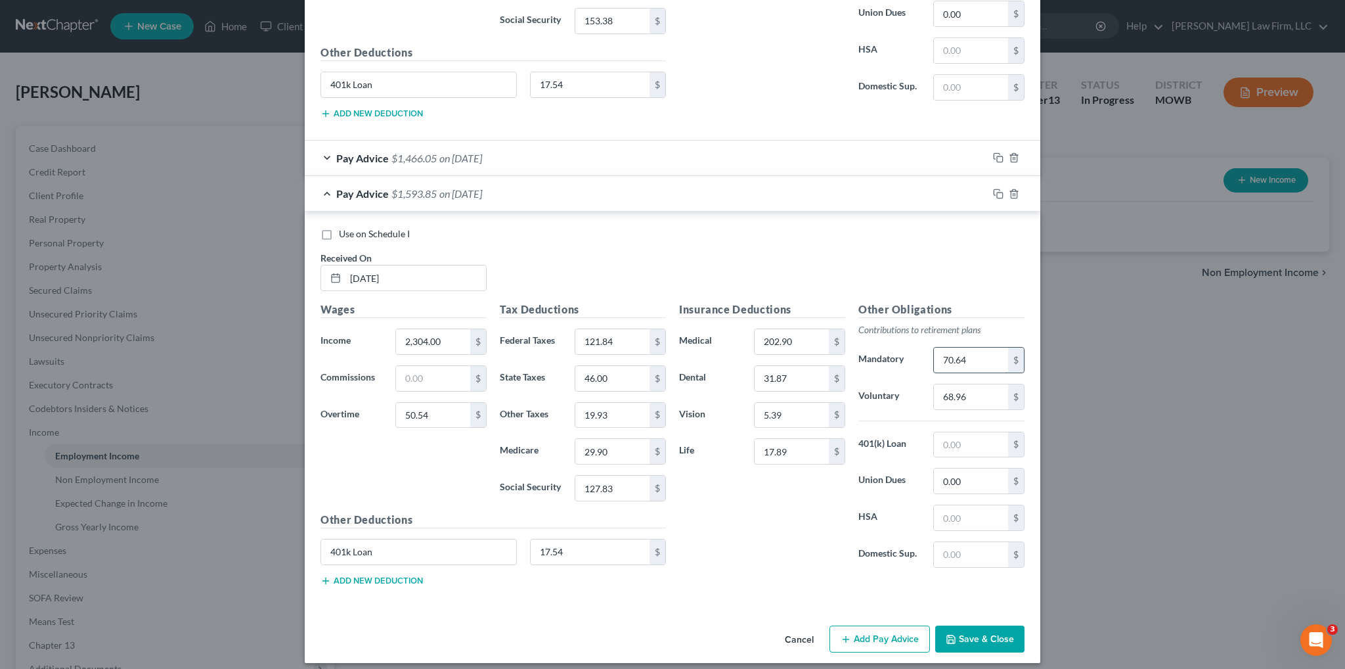
type input "70.64"
click at [609, 334] on input "121.84" at bounding box center [612, 341] width 74 height 25
type input "128.32"
type input "49.00"
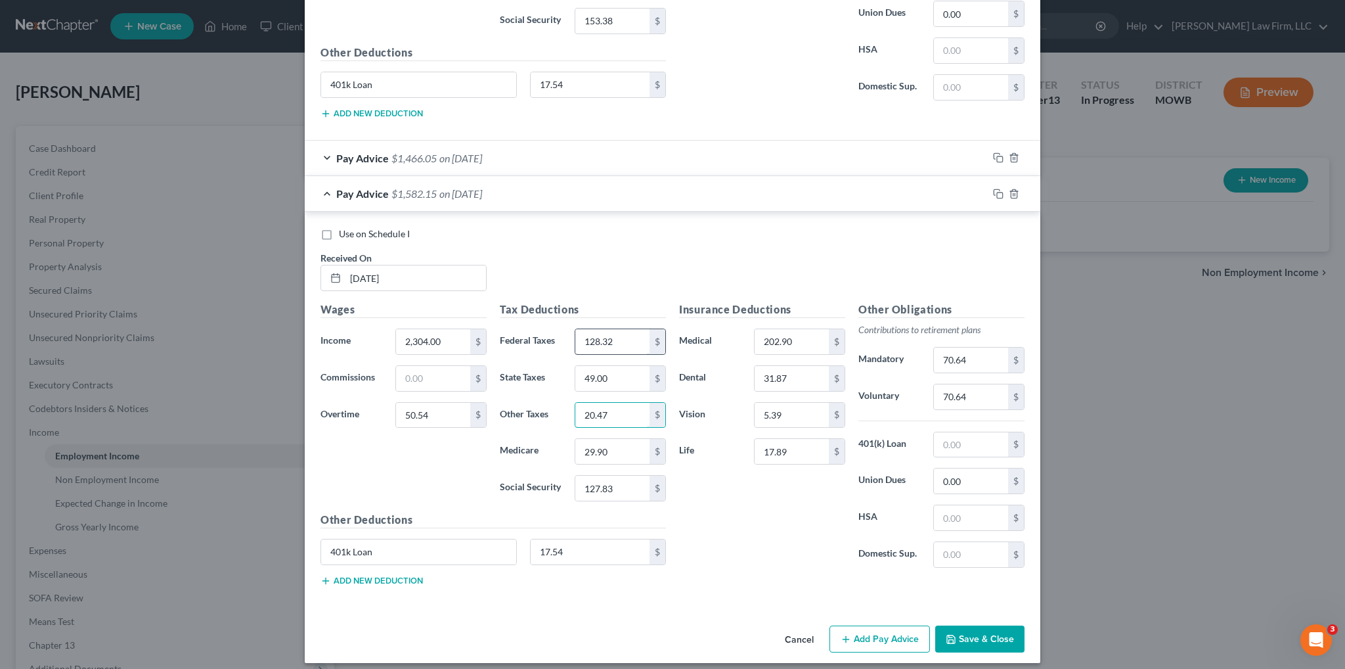
type input "20.47"
type input "30.70"
type input "131.28"
click at [993, 152] on icon "button" at bounding box center [998, 157] width 11 height 11
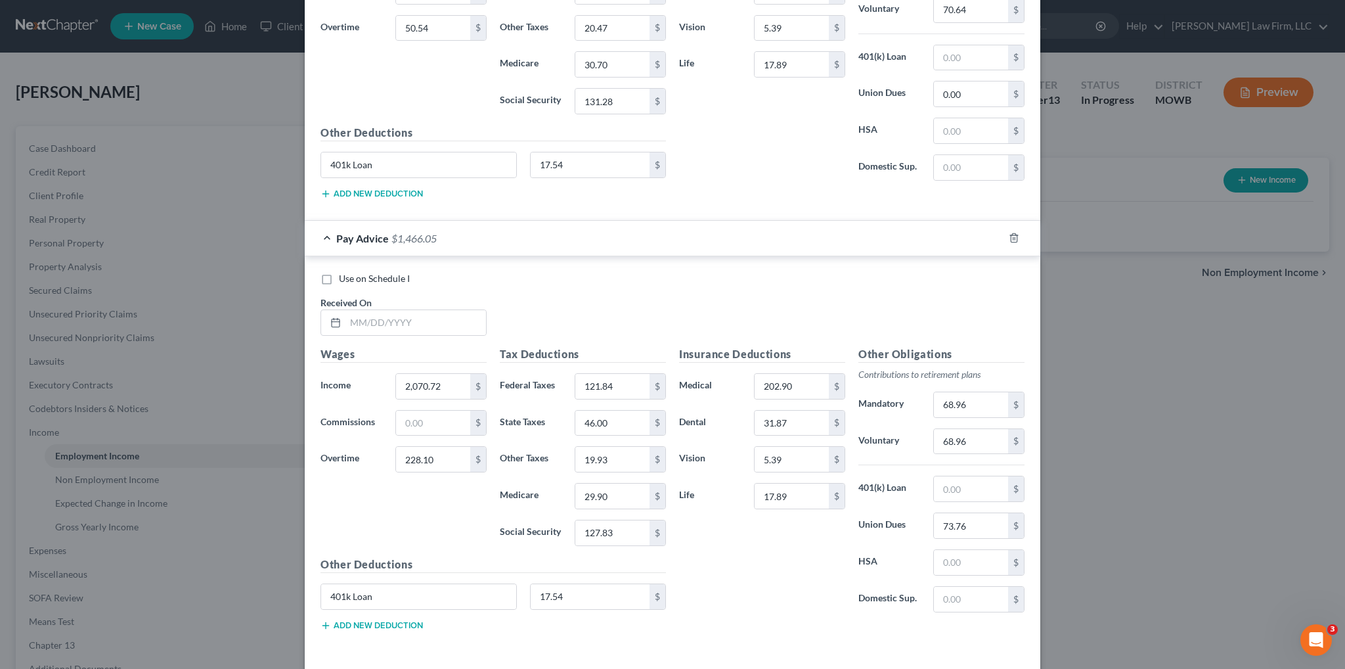
scroll to position [2267, 0]
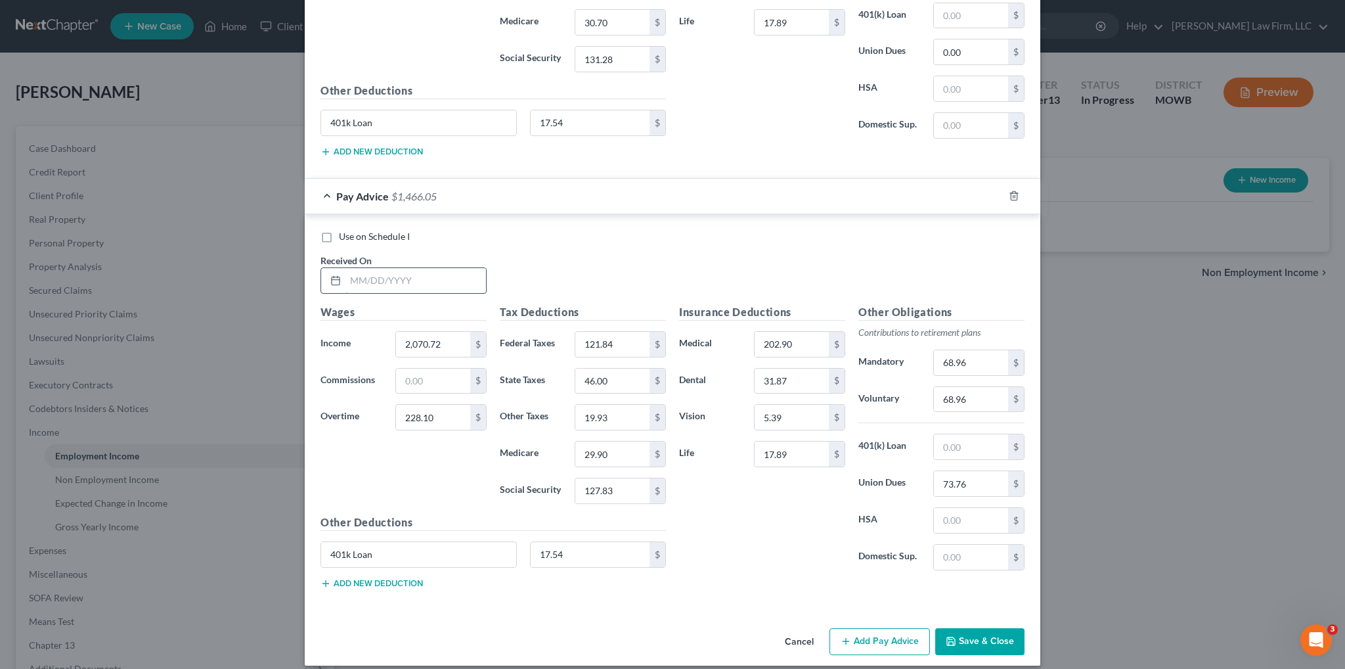
click at [399, 272] on input "text" at bounding box center [415, 280] width 141 height 25
type input "[DATE]"
click at [458, 332] on input "2,070.72" at bounding box center [433, 344] width 74 height 25
click at [441, 333] on input "2,070.72" at bounding box center [433, 344] width 74 height 25
drag, startPoint x: 441, startPoint y: 333, endPoint x: 441, endPoint y: 341, distance: 8.6
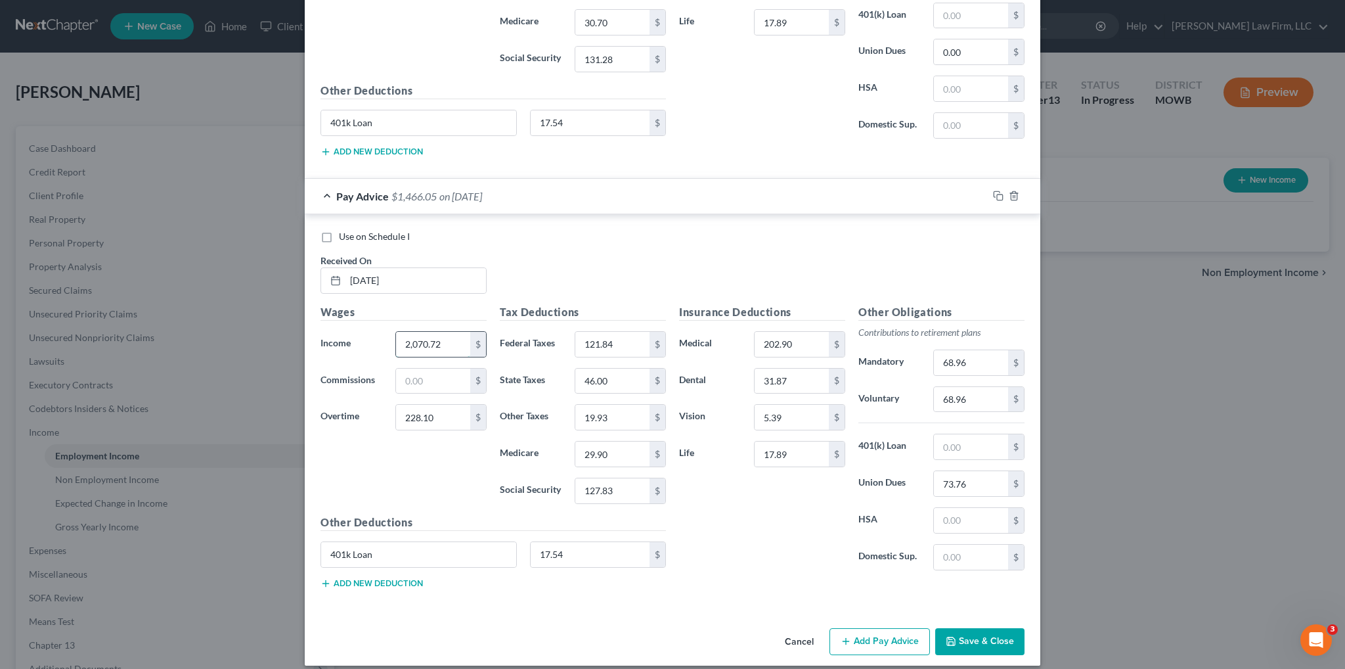
click at [441, 339] on input "2,070.72" at bounding box center [433, 344] width 74 height 25
click at [441, 345] on input "2,070.72" at bounding box center [433, 344] width 74 height 25
click at [441, 332] on input "2,070.72" at bounding box center [433, 344] width 74 height 25
type input "1,682.40"
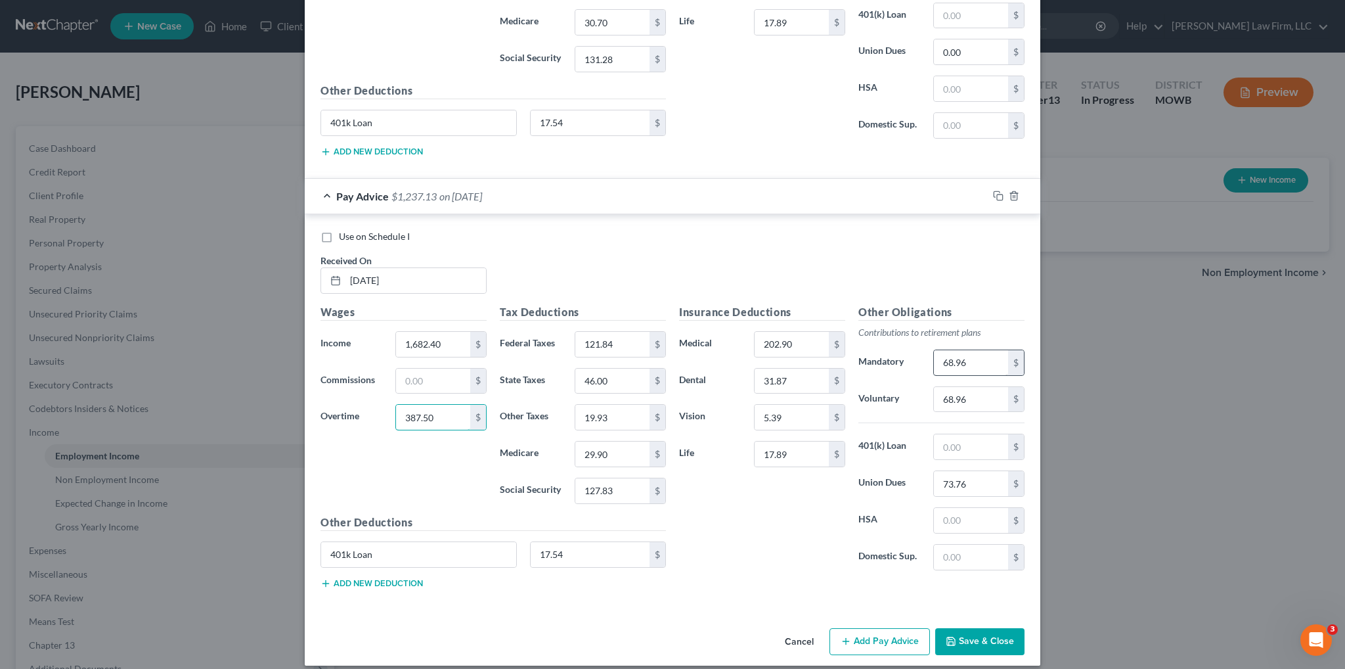
type input "387.50"
click at [986, 353] on input "68.96" at bounding box center [971, 362] width 74 height 25
type input "62.10"
click at [619, 332] on input "121.84" at bounding box center [612, 344] width 74 height 25
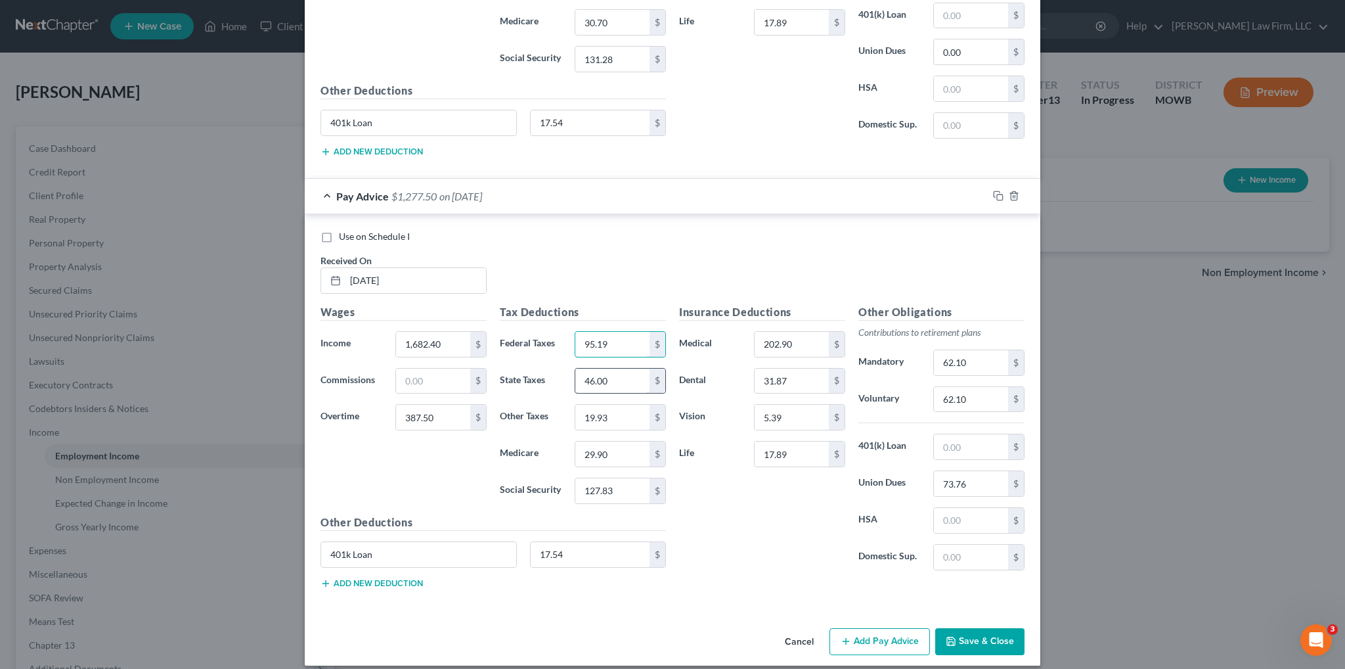
type input "95.19"
click at [635, 368] on input "46.00" at bounding box center [612, 380] width 74 height 25
type input "36.00"
type input "17.71"
type input "26.58"
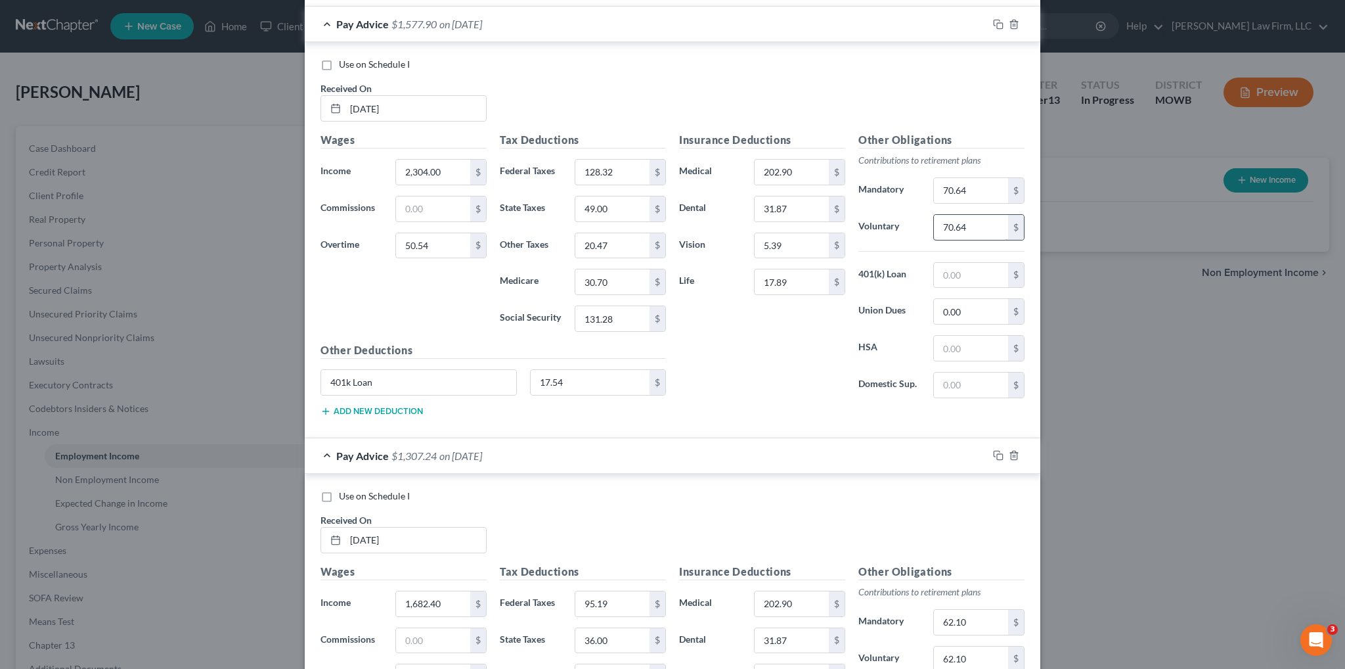
scroll to position [1939, 0]
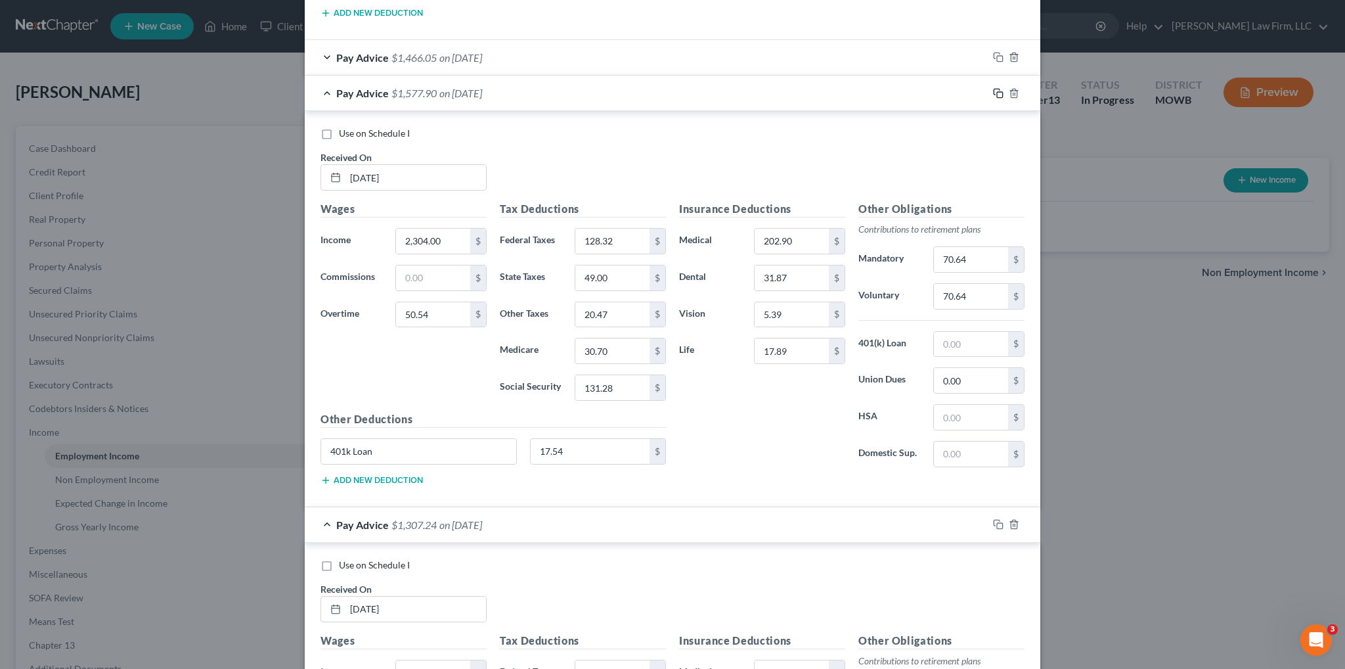
type input "113.63"
click at [993, 88] on icon "button" at bounding box center [998, 93] width 11 height 11
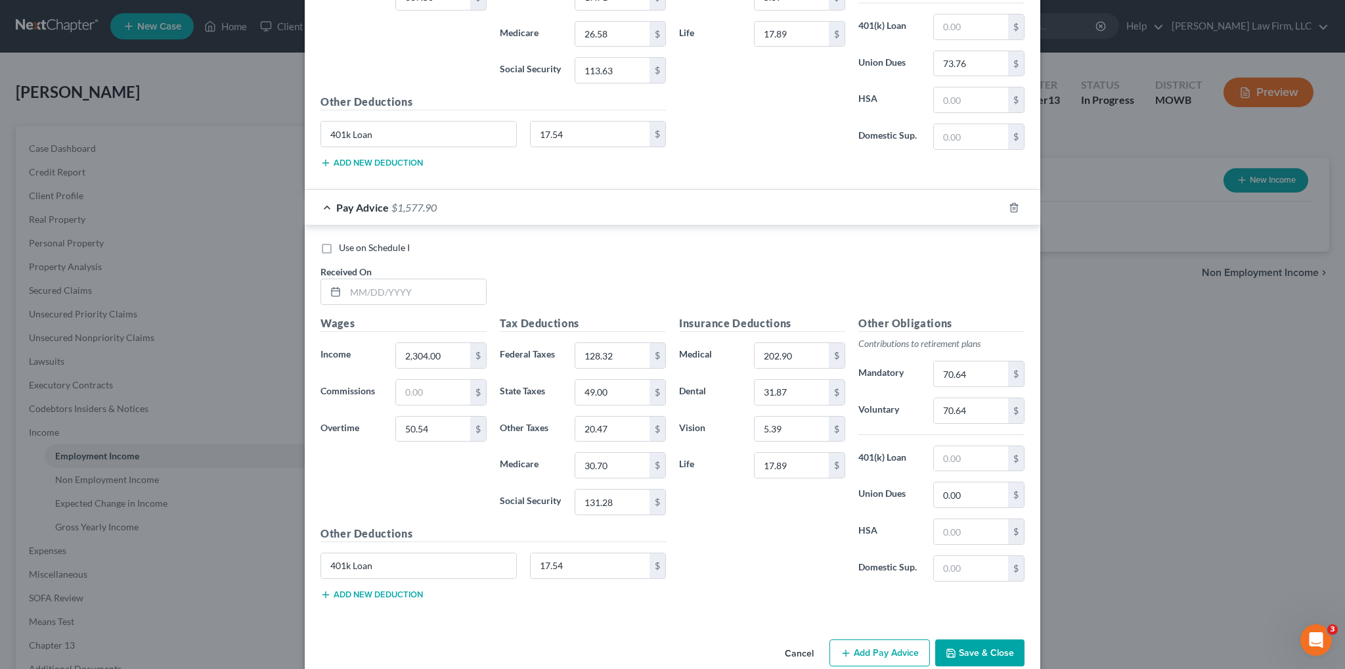
scroll to position [2302, 0]
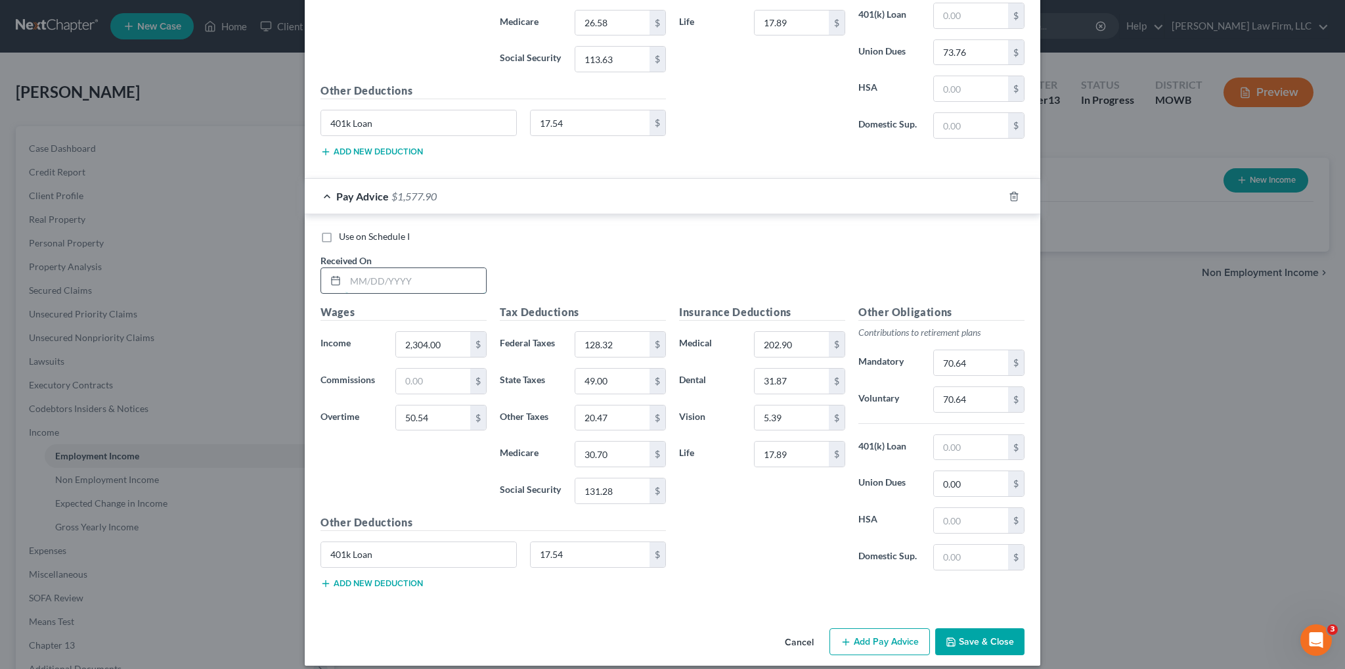
click at [372, 271] on input "text" at bounding box center [415, 280] width 141 height 25
type input "[DATE]"
click at [449, 410] on input "50.54" at bounding box center [433, 417] width 74 height 25
type input "442.80"
click at [976, 350] on input "70.64" at bounding box center [971, 362] width 74 height 25
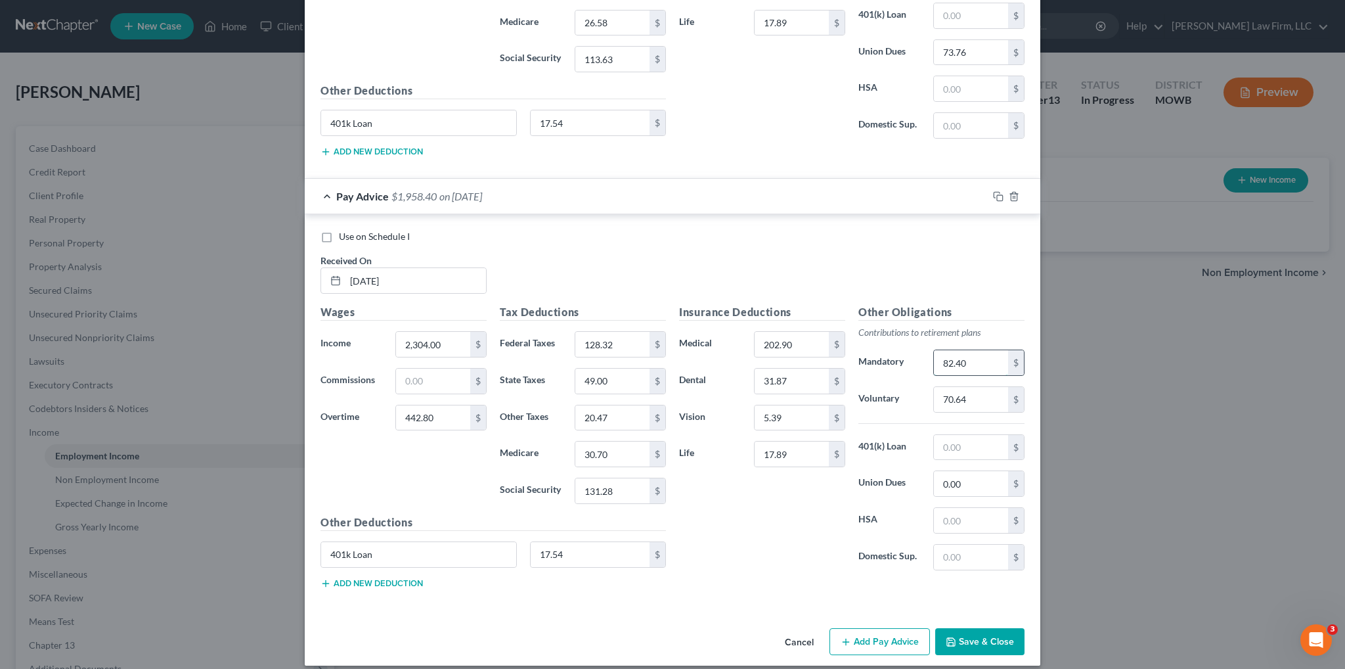
type input "82.40"
click at [629, 332] on input "128.32" at bounding box center [612, 344] width 74 height 25
type input "173.98"
type input "66.00"
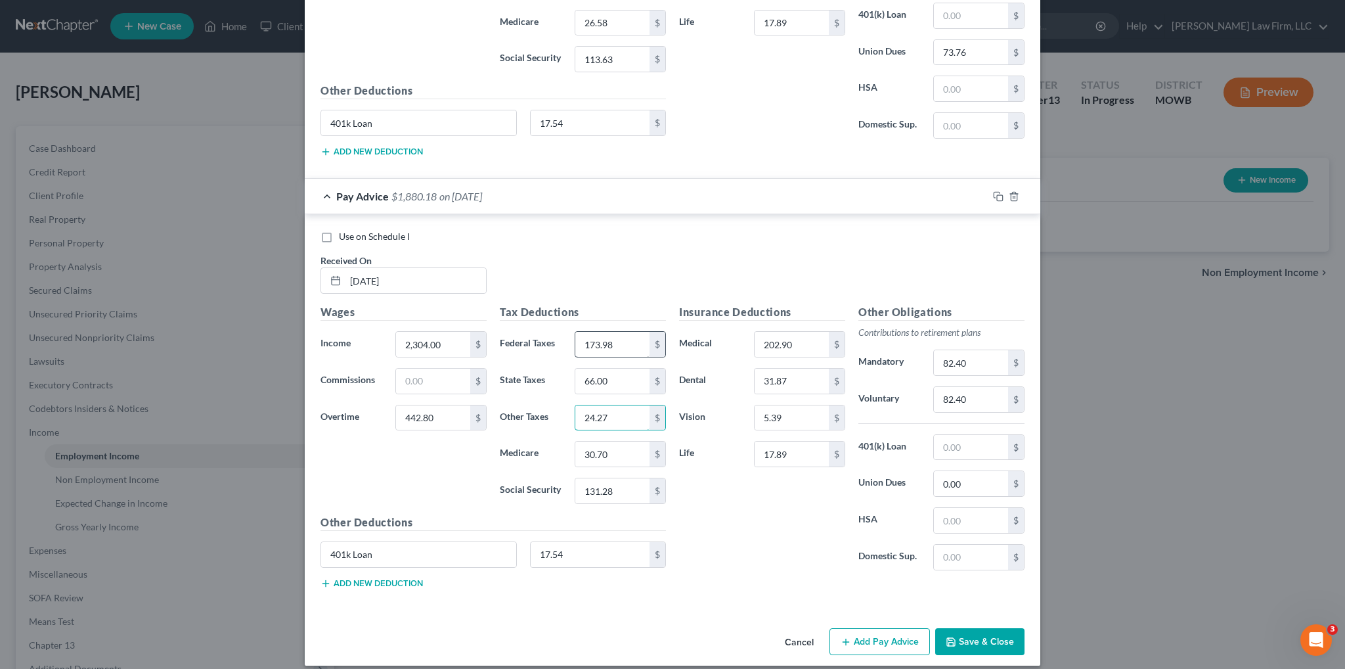
type input "24.27"
type input "36.39"
type input "155.60"
click at [995, 191] on icon "button" at bounding box center [998, 196] width 11 height 11
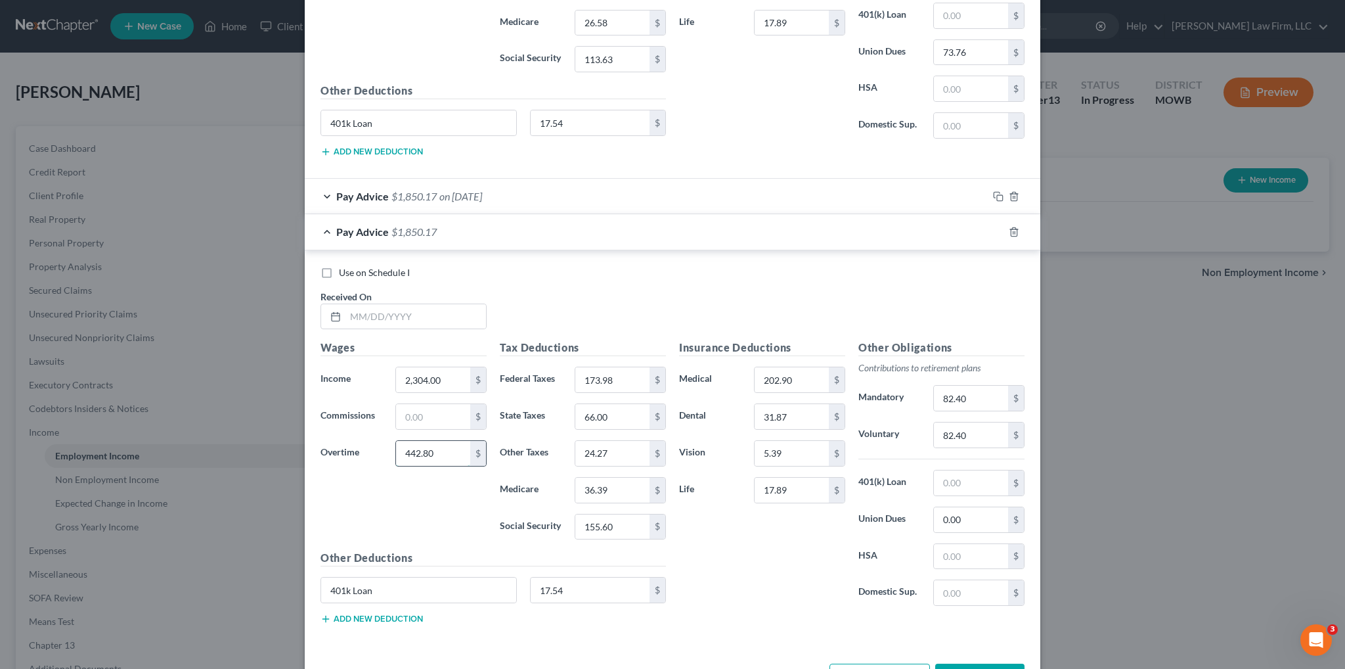
click at [439, 441] on input "442.80" at bounding box center [433, 453] width 74 height 25
type input "794.88"
click at [452, 304] on input "text" at bounding box center [415, 316] width 141 height 25
type input "[DATE]"
click at [982, 385] on input "82.40" at bounding box center [971, 397] width 74 height 25
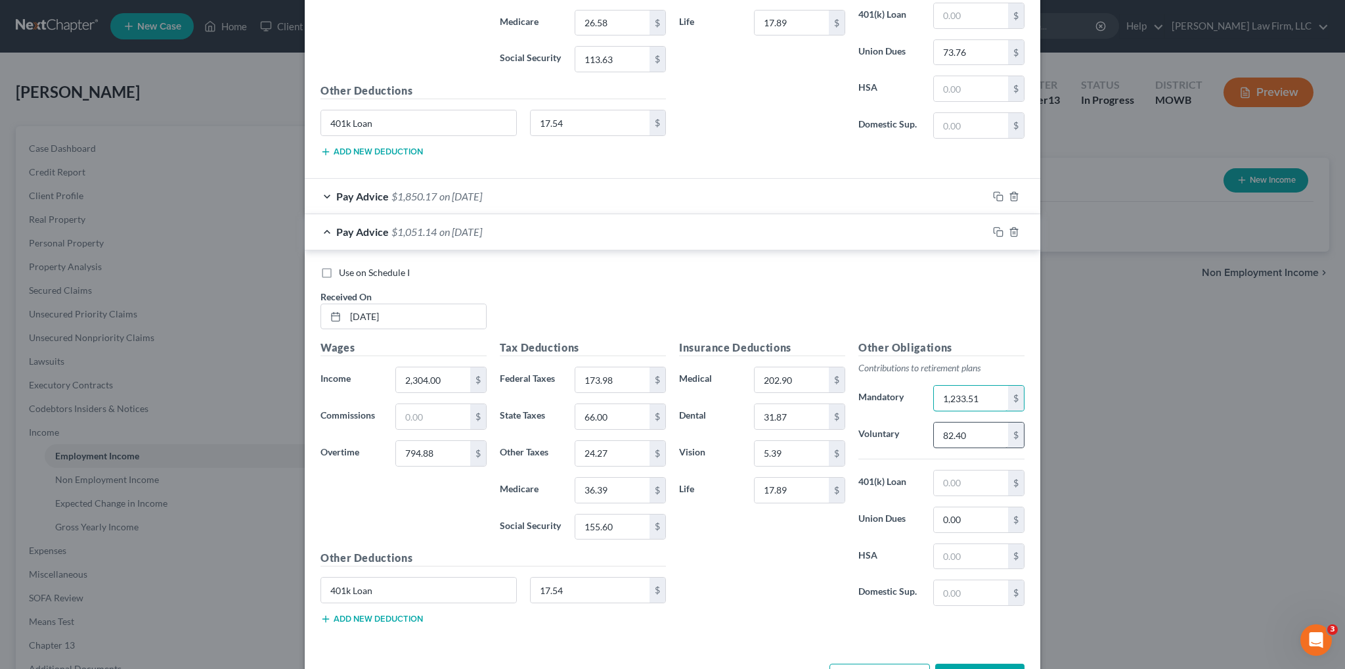
type input "1,233.51"
click at [974, 423] on input "82.40" at bounding box center [971, 434] width 74 height 25
type input "1,233.51"
click at [625, 367] on input "173.98" at bounding box center [612, 379] width 74 height 25
type input "214.96"
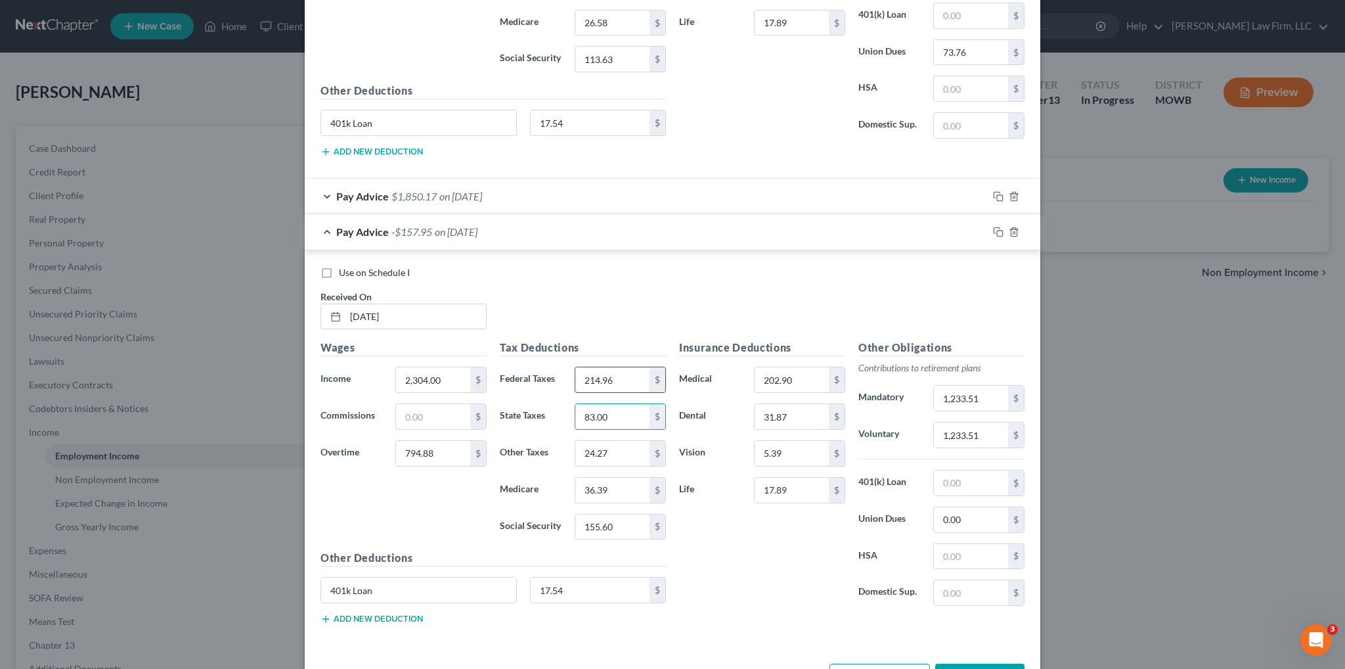
type input "83.00"
type input "27.69"
type input "41.49"
type input "177.43"
click at [965, 544] on input "text" at bounding box center [971, 556] width 74 height 25
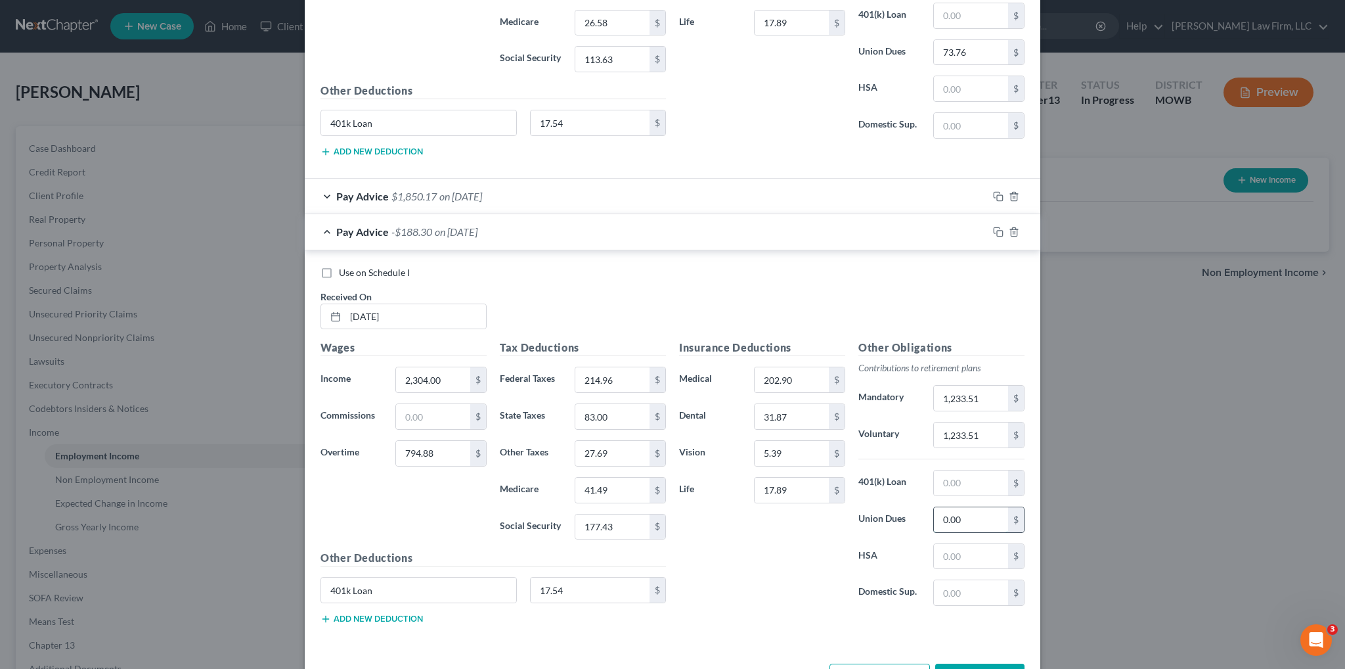
click at [960, 507] on input "0.00" at bounding box center [971, 519] width 74 height 25
type input "73.76"
click at [983, 385] on input "1,233.51" at bounding box center [971, 397] width 74 height 25
type input "92.97"
click at [948, 422] on input "97.97" at bounding box center [971, 434] width 74 height 25
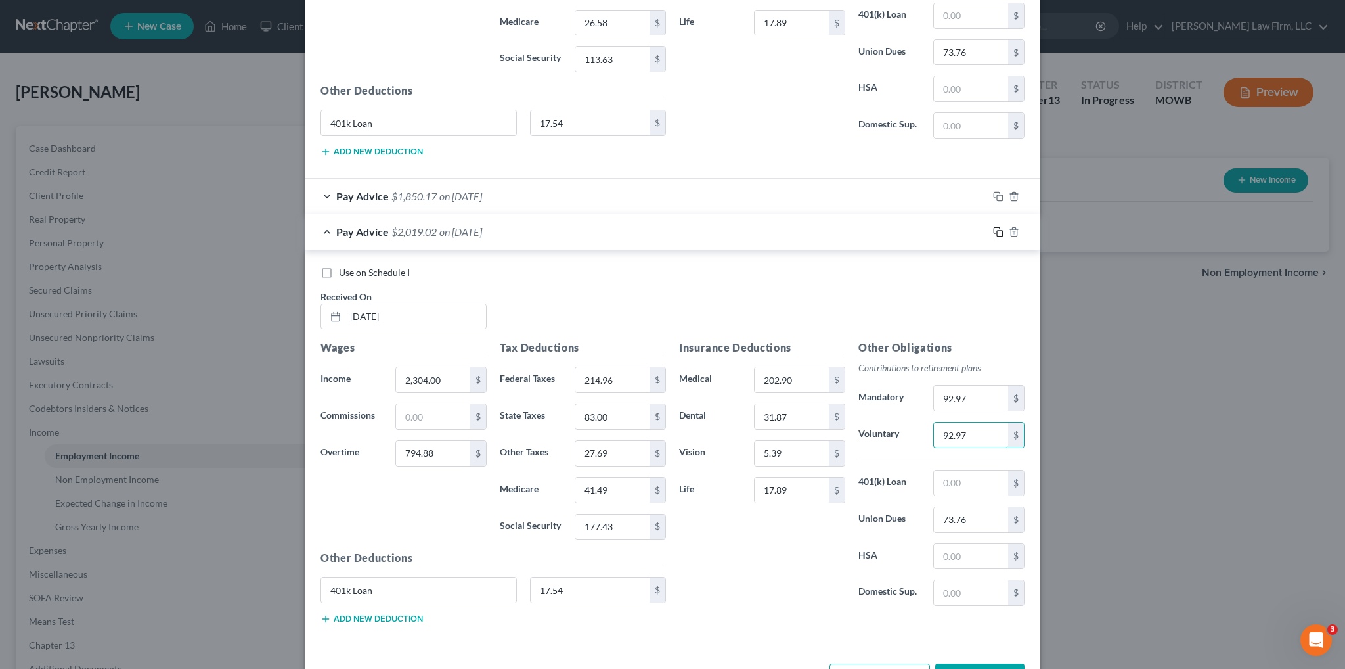
type input "92.97"
click at [994, 227] on icon "button" at bounding box center [998, 232] width 11 height 11
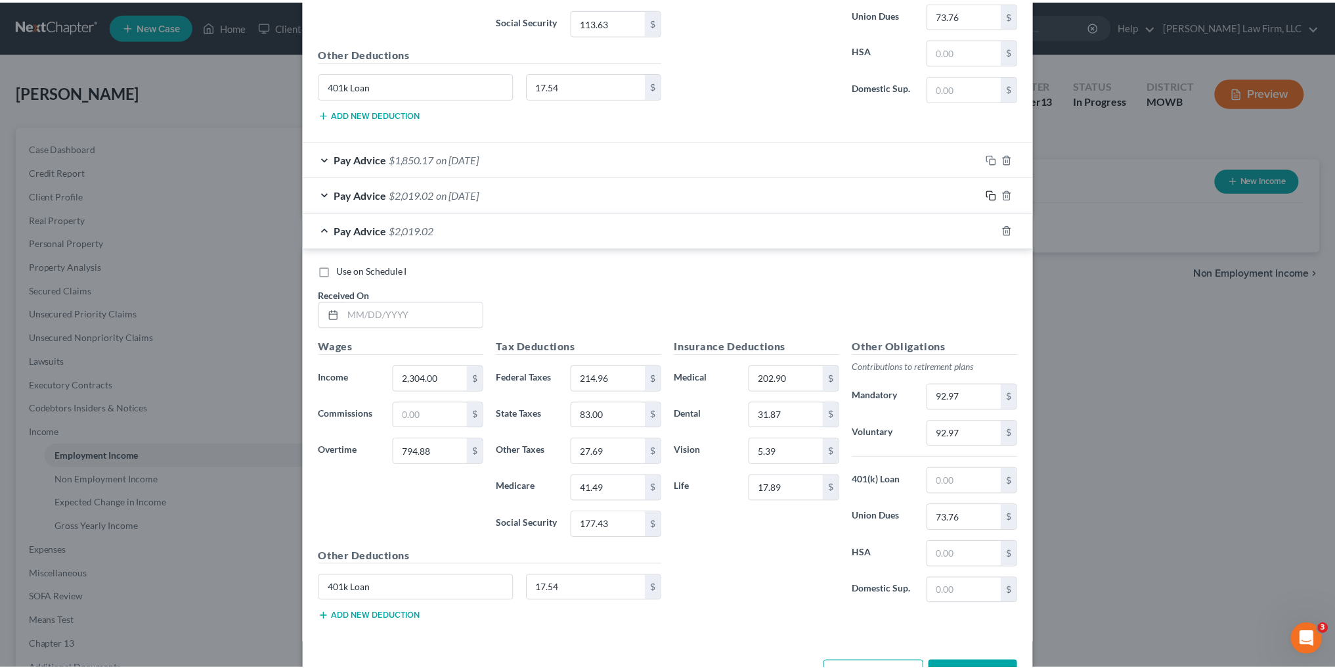
scroll to position [2373, 0]
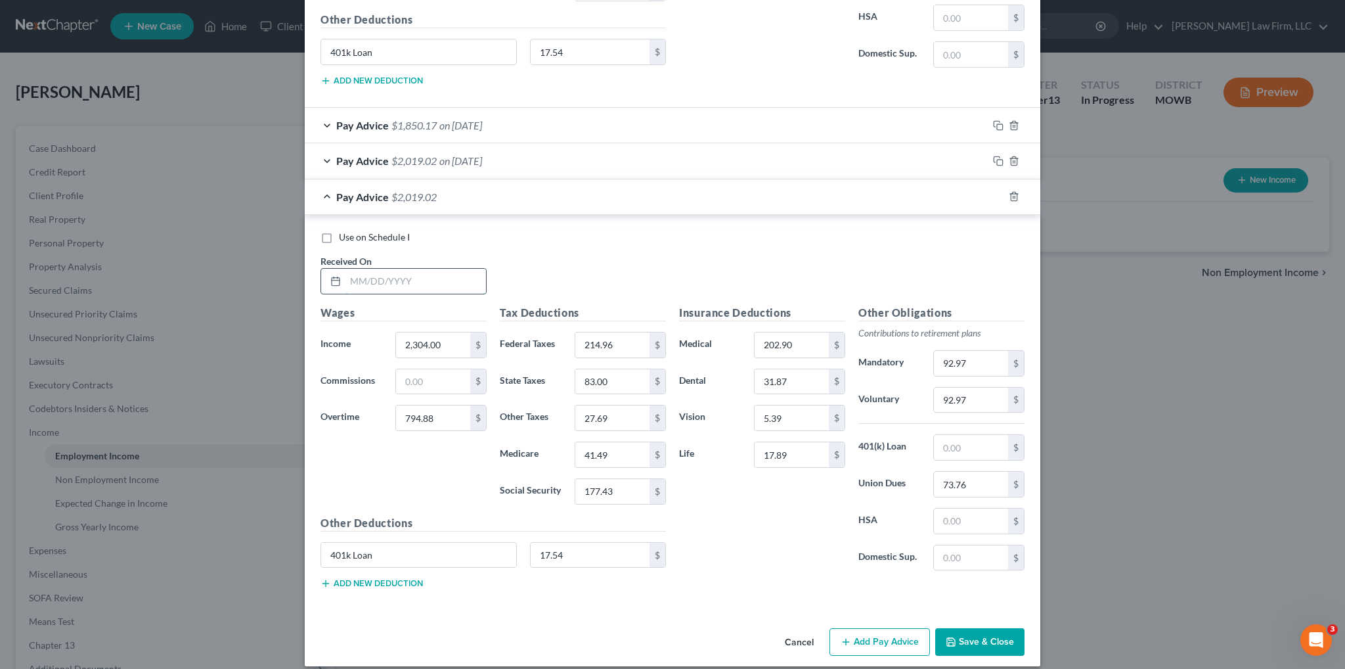
click at [440, 269] on input "text" at bounding box center [415, 281] width 141 height 25
type input "[DATE]"
type input "76.90"
click at [988, 475] on input "73.76" at bounding box center [971, 483] width 74 height 25
type input "0.00"
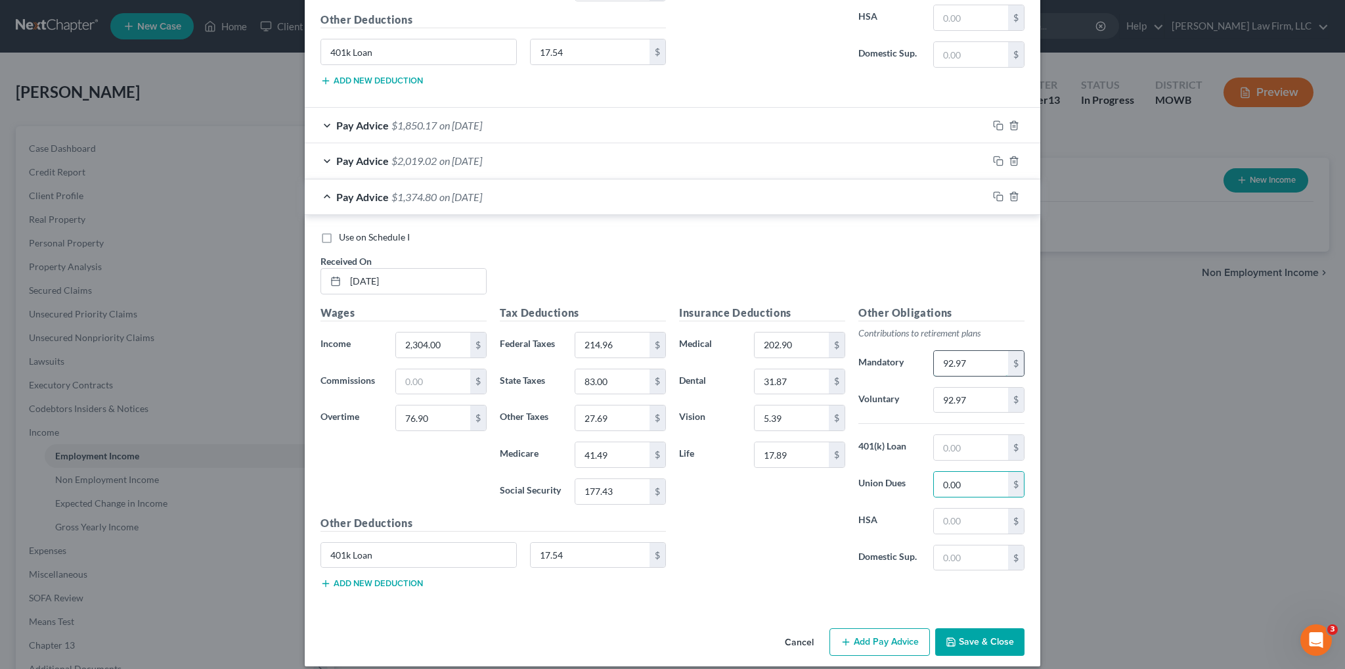
click at [986, 357] on input "92.97" at bounding box center [971, 363] width 74 height 25
type input "71.43"
click at [618, 336] on input "214.96" at bounding box center [612, 344] width 74 height 25
type input "131.39"
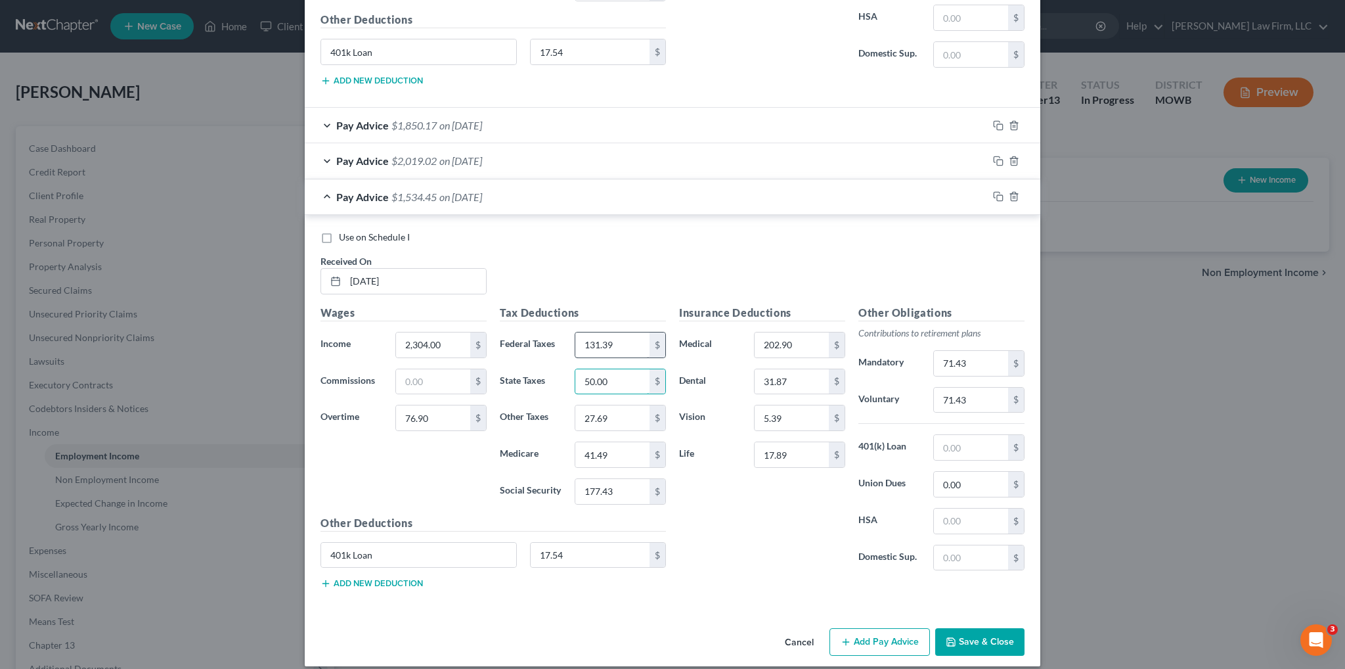
type input "50.00"
type input "20.72"
type input "31.09"
type input "132.92"
click at [986, 628] on button "Save & Close" at bounding box center [979, 642] width 89 height 28
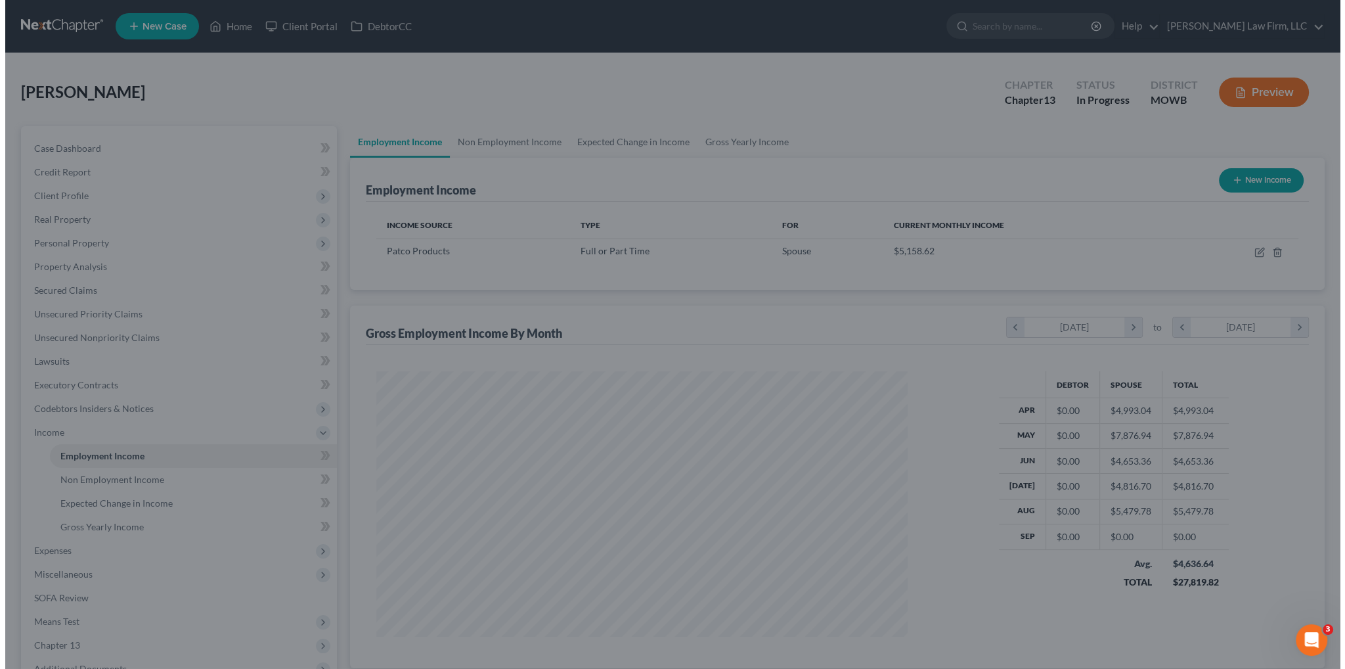
scroll to position [656418, 656128]
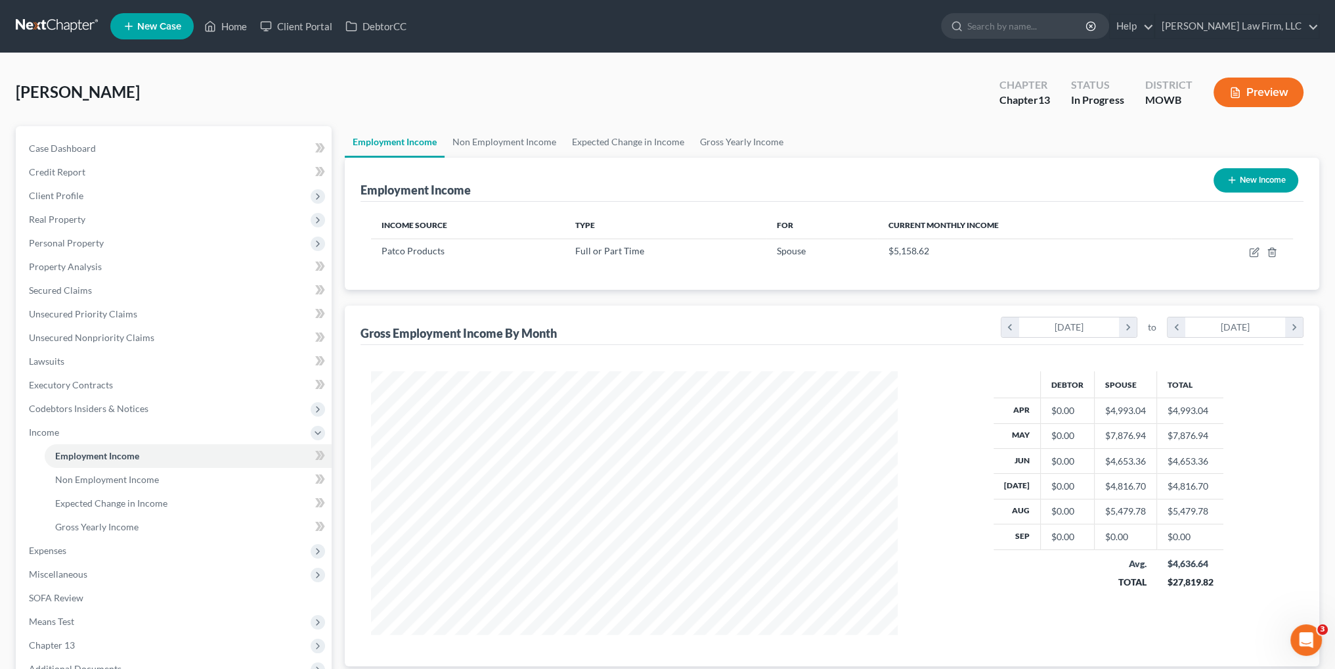
click at [1255, 97] on button "Preview" at bounding box center [1259, 92] width 90 height 30
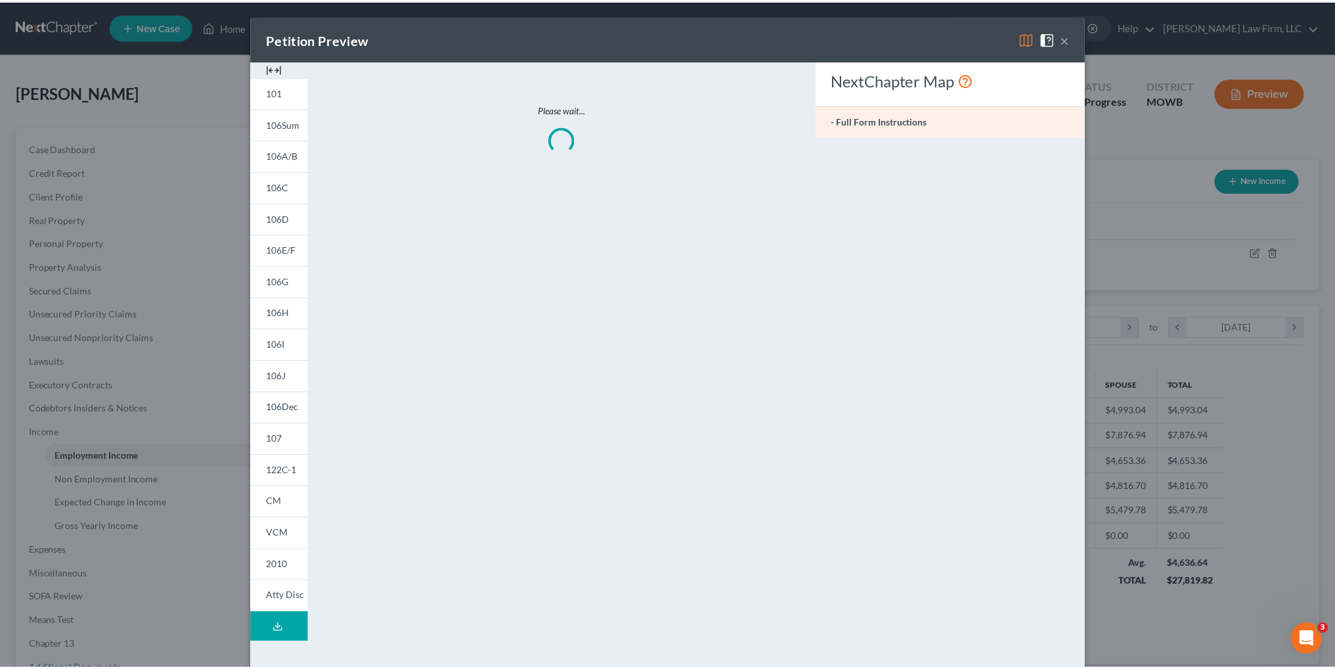
scroll to position [265, 557]
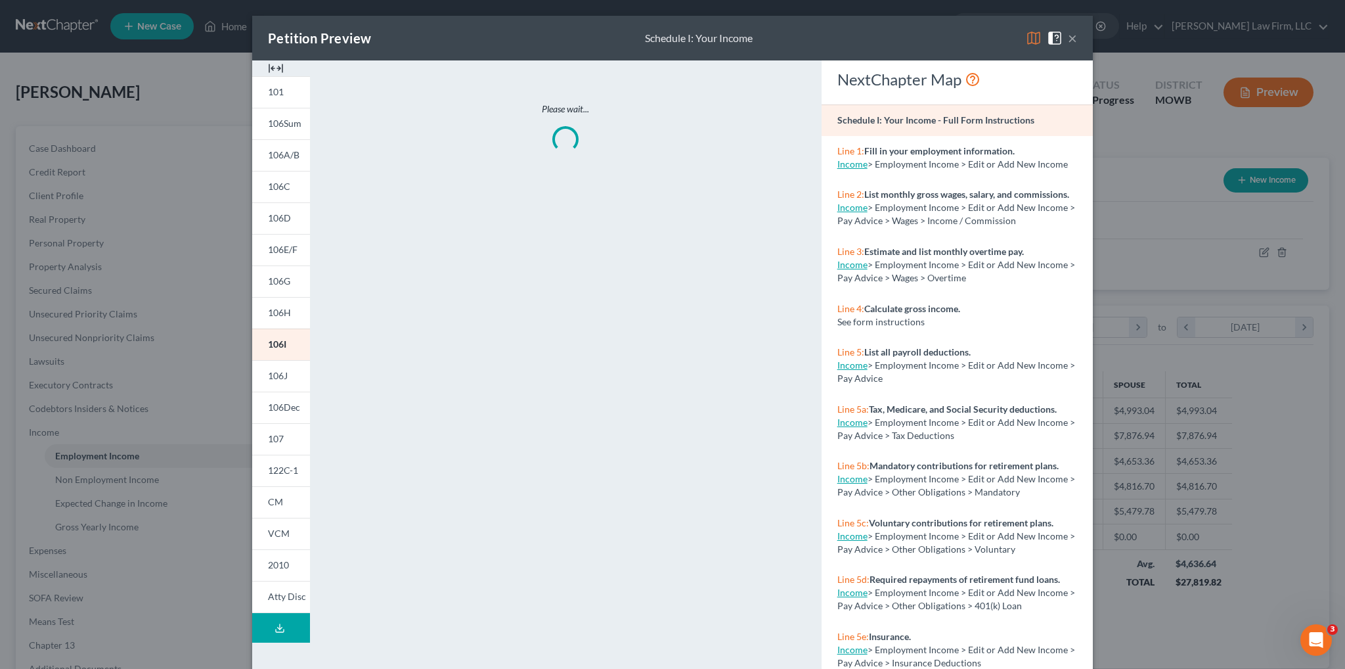
click at [278, 626] on polyline at bounding box center [280, 627] width 5 height 2
click at [1068, 37] on button "×" at bounding box center [1072, 38] width 9 height 16
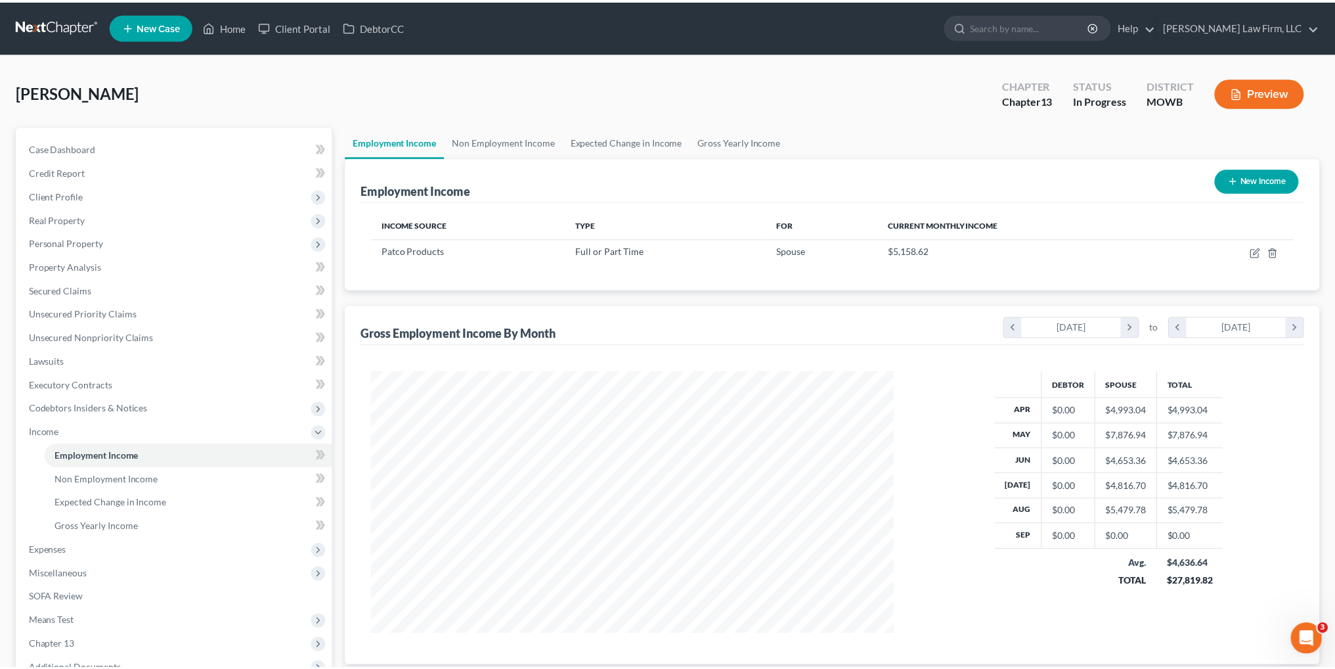
scroll to position [656418, 656128]
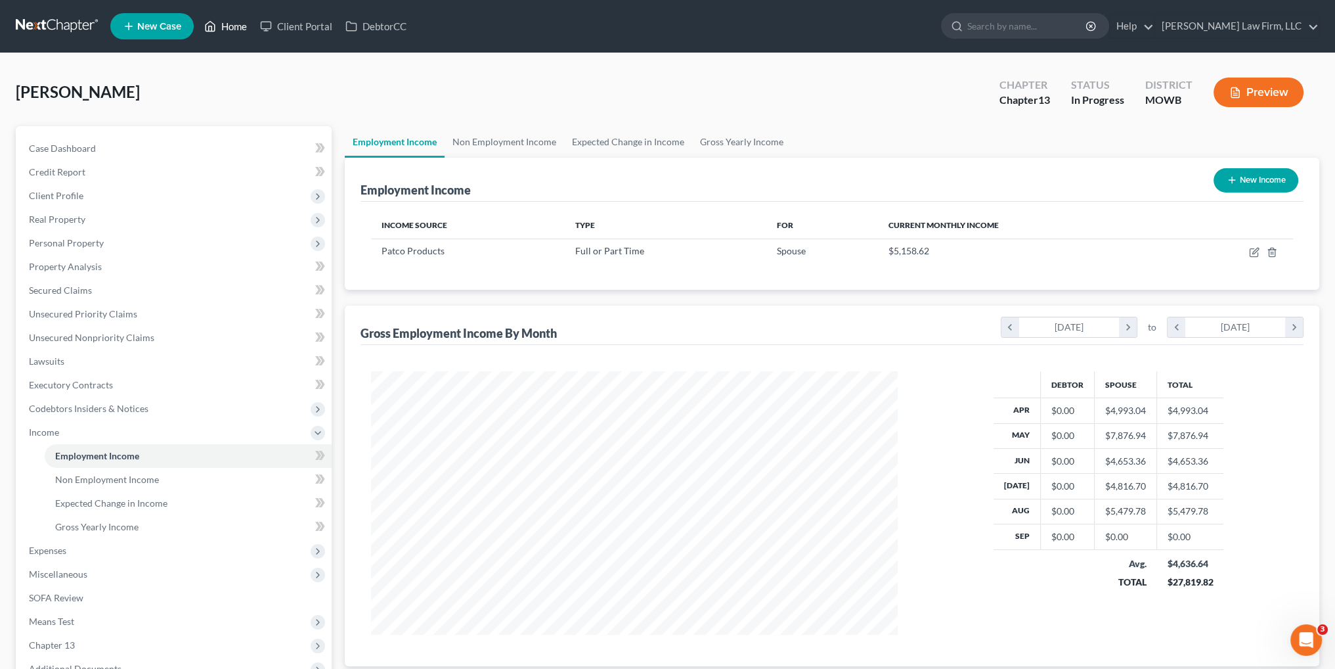
click at [231, 25] on link "Home" at bounding box center [226, 26] width 56 height 24
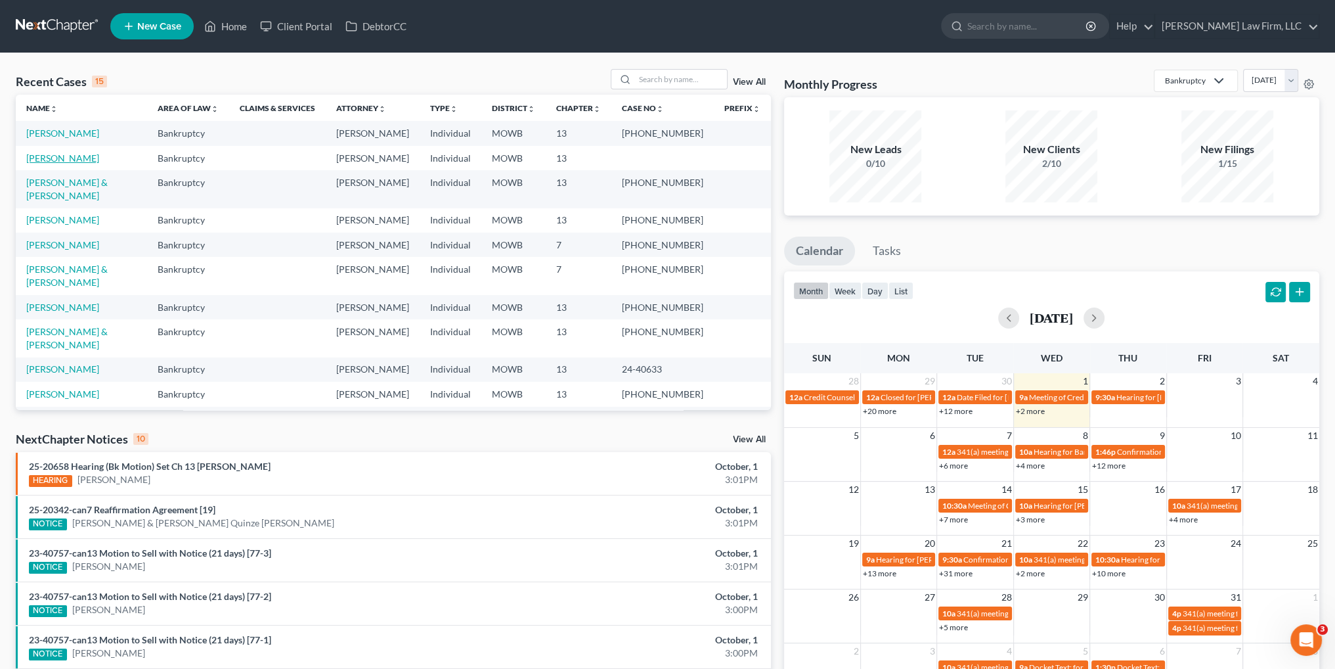
click at [53, 164] on link "[PERSON_NAME]" at bounding box center [62, 157] width 73 height 11
select select "4"
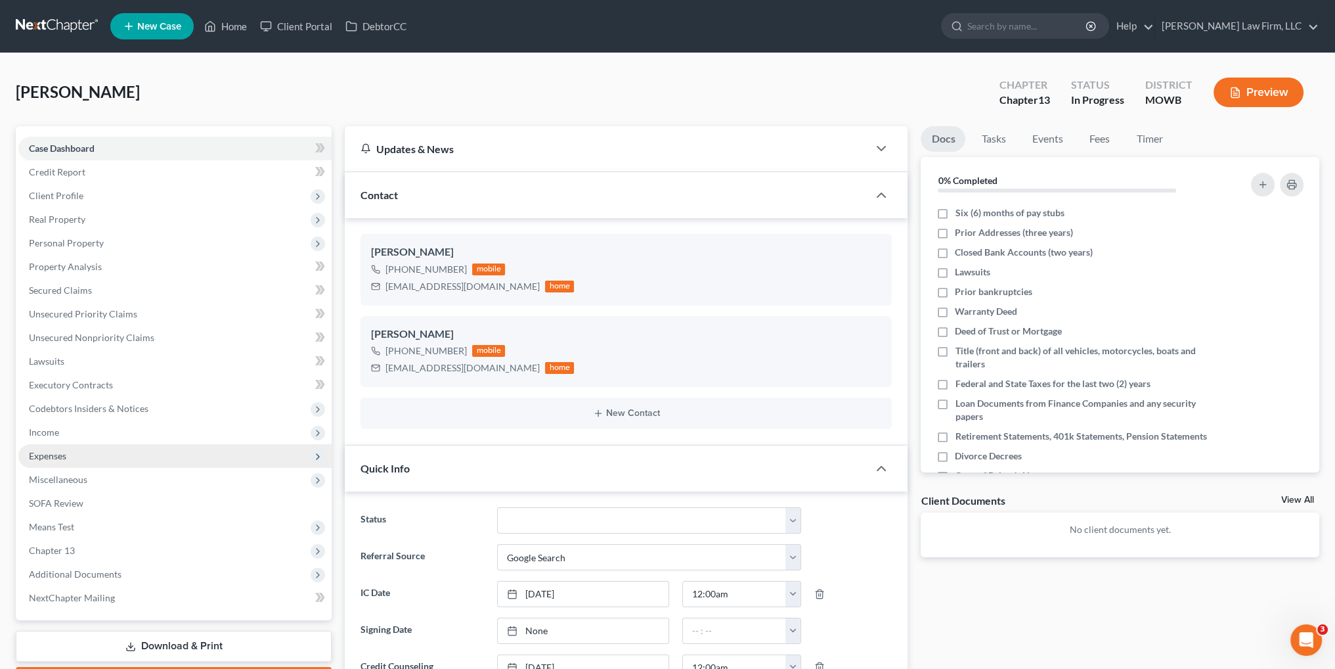
click at [45, 452] on span "Expenses" at bounding box center [47, 455] width 37 height 11
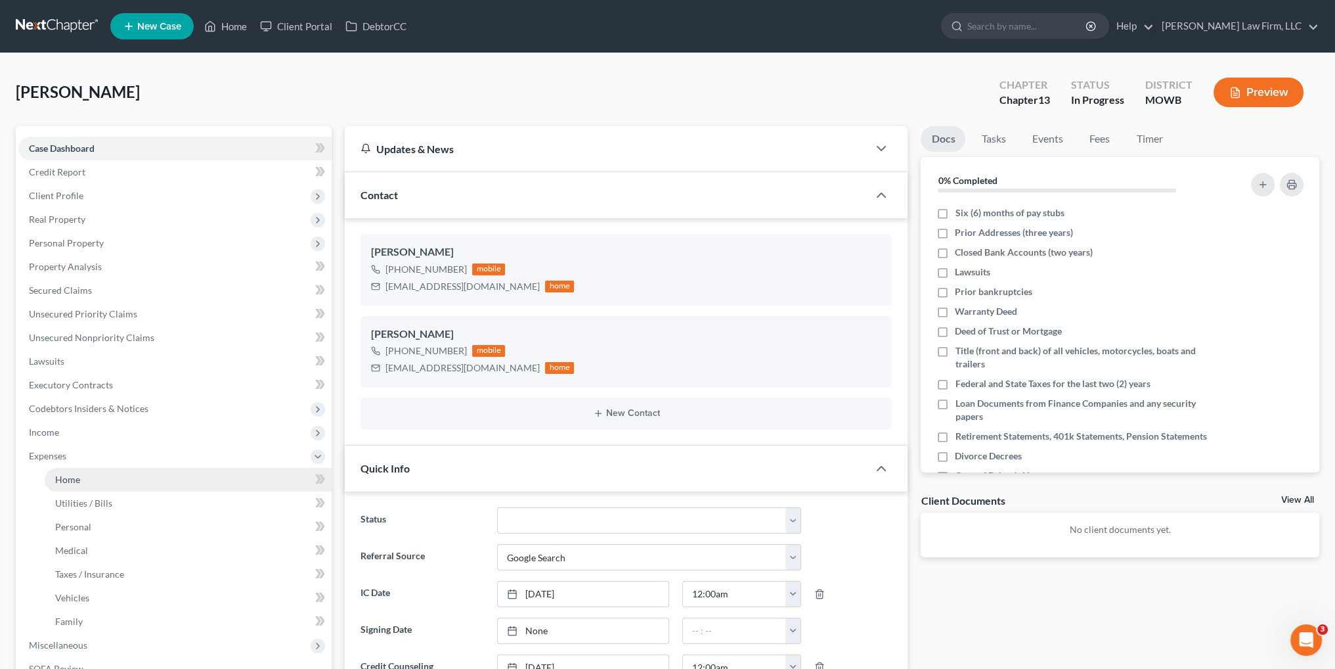
click at [55, 483] on span "Home" at bounding box center [67, 478] width 25 height 11
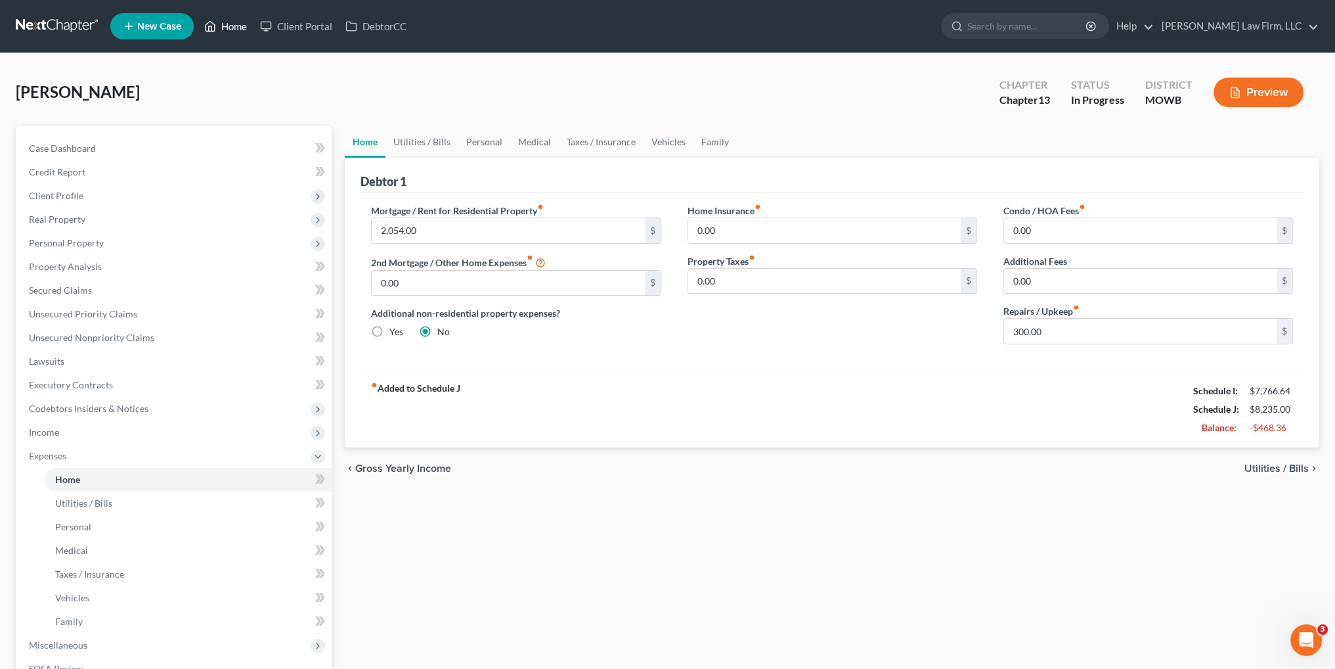
click at [223, 28] on link "Home" at bounding box center [226, 26] width 56 height 24
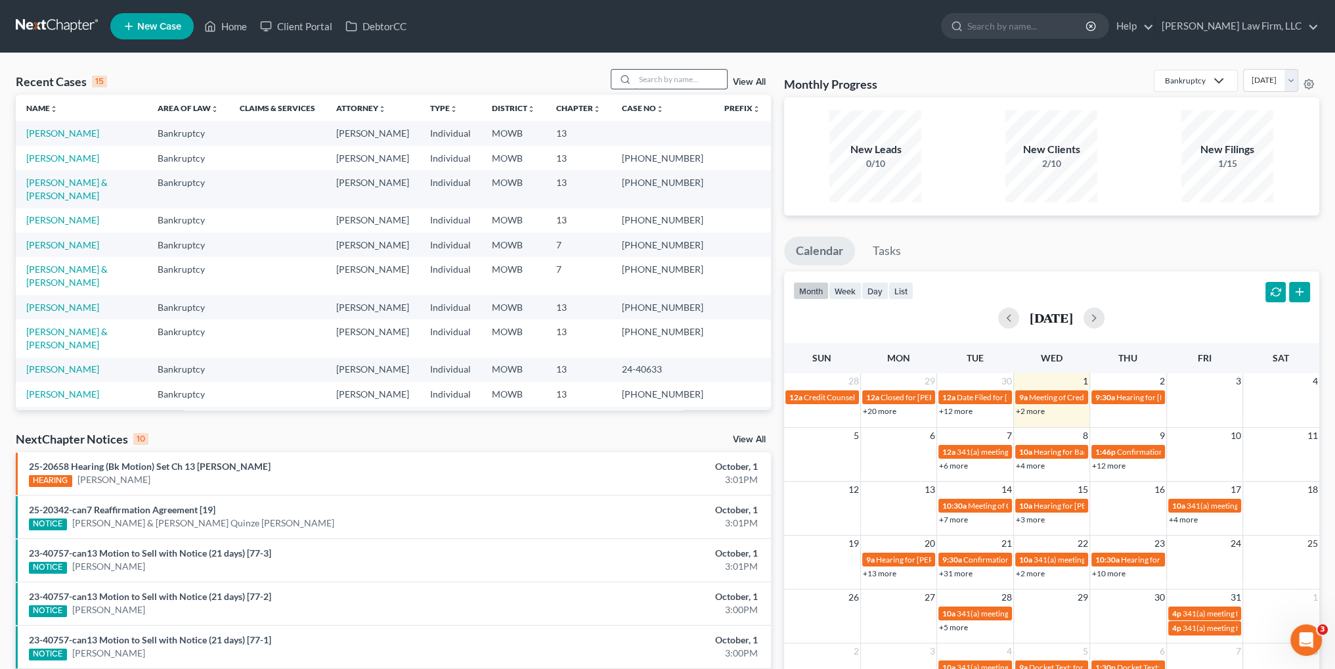
click at [683, 79] on input "search" at bounding box center [681, 79] width 92 height 19
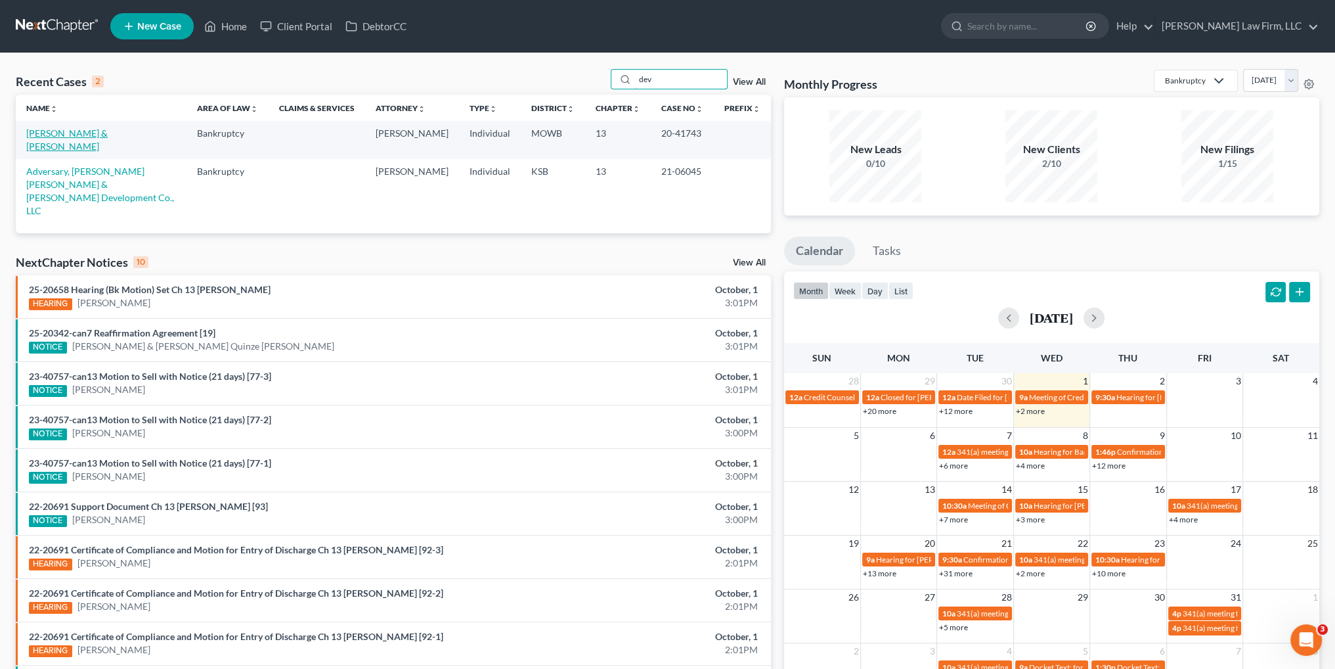
type input "dev"
click at [53, 136] on link "[PERSON_NAME] & [PERSON_NAME]" at bounding box center [66, 139] width 81 height 24
select select "6"
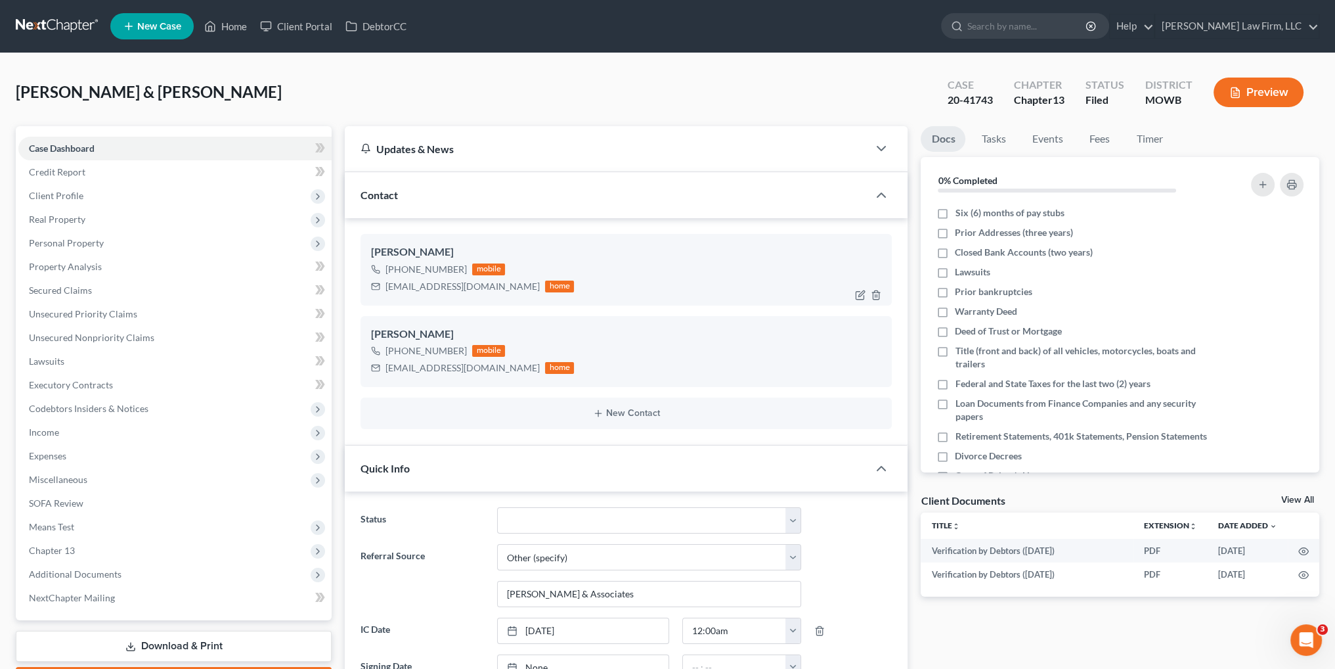
scroll to position [699, 0]
drag, startPoint x: 493, startPoint y: 287, endPoint x: 386, endPoint y: 295, distance: 107.3
click at [386, 295] on div "[PERSON_NAME] [PHONE_NUMBER] mobile [EMAIL_ADDRESS][DOMAIN_NAME] home" at bounding box center [626, 269] width 531 height 71
copy div "[EMAIL_ADDRESS][DOMAIN_NAME]"
drag, startPoint x: 485, startPoint y: 370, endPoint x: 384, endPoint y: 371, distance: 101.1
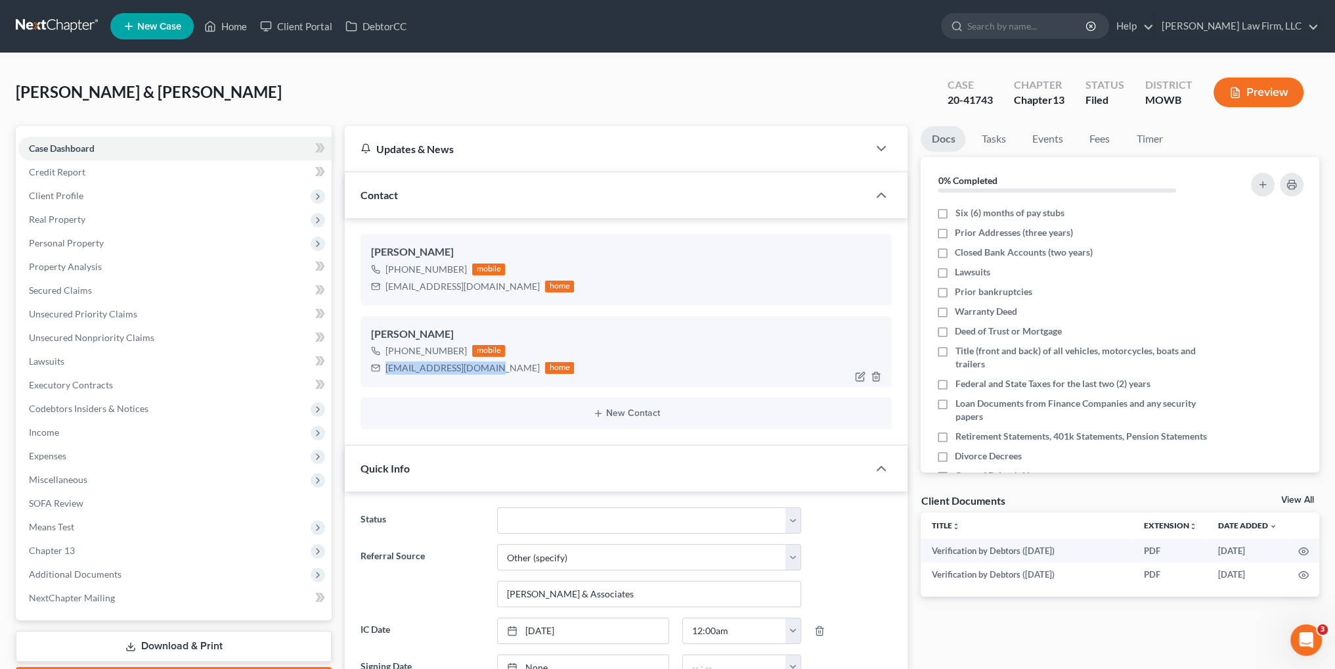
click at [384, 371] on div "[EMAIL_ADDRESS][DOMAIN_NAME] home" at bounding box center [472, 367] width 203 height 17
copy div "[EMAIL_ADDRESS][DOMAIN_NAME]"
drag, startPoint x: 226, startPoint y: 24, endPoint x: 686, endPoint y: 667, distance: 790.9
click at [226, 24] on link "Home" at bounding box center [226, 26] width 56 height 24
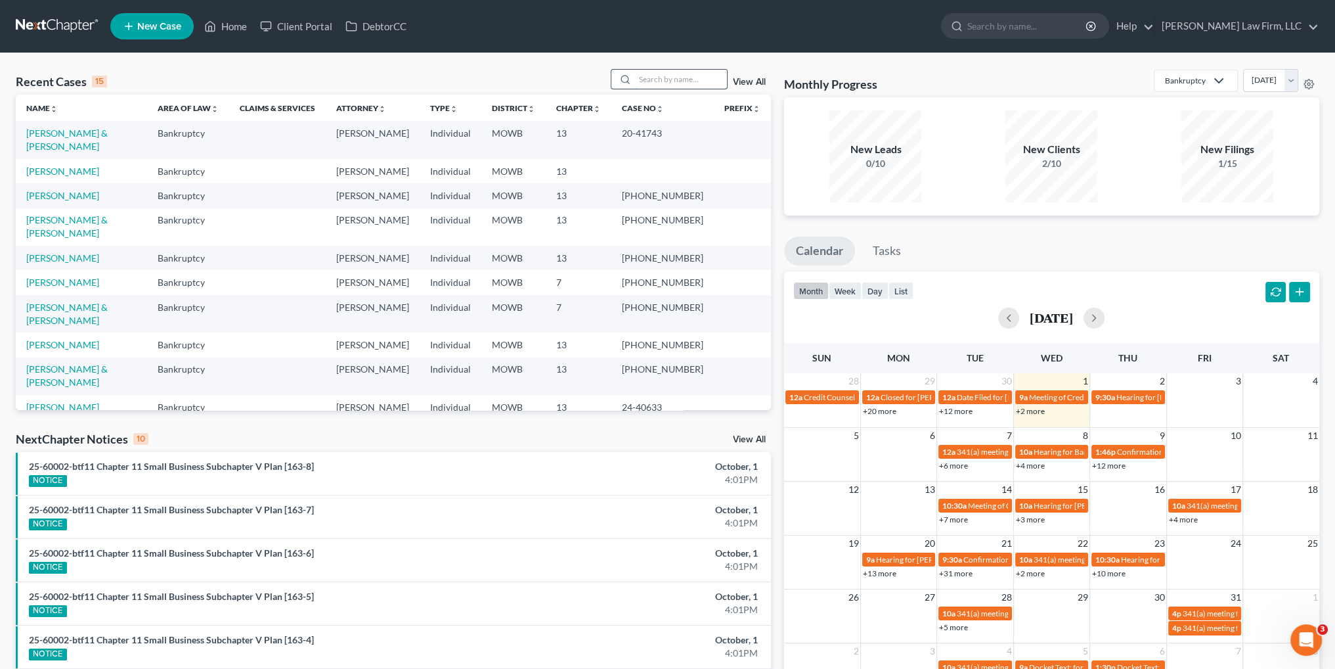
click at [667, 76] on input "search" at bounding box center [681, 79] width 92 height 19
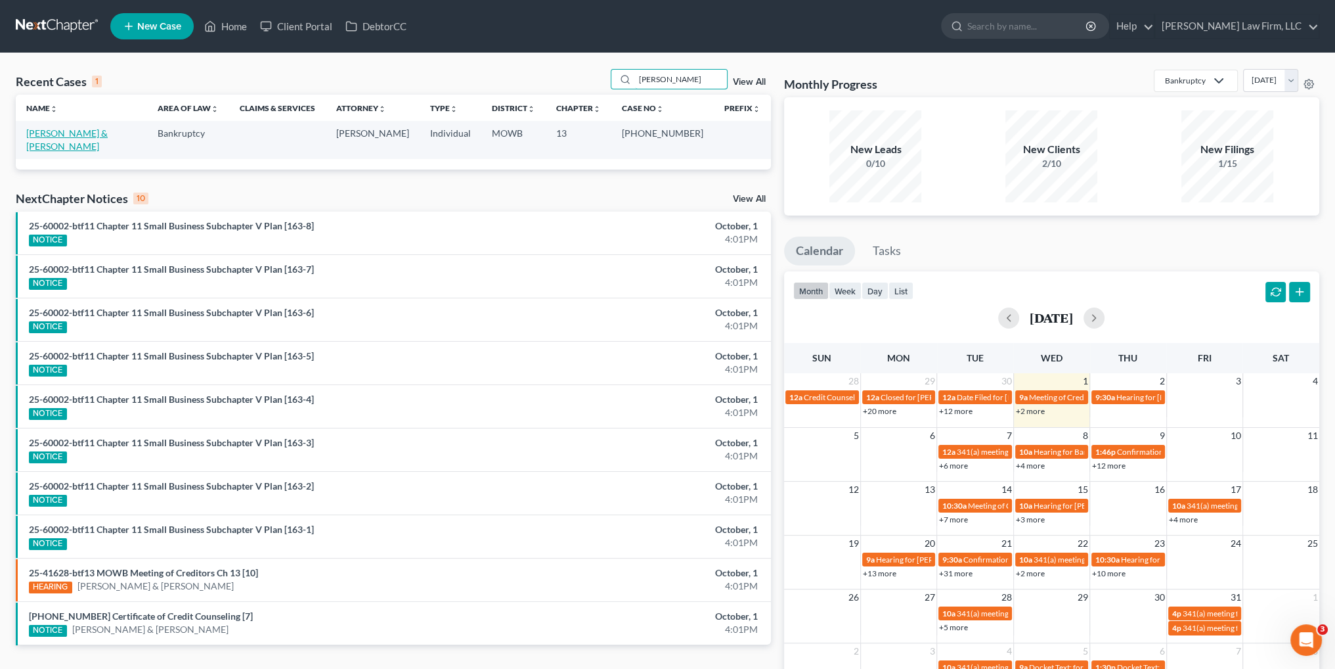
type input "[PERSON_NAME]"
click at [64, 133] on link "[PERSON_NAME] & [PERSON_NAME]" at bounding box center [66, 139] width 81 height 24
select select "6"
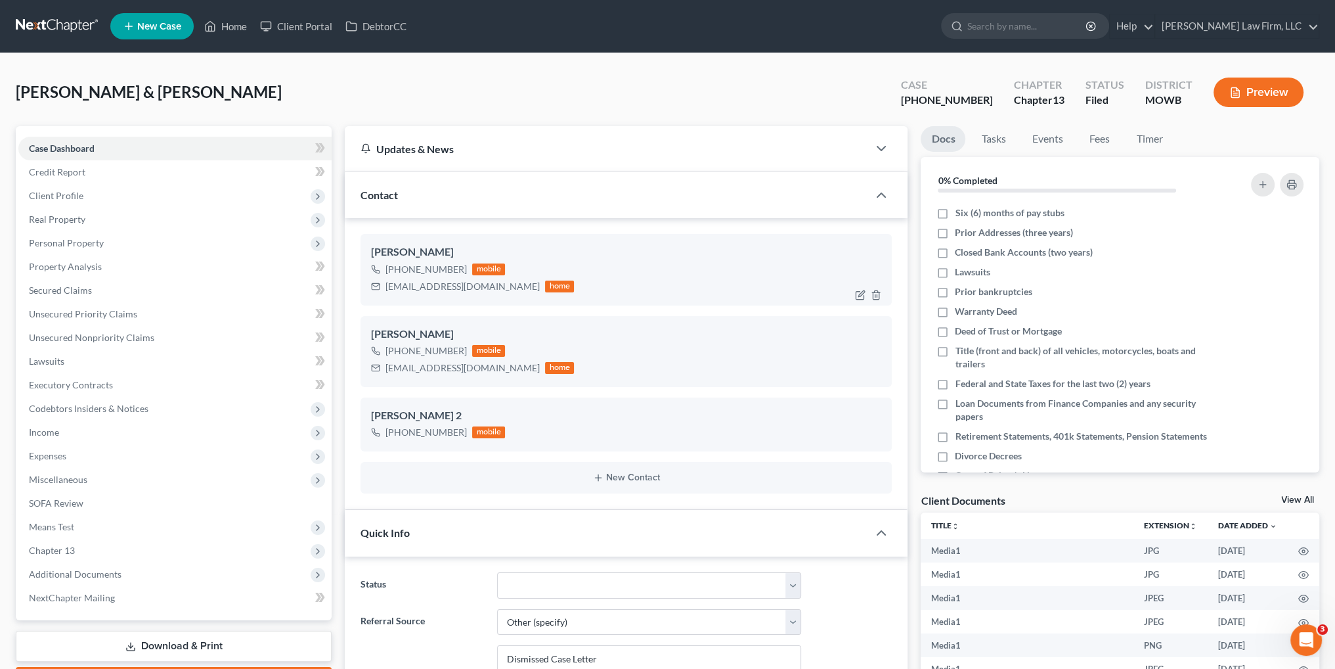
scroll to position [41405, 0]
drag, startPoint x: 482, startPoint y: 288, endPoint x: 384, endPoint y: 299, distance: 98.4
click at [384, 299] on div "[PERSON_NAME] [PHONE_NUMBER] mobile [EMAIL_ADDRESS][DOMAIN_NAME] home" at bounding box center [626, 269] width 531 height 71
copy div "[EMAIL_ADDRESS][DOMAIN_NAME]"
drag, startPoint x: 224, startPoint y: 24, endPoint x: 176, endPoint y: 111, distance: 99.1
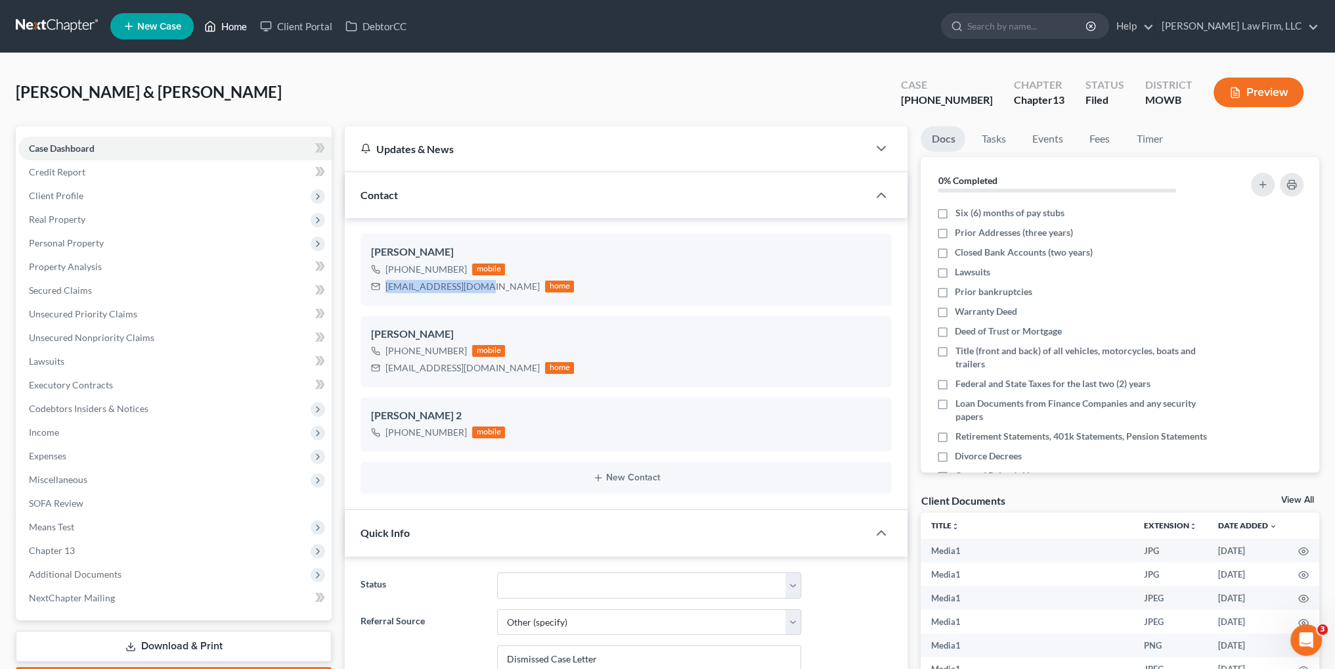
click at [225, 24] on link "Home" at bounding box center [226, 26] width 56 height 24
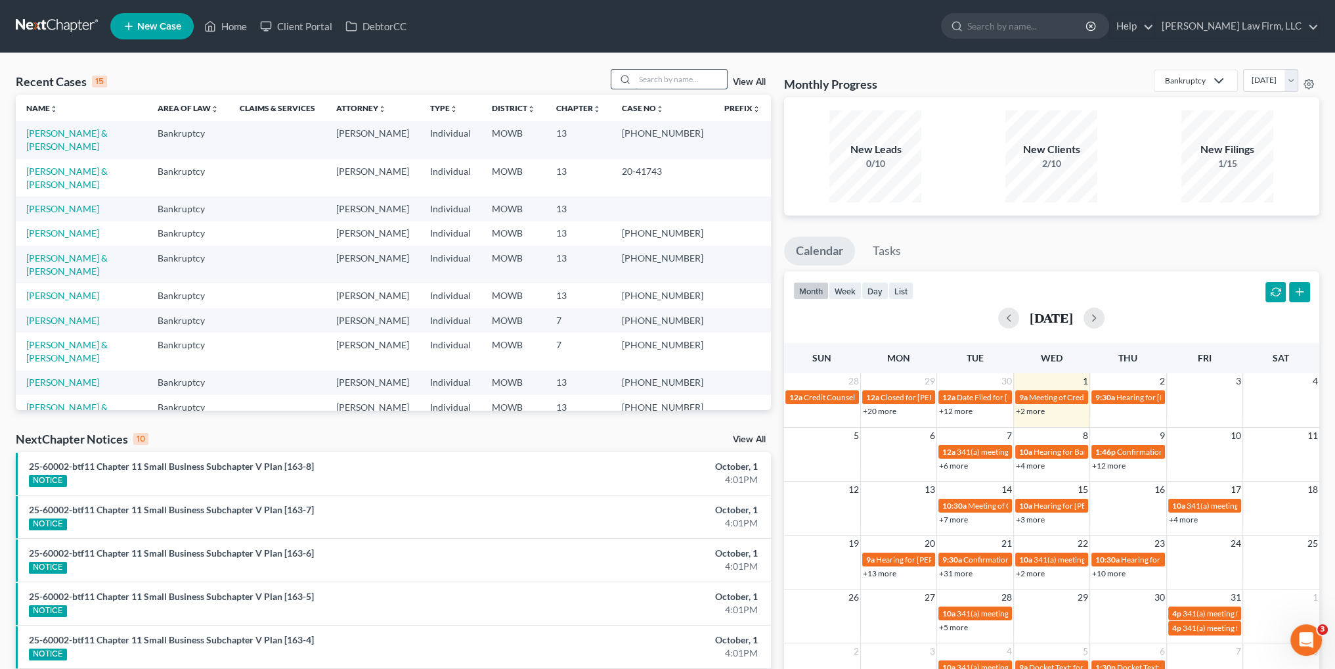
click at [653, 75] on input "search" at bounding box center [681, 79] width 92 height 19
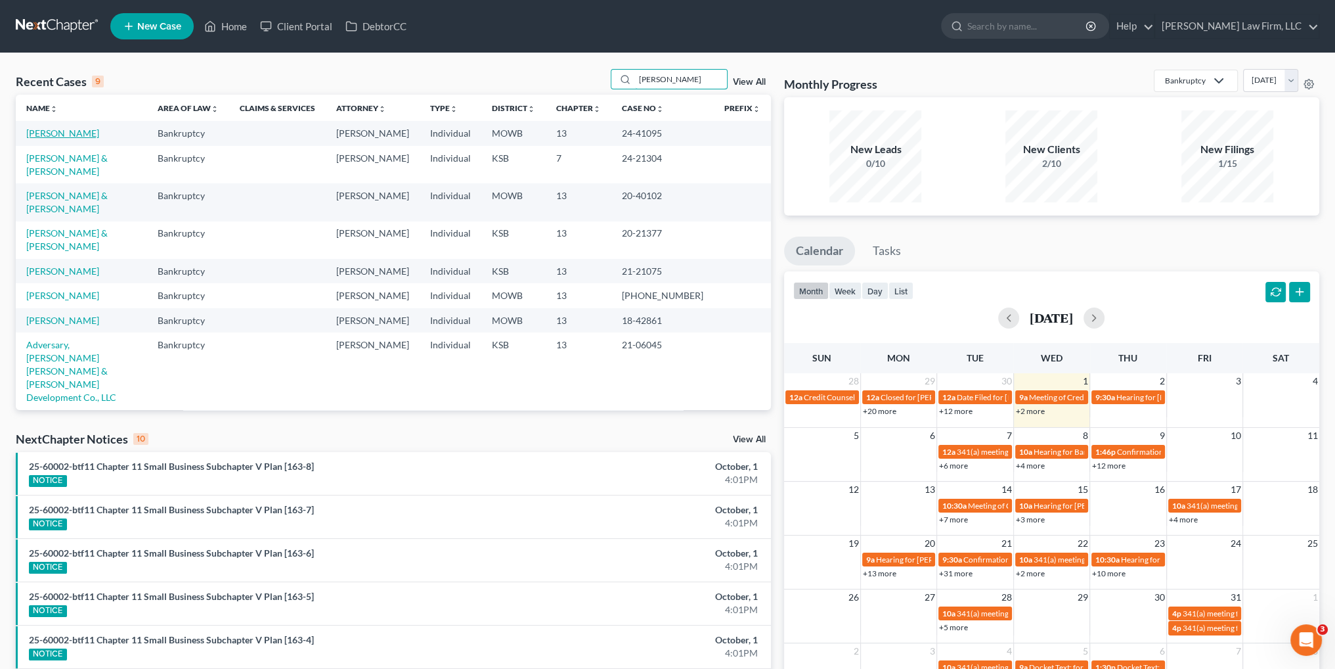
type input "[PERSON_NAME]"
click at [57, 133] on link "[PERSON_NAME]" at bounding box center [62, 132] width 73 height 11
select select "6"
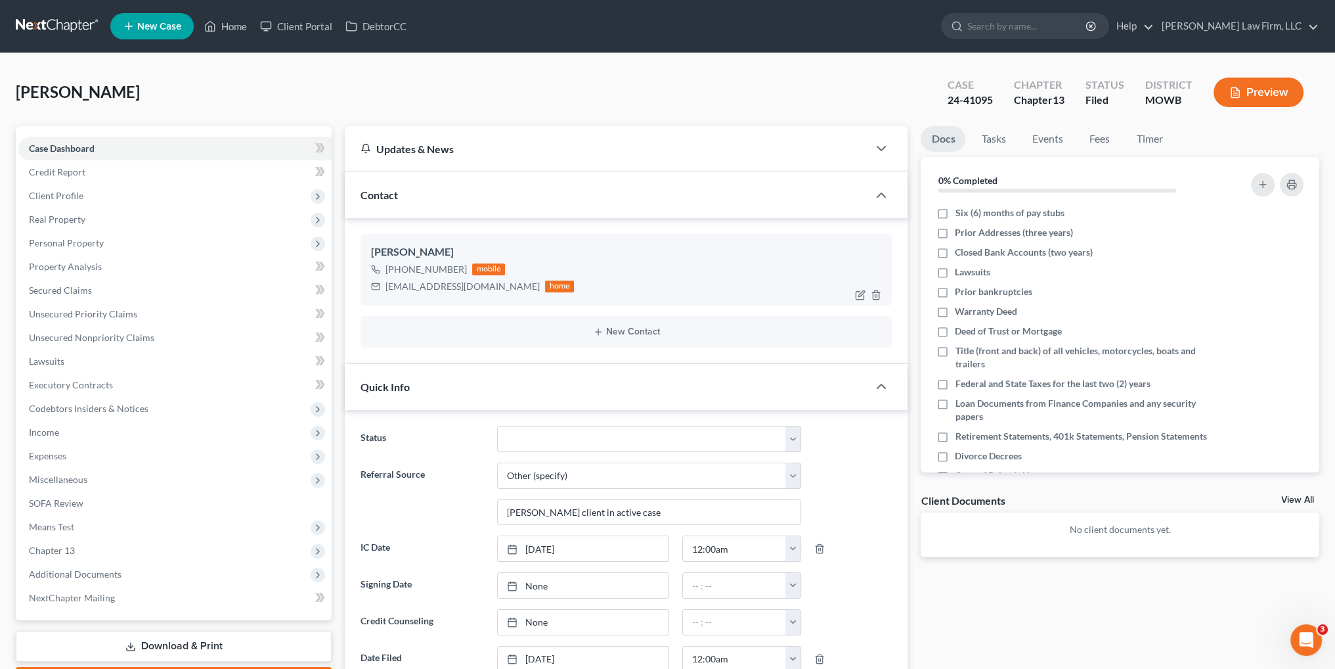
scroll to position [1784, 0]
drag, startPoint x: 491, startPoint y: 290, endPoint x: 382, endPoint y: 291, distance: 109.0
click at [382, 291] on div "[EMAIL_ADDRESS][DOMAIN_NAME] home" at bounding box center [472, 286] width 203 height 17
copy div "[EMAIL_ADDRESS][DOMAIN_NAME]"
click at [228, 24] on link "Home" at bounding box center [226, 26] width 56 height 24
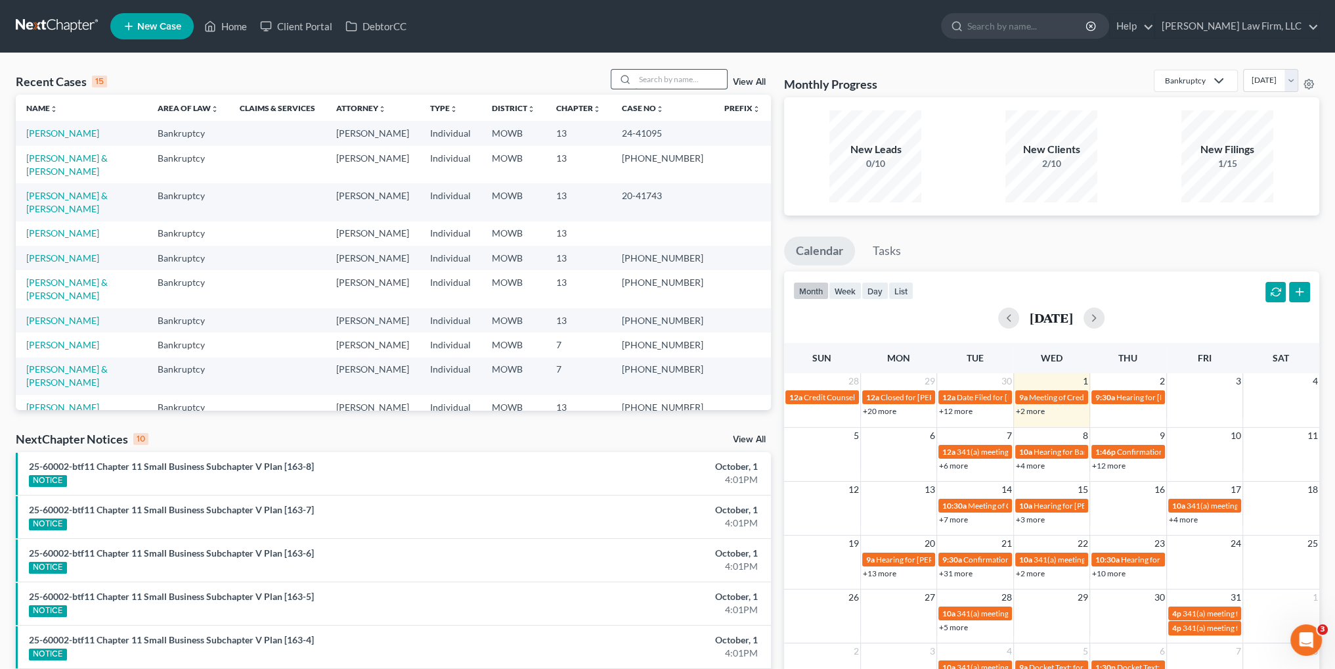
click at [660, 85] on input "search" at bounding box center [681, 79] width 92 height 19
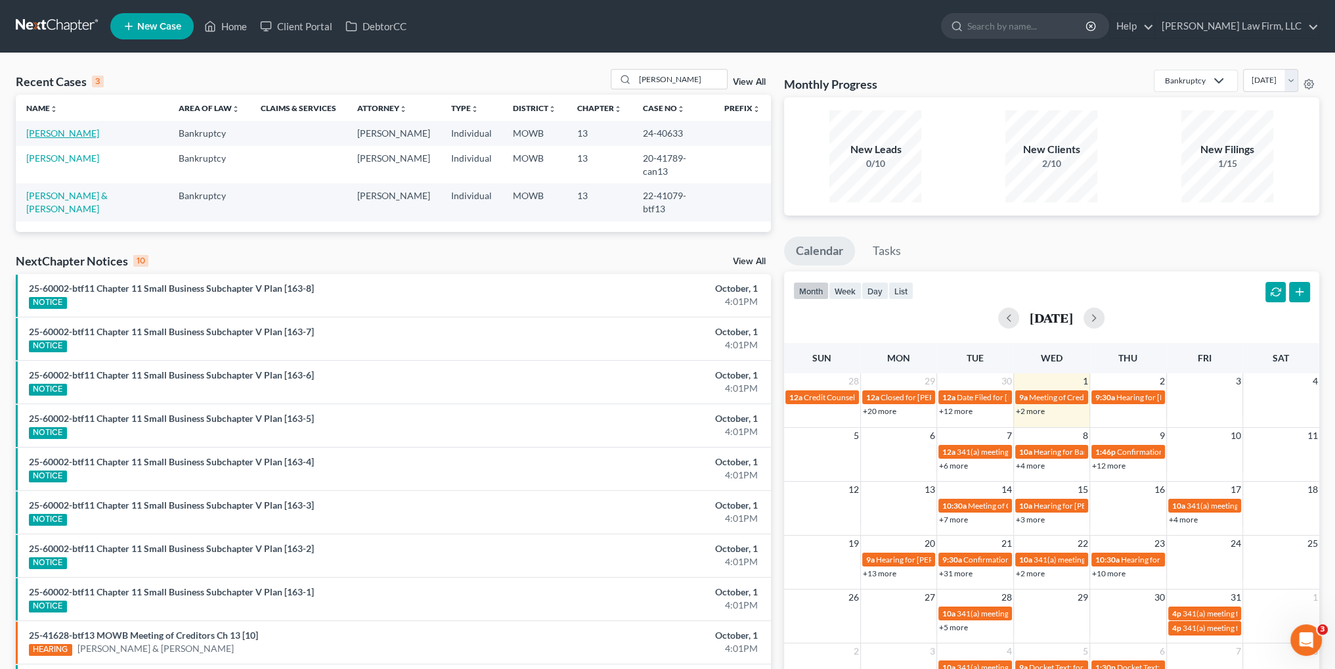
click at [64, 133] on link "[PERSON_NAME]" at bounding box center [62, 132] width 73 height 11
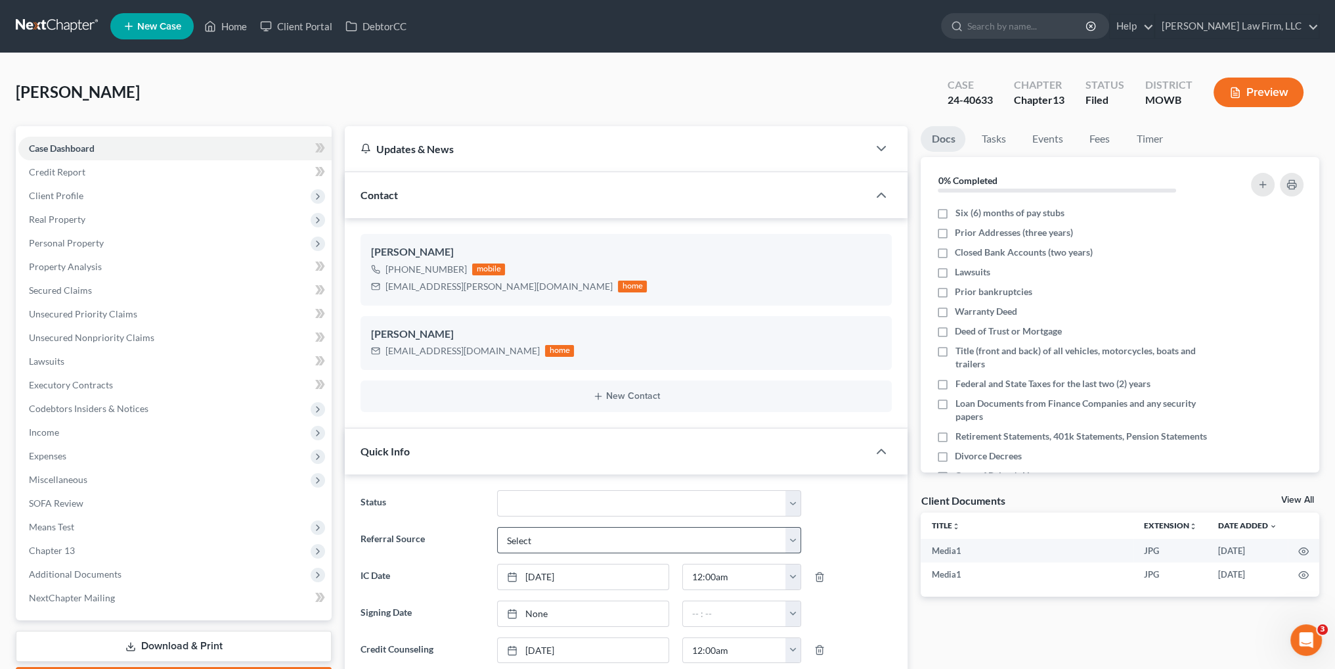
scroll to position [4027, 0]
click at [221, 28] on link "Home" at bounding box center [226, 26] width 56 height 24
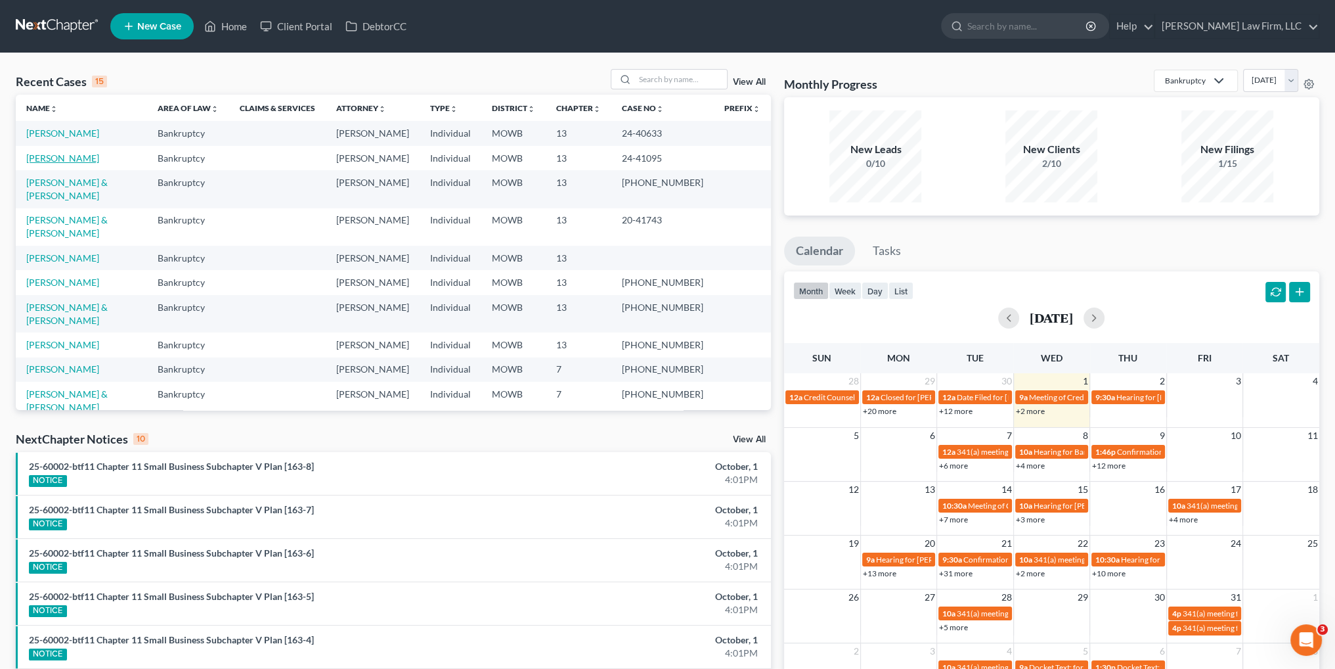
click at [51, 157] on link "[PERSON_NAME]" at bounding box center [62, 157] width 73 height 11
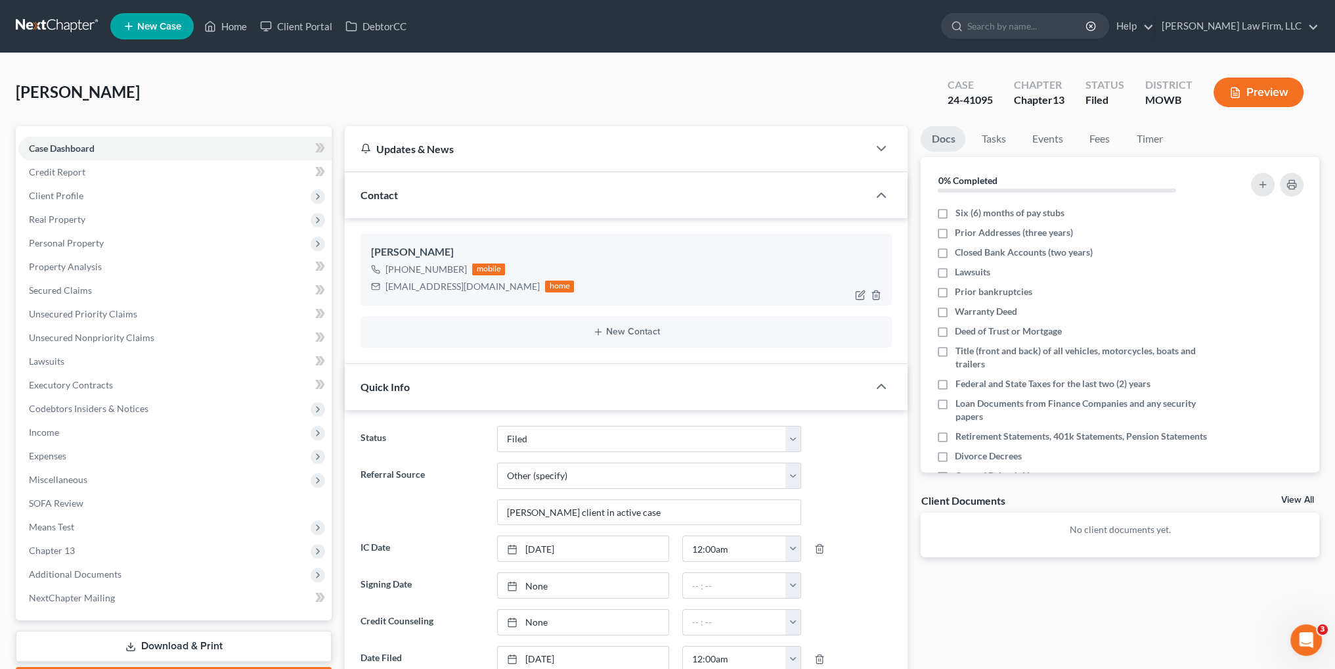
scroll to position [1784, 0]
click at [859, 292] on icon "button" at bounding box center [860, 295] width 11 height 11
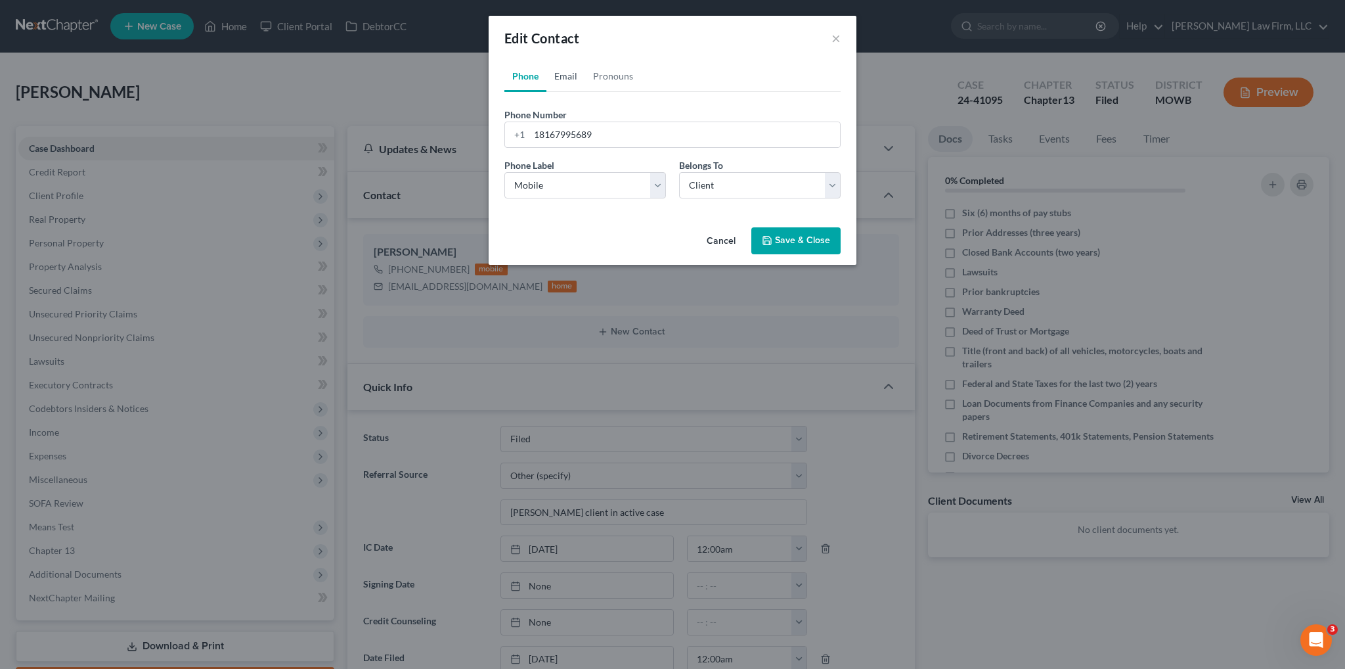
click at [562, 74] on link "Email" at bounding box center [565, 76] width 39 height 32
click at [570, 140] on input "[EMAIL_ADDRESS][DOMAIN_NAME]" at bounding box center [684, 134] width 311 height 25
click at [799, 245] on button "Save & Close" at bounding box center [795, 241] width 89 height 28
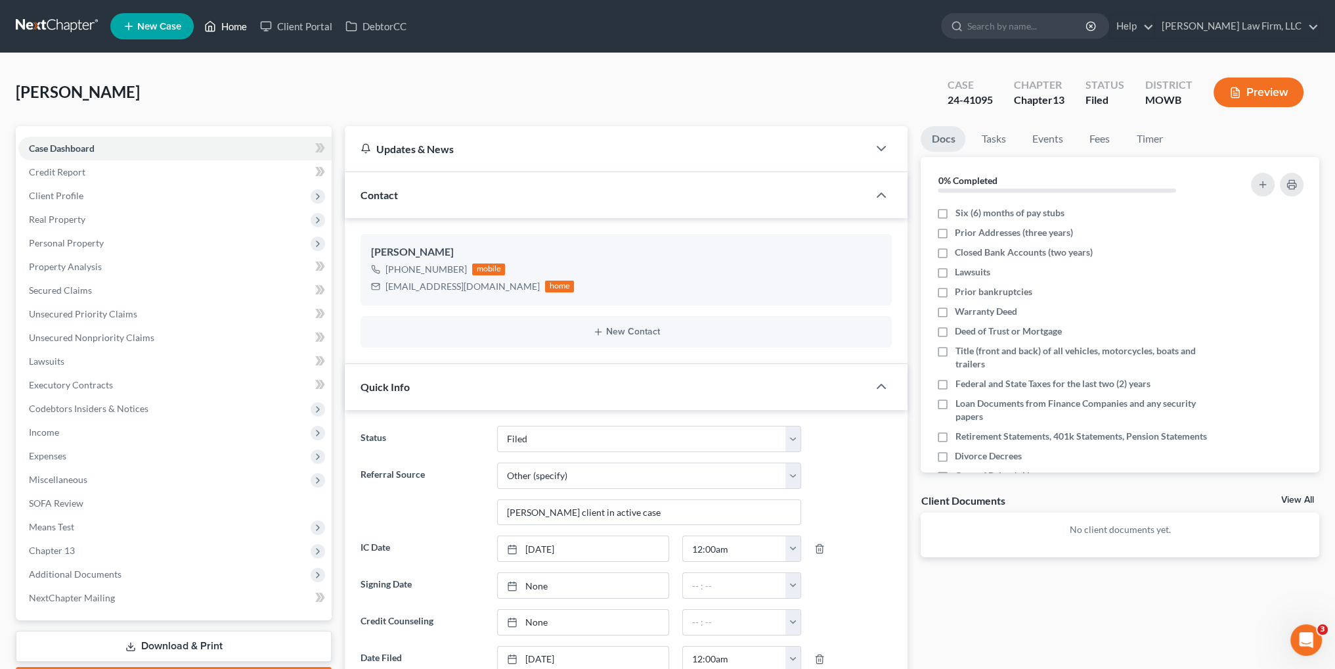
drag, startPoint x: 232, startPoint y: 29, endPoint x: 633, endPoint y: 48, distance: 401.7
click at [232, 29] on link "Home" at bounding box center [226, 26] width 56 height 24
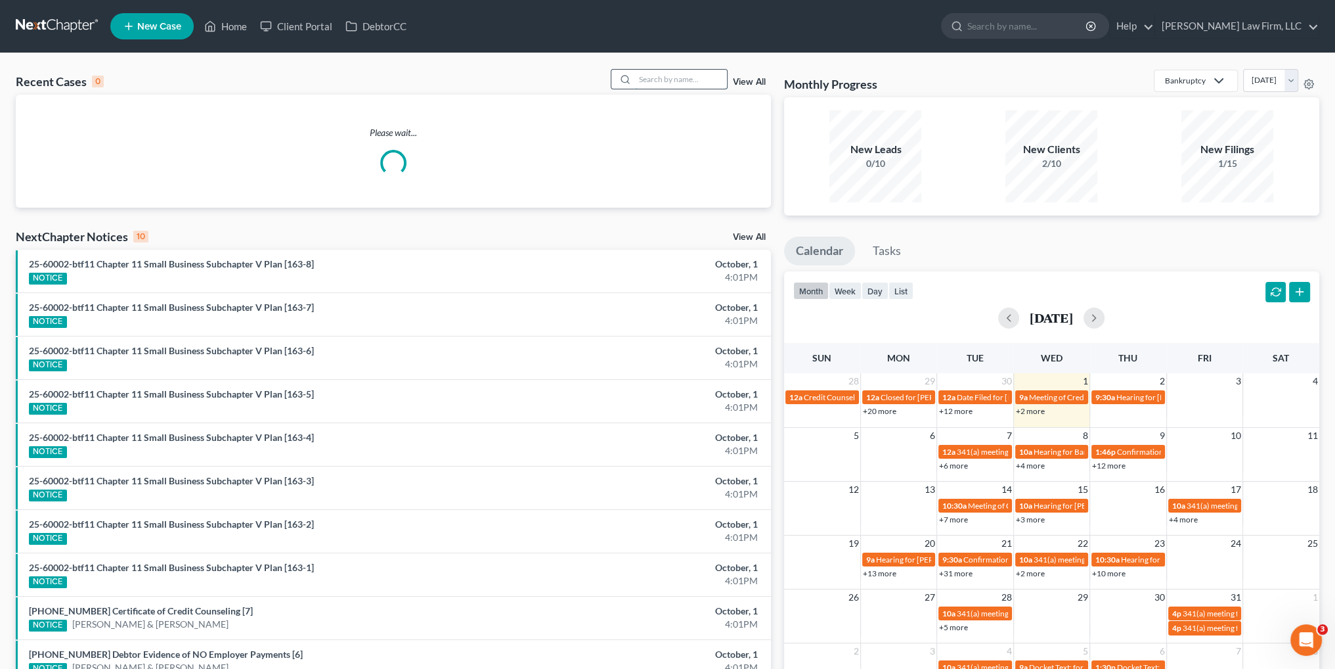
click at [660, 87] on input "search" at bounding box center [681, 79] width 92 height 19
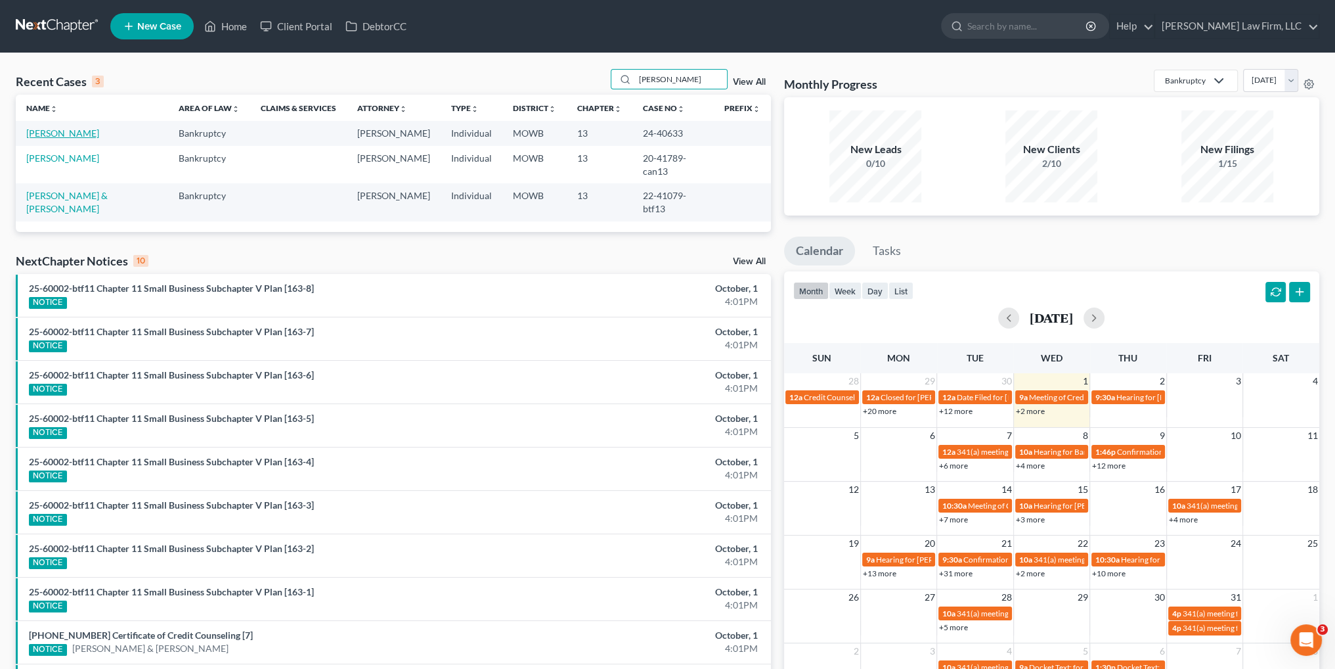
click at [56, 135] on link "[PERSON_NAME]" at bounding box center [62, 132] width 73 height 11
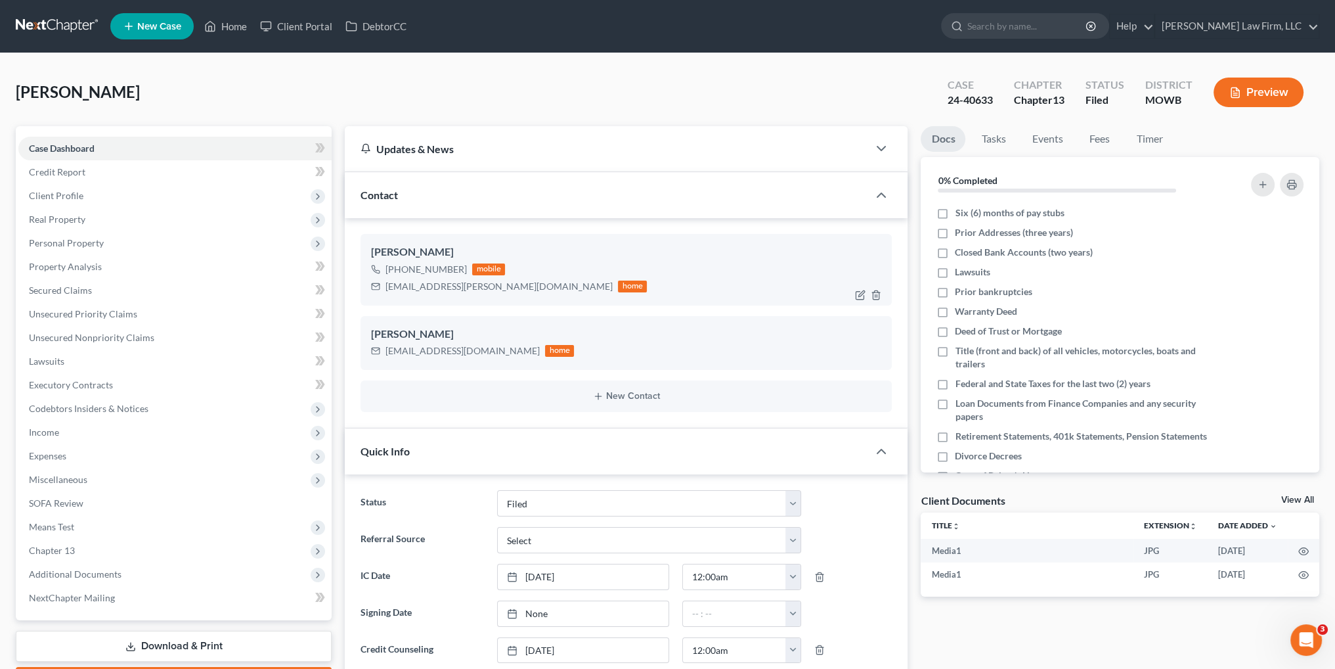
scroll to position [4027, 0]
drag, startPoint x: 483, startPoint y: 287, endPoint x: 385, endPoint y: 292, distance: 98.6
click at [385, 292] on div "[EMAIL_ADDRESS][PERSON_NAME][DOMAIN_NAME] home" at bounding box center [509, 286] width 276 height 17
copy div "[EMAIL_ADDRESS][PERSON_NAME][DOMAIN_NAME]"
drag, startPoint x: 494, startPoint y: 350, endPoint x: 381, endPoint y: 353, distance: 113.0
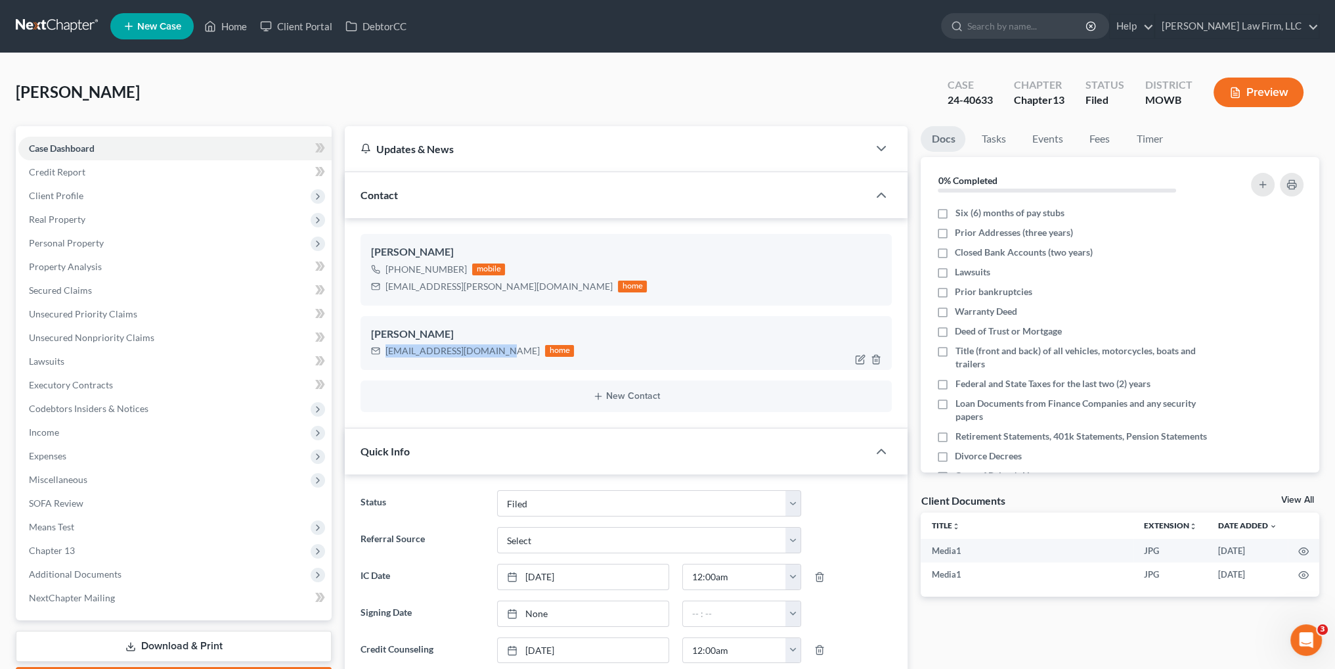
click at [381, 353] on div "[EMAIL_ADDRESS][DOMAIN_NAME] home" at bounding box center [472, 350] width 203 height 17
copy div "[EMAIL_ADDRESS][DOMAIN_NAME]"
click at [238, 24] on link "Home" at bounding box center [226, 26] width 56 height 24
